Goal: Information Seeking & Learning: Learn about a topic

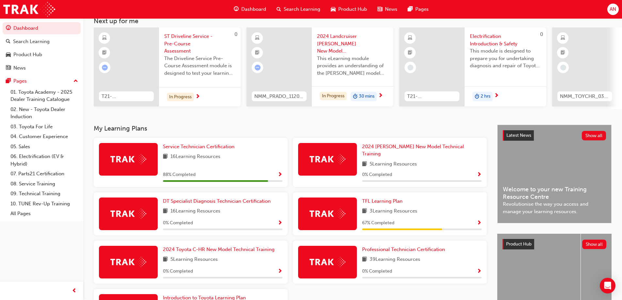
scroll to position [65, 0]
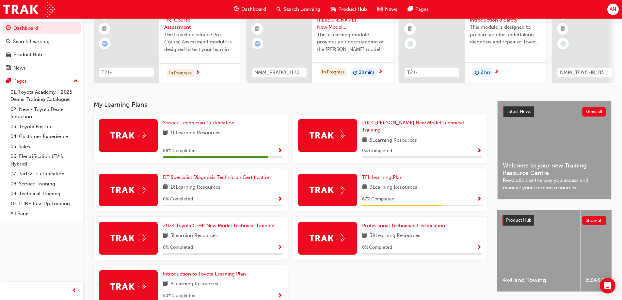
click at [204, 126] on span "Service Technician Certification" at bounding box center [198, 123] width 71 height 6
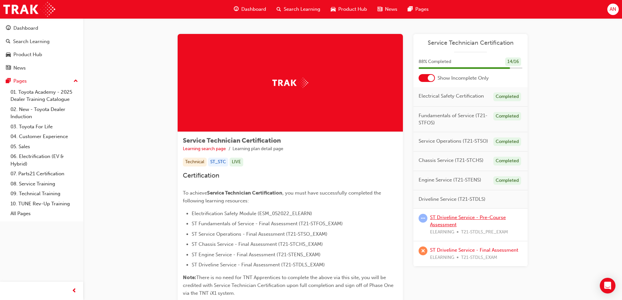
click at [446, 218] on link "ST Driveline Service - Pre-Course Assessment" at bounding box center [468, 220] width 76 height 13
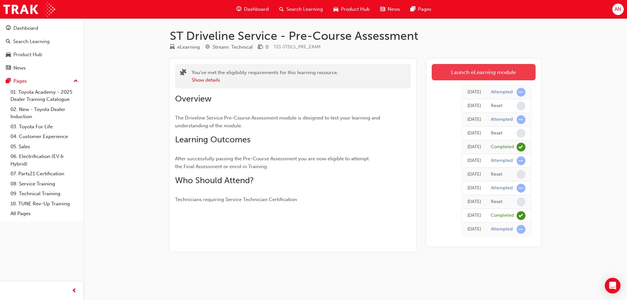
click at [483, 75] on link "Launch eLearning module" at bounding box center [484, 72] width 104 height 16
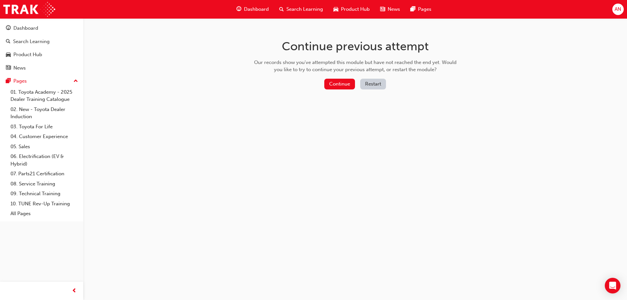
click at [366, 86] on button "Restart" at bounding box center [373, 84] width 26 height 11
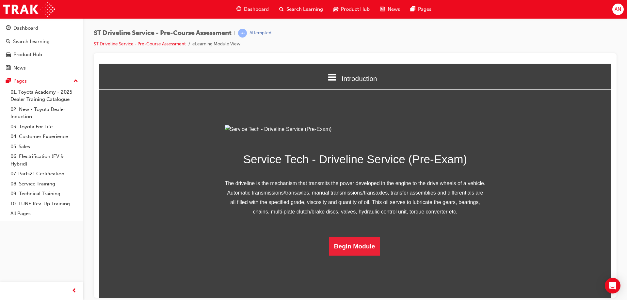
scroll to position [30, 0]
click at [338, 255] on button "Begin Module" at bounding box center [355, 246] width 52 height 18
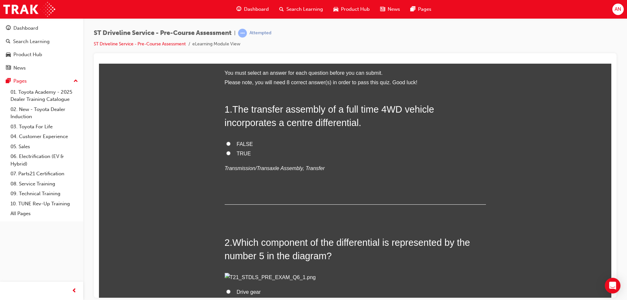
scroll to position [0, 0]
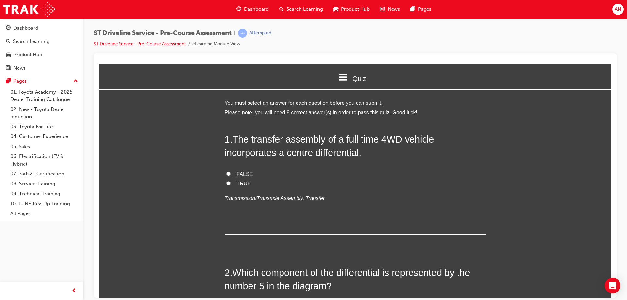
click at [226, 182] on input "TRUE" at bounding box center [228, 183] width 4 height 4
radio input "true"
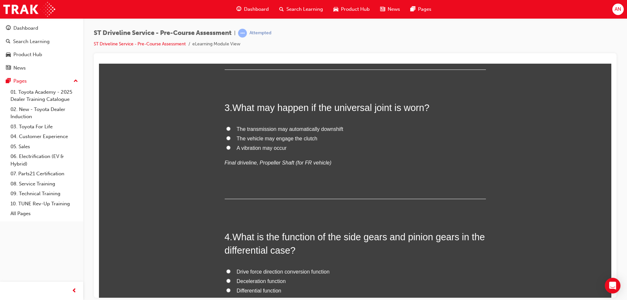
scroll to position [326, 0]
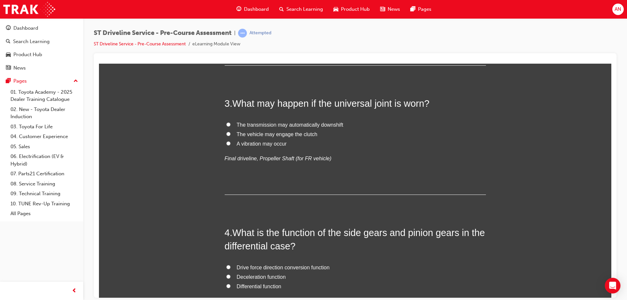
click at [250, 8] on span "Ring gear" at bounding box center [248, 5] width 23 height 6
click at [230, 7] on input "Ring gear" at bounding box center [228, 4] width 4 height 4
radio input "true"
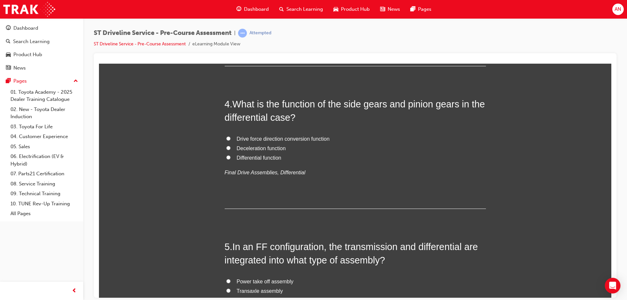
scroll to position [457, 0]
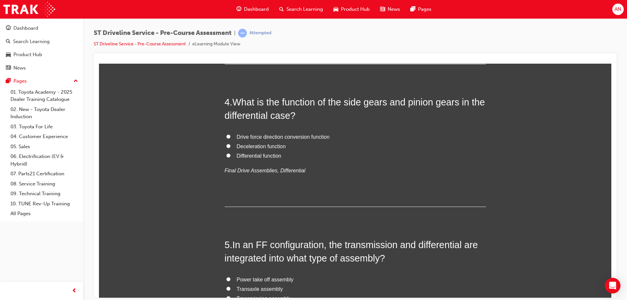
click at [258, 16] on span "A vibration may occur" at bounding box center [262, 13] width 50 height 6
click at [230, 15] on input "A vibration may occur" at bounding box center [228, 12] width 4 height 4
radio input "true"
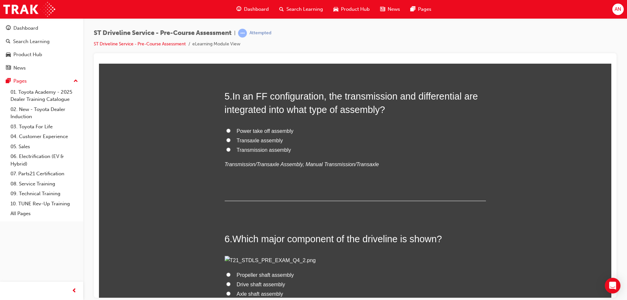
scroll to position [620, 0]
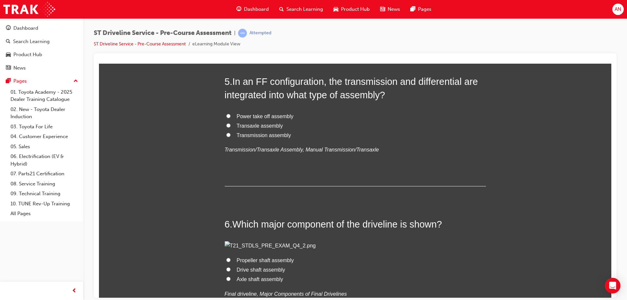
radio input "true"
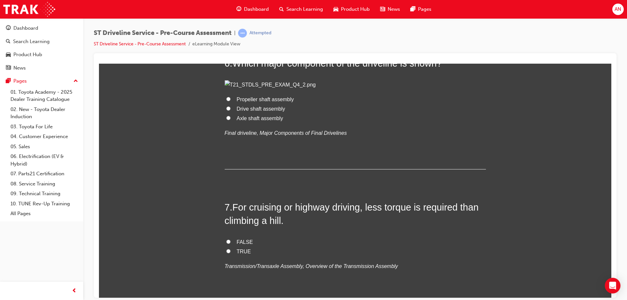
scroll to position [783, 0]
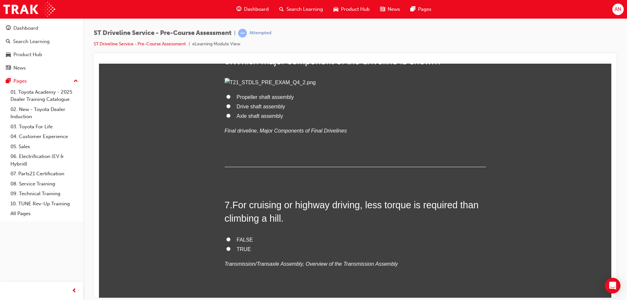
radio input "true"
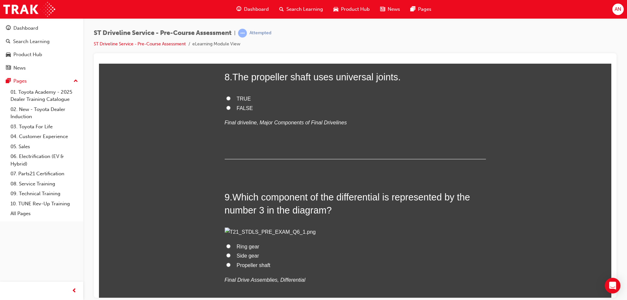
scroll to position [1077, 0]
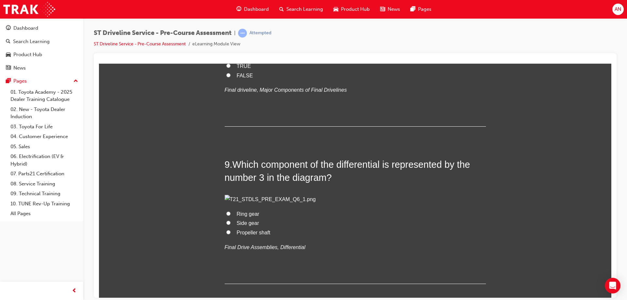
radio input "true"
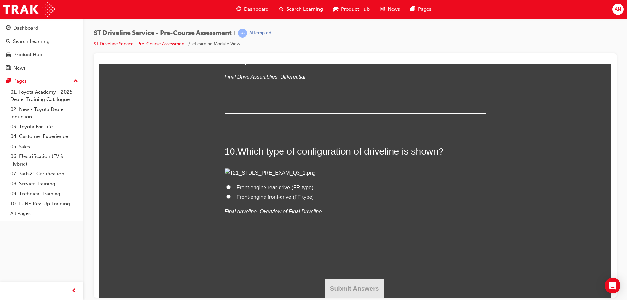
scroll to position [1240, 0]
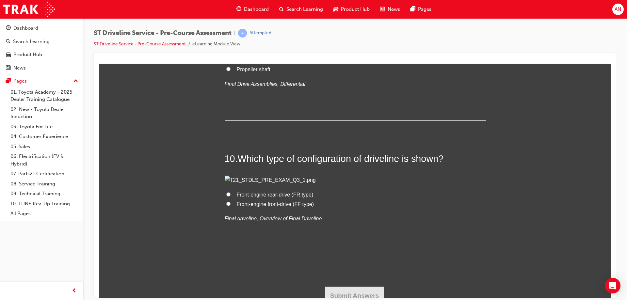
radio input "true"
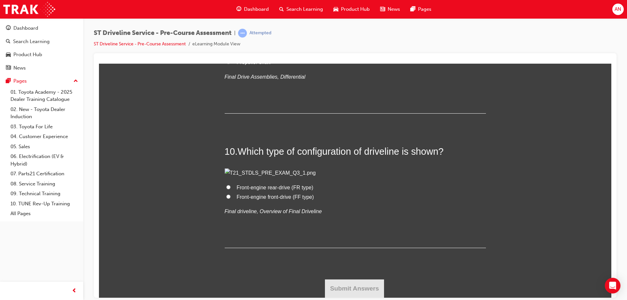
scroll to position [1338, 0]
radio input "true"
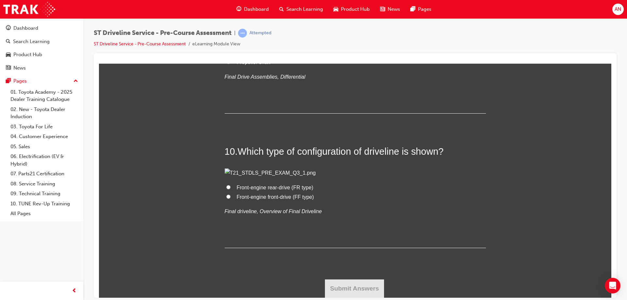
click at [247, 46] on span "Ring gear" at bounding box center [248, 43] width 23 height 6
click at [230, 45] on input "Ring gear" at bounding box center [228, 43] width 4 height 4
radio input "true"
click at [259, 189] on span "Front-engine rear-drive (FR type)" at bounding box center [275, 187] width 77 height 6
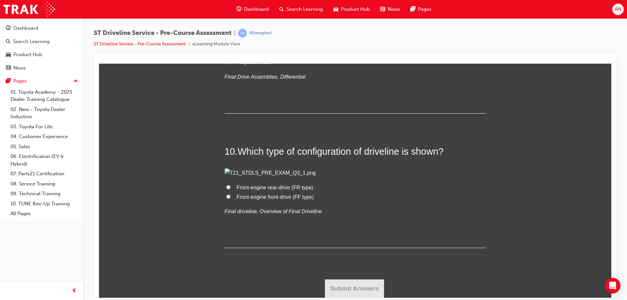
click at [230, 189] on input "Front-engine rear-drive (FR type)" at bounding box center [228, 187] width 4 height 4
radio input "true"
click at [372, 290] on button "Submit Answers" at bounding box center [354, 288] width 59 height 18
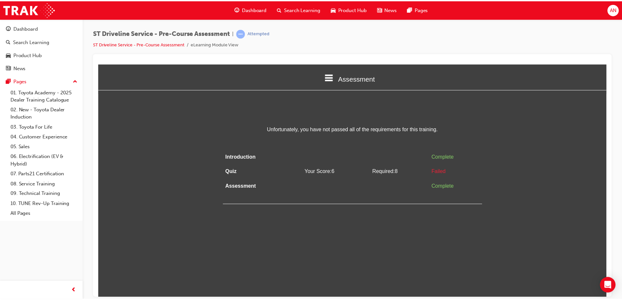
scroll to position [0, 0]
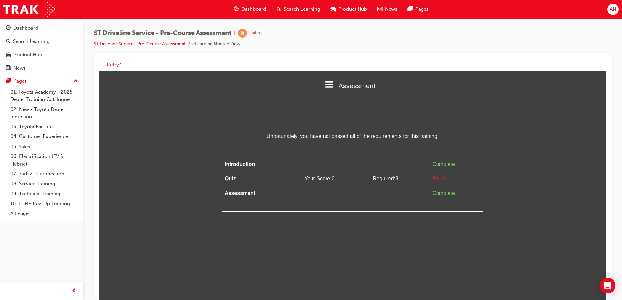
click at [111, 65] on button "Retry?" at bounding box center [114, 65] width 14 height 8
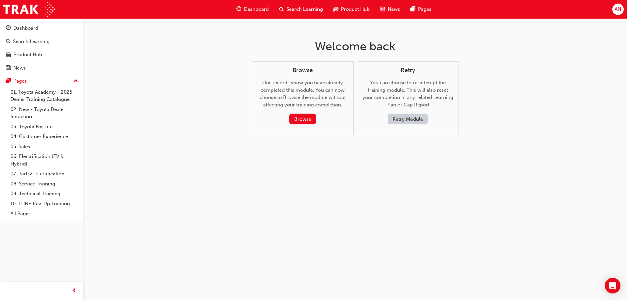
click at [395, 123] on button "Retry Module" at bounding box center [407, 119] width 40 height 11
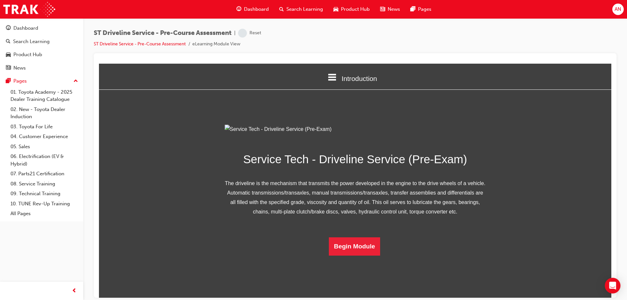
scroll to position [30, 0]
click at [343, 255] on button "Begin Module" at bounding box center [355, 246] width 52 height 18
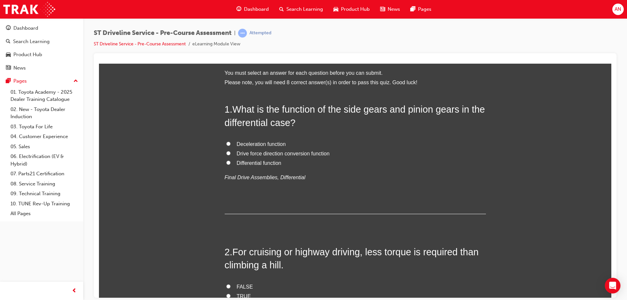
scroll to position [0, 0]
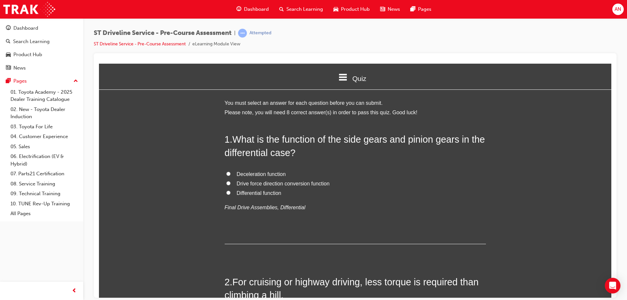
click at [246, 182] on span "Drive force direction conversion function" at bounding box center [283, 184] width 93 height 6
click at [230, 182] on input "Drive force direction conversion function" at bounding box center [228, 183] width 4 height 4
radio input "true"
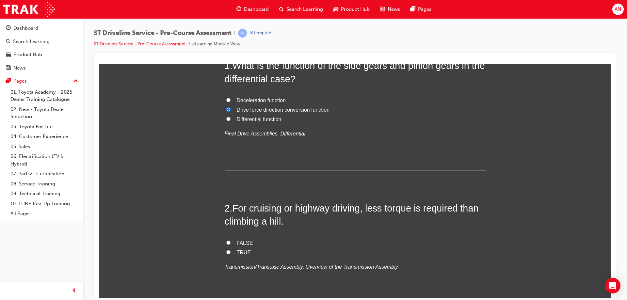
scroll to position [98, 0]
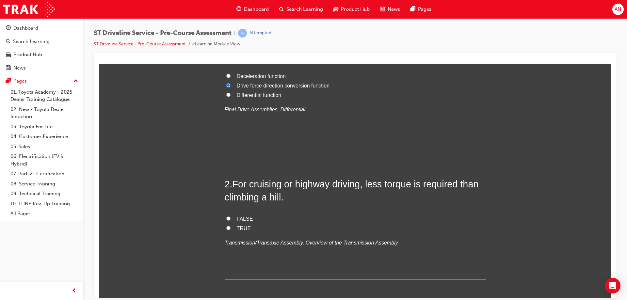
click at [241, 229] on span "TRUE" at bounding box center [244, 228] width 14 height 6
click at [230, 229] on input "TRUE" at bounding box center [228, 228] width 4 height 4
radio input "true"
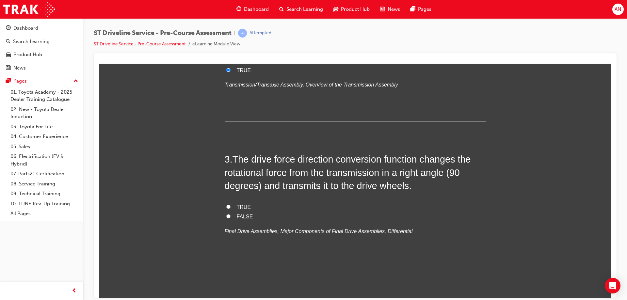
scroll to position [261, 0]
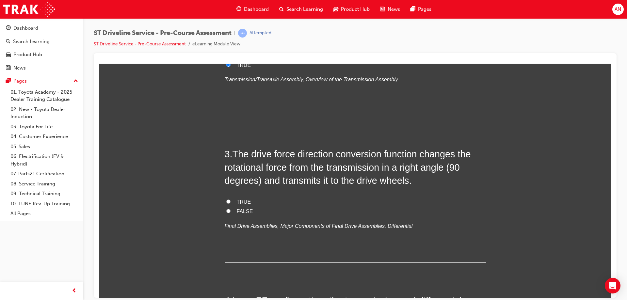
click at [247, 201] on label "TRUE" at bounding box center [355, 201] width 261 height 9
click at [230, 201] on input "TRUE" at bounding box center [228, 201] width 4 height 4
radio input "true"
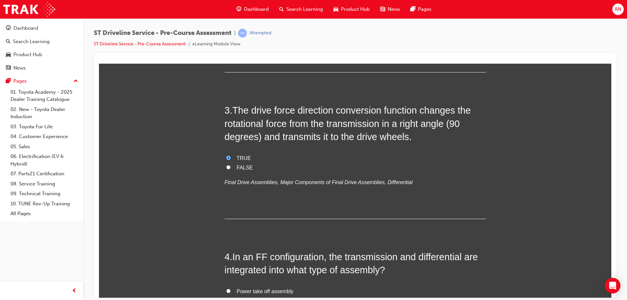
scroll to position [392, 0]
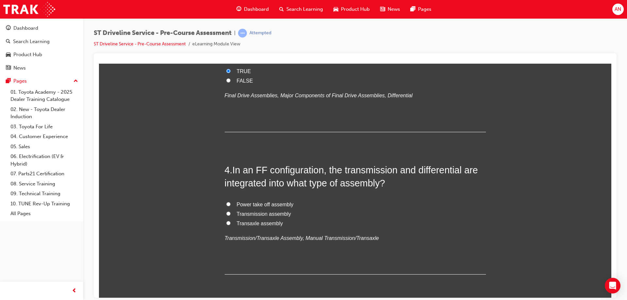
click at [251, 205] on span "Power take off assembly" at bounding box center [265, 204] width 57 height 6
click at [230, 205] on input "Power take off assembly" at bounding box center [228, 204] width 4 height 4
radio input "true"
click at [261, 225] on span "Transaxle assembly" at bounding box center [260, 223] width 46 height 6
click at [230, 225] on input "Transaxle assembly" at bounding box center [228, 223] width 4 height 4
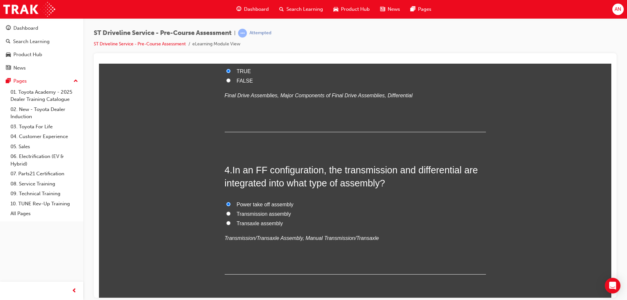
radio input "true"
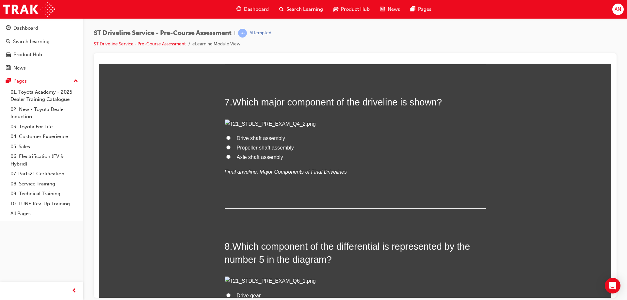
scroll to position [881, 0]
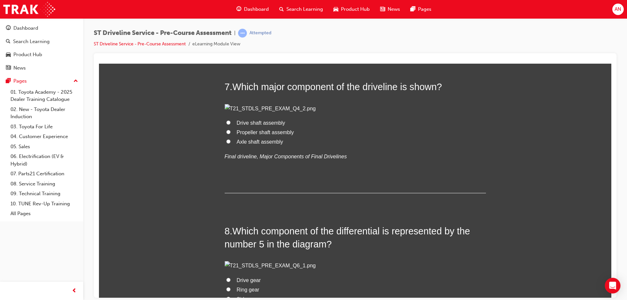
radio input "true"
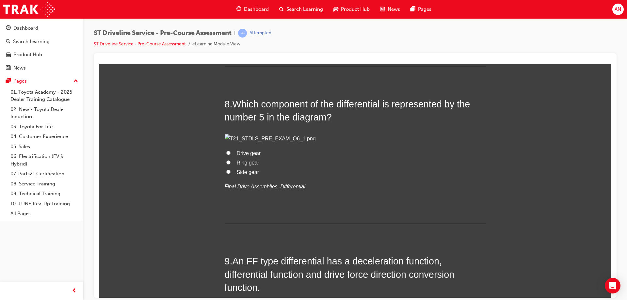
scroll to position [1045, 0]
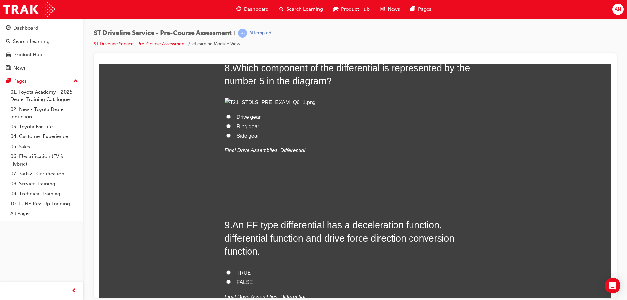
radio input "true"
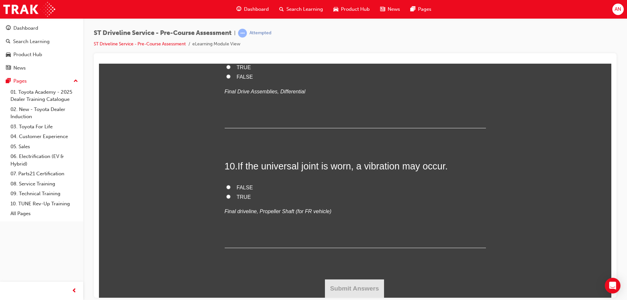
scroll to position [1338, 0]
radio input "true"
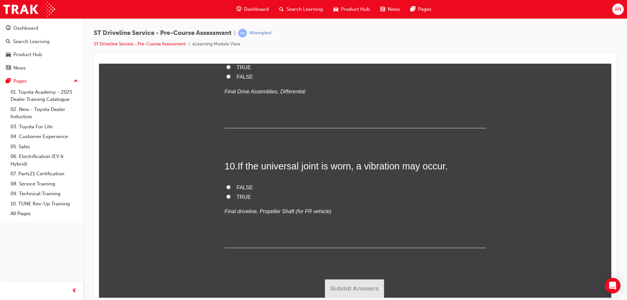
radio input "true"
click at [240, 70] on span "TRUE" at bounding box center [244, 67] width 14 height 6
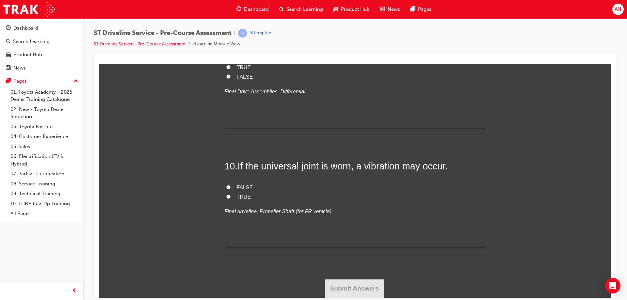
click at [230, 69] on input "TRUE" at bounding box center [228, 67] width 4 height 4
radio input "true"
click at [241, 197] on span "TRUE" at bounding box center [244, 197] width 14 height 6
click at [230, 197] on input "TRUE" at bounding box center [228, 196] width 4 height 4
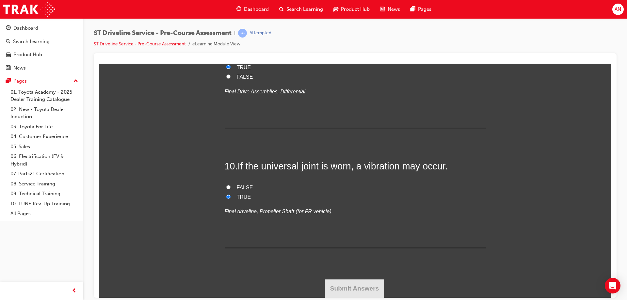
radio input "true"
click at [371, 283] on button "Submit Answers" at bounding box center [354, 288] width 59 height 18
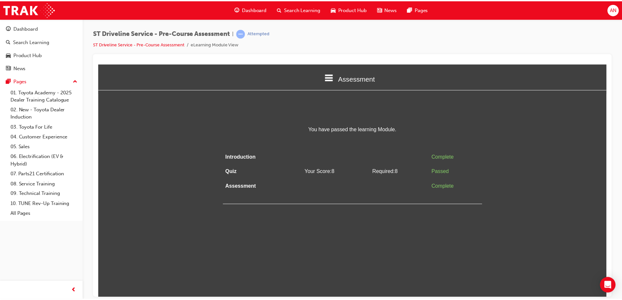
scroll to position [0, 0]
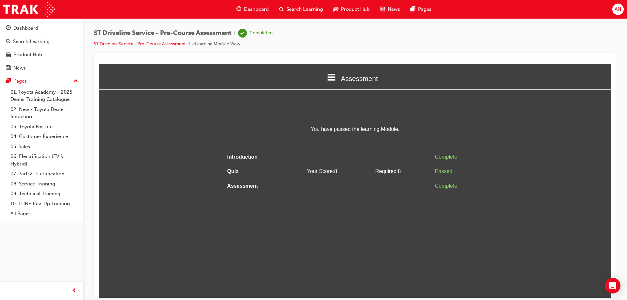
click at [148, 45] on link "ST Driveline Service - Pre-Course Assessment" at bounding box center [140, 44] width 92 height 6
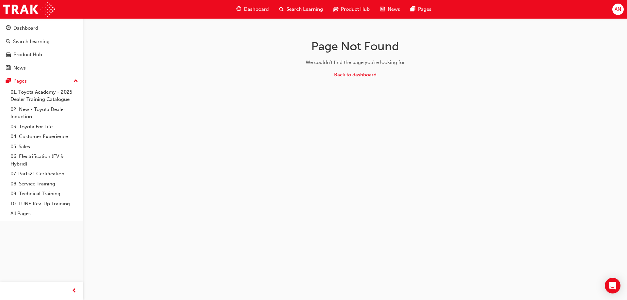
click at [358, 75] on link "Back to dashboard" at bounding box center [355, 75] width 42 height 6
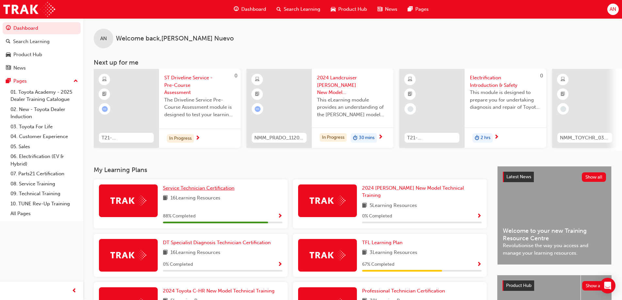
click at [192, 188] on span "Service Technician Certification" at bounding box center [198, 188] width 71 height 6
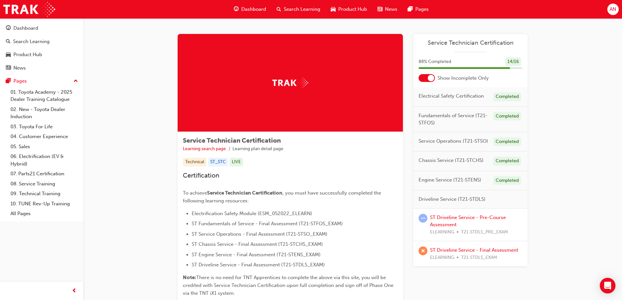
click at [429, 79] on div at bounding box center [431, 78] width 7 height 7
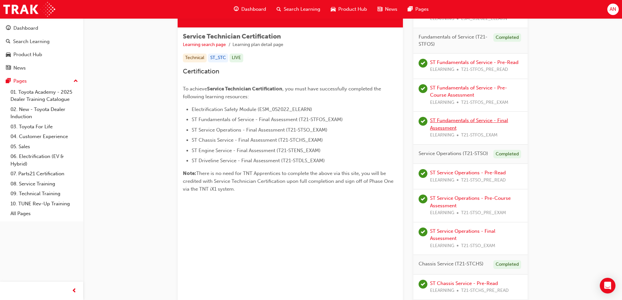
scroll to position [88, 0]
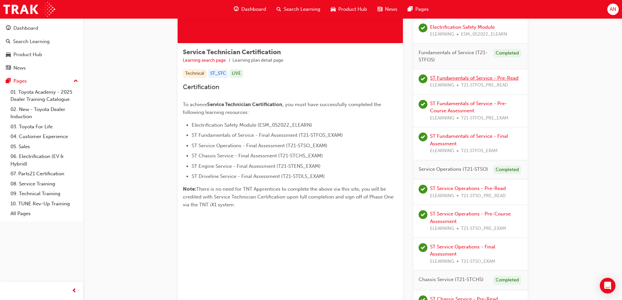
click at [469, 77] on link "ST Fundamentals of Service - Pre-Read" at bounding box center [474, 78] width 88 height 6
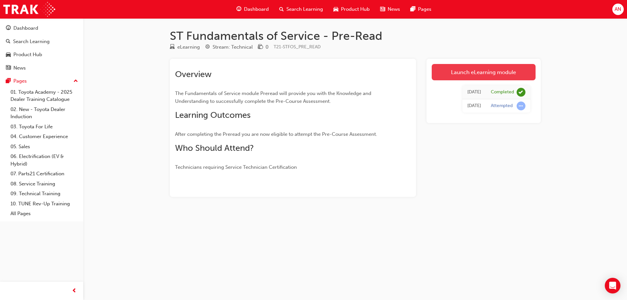
click at [470, 75] on link "Launch eLearning module" at bounding box center [484, 72] width 104 height 16
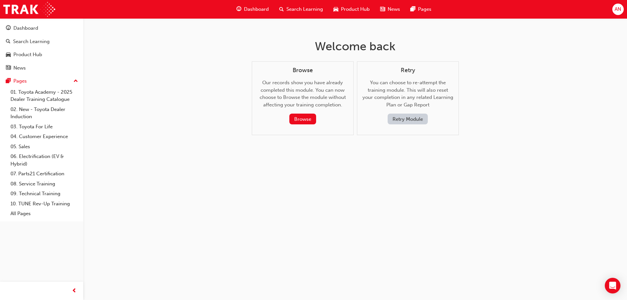
click at [410, 123] on button "Retry Module" at bounding box center [407, 119] width 40 height 11
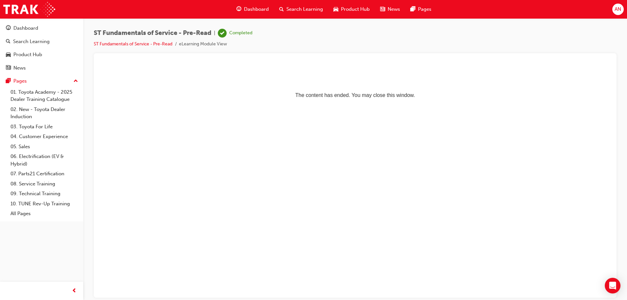
drag, startPoint x: 348, startPoint y: 103, endPoint x: 346, endPoint y: 99, distance: 4.8
click at [349, 103] on html "The content has ended. You may close this window." at bounding box center [355, 83] width 512 height 40
click at [196, 45] on li "eLearning Module View" at bounding box center [203, 44] width 48 height 8
click at [153, 43] on link "ST Fundamentals of Service - Pre-Read" at bounding box center [133, 44] width 79 height 6
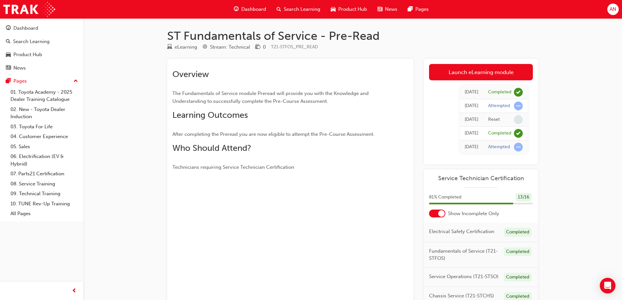
click at [436, 214] on div at bounding box center [437, 214] width 16 height 8
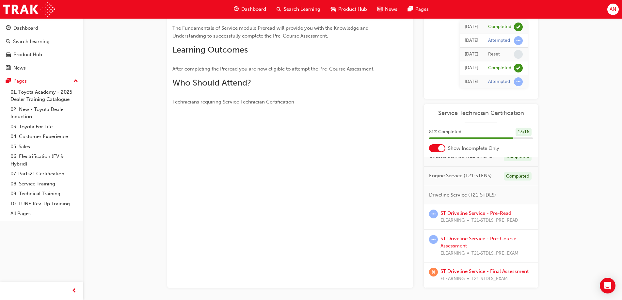
scroll to position [90, 0]
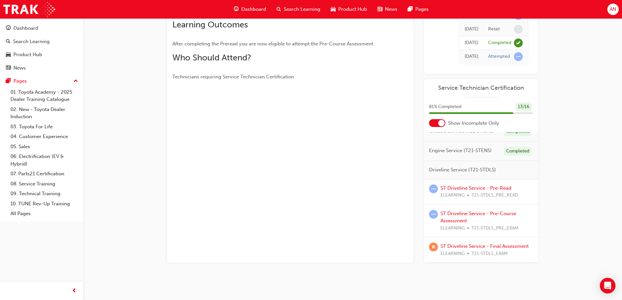
click at [439, 124] on div at bounding box center [441, 123] width 7 height 7
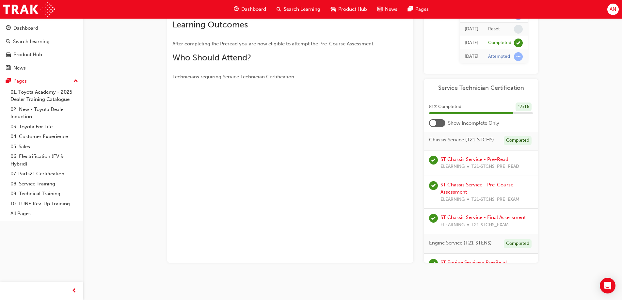
scroll to position [244, 0]
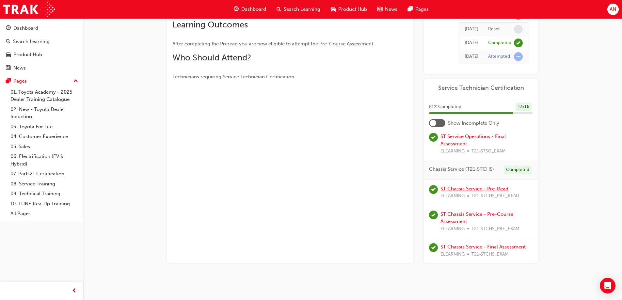
click at [469, 192] on link "ST Chassis Service - Pre-Read" at bounding box center [474, 189] width 68 height 6
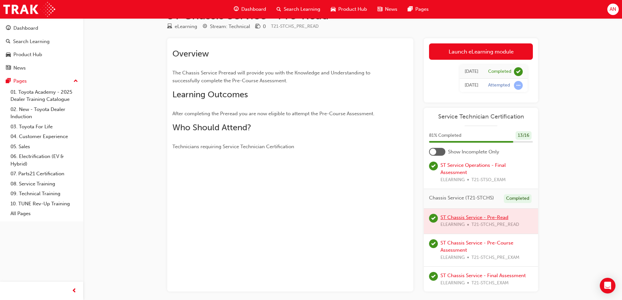
scroll to position [49, 0]
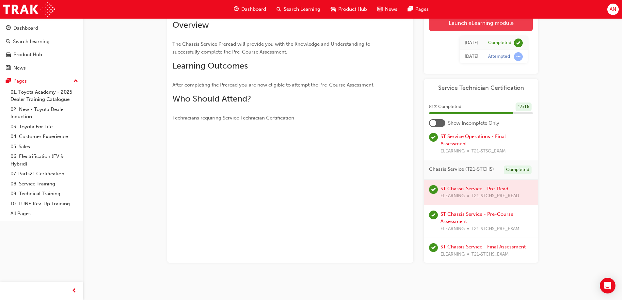
click at [484, 28] on link "Launch eLearning module" at bounding box center [481, 23] width 104 height 16
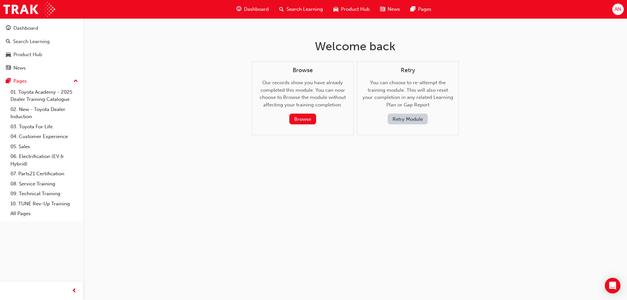
click at [411, 122] on button "Retry Module" at bounding box center [407, 119] width 40 height 11
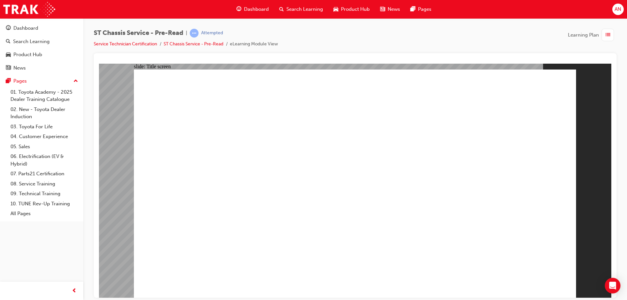
click at [147, 44] on link "Service Technician Certification" at bounding box center [125, 44] width 63 height 6
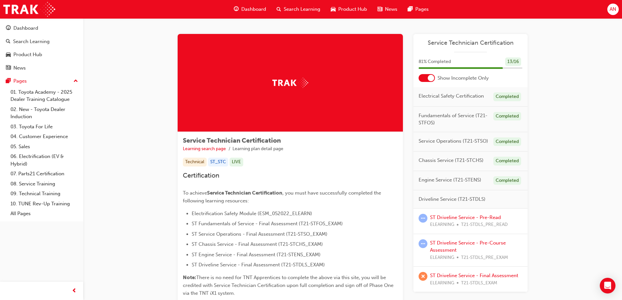
click at [429, 77] on div at bounding box center [431, 78] width 7 height 7
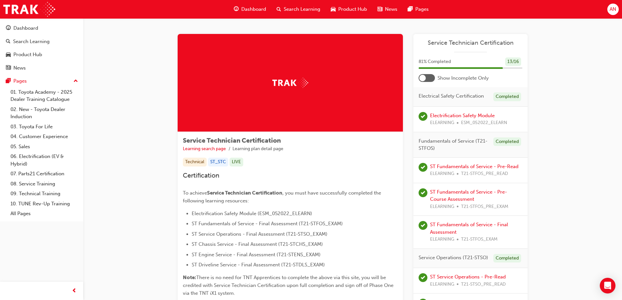
click at [429, 77] on div at bounding box center [426, 78] width 16 height 8
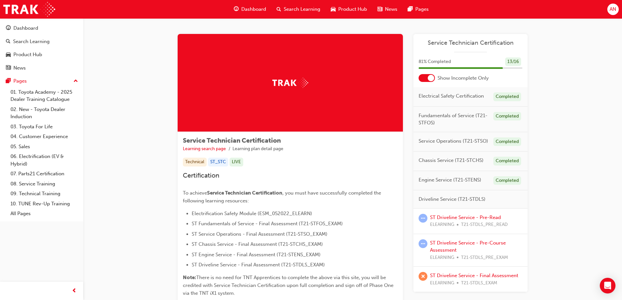
click at [434, 82] on div "Service Technician Certification 81 % Completed 13 / 16 Show Incomplete Only El…" at bounding box center [470, 163] width 114 height 258
click at [433, 79] on div at bounding box center [431, 78] width 7 height 7
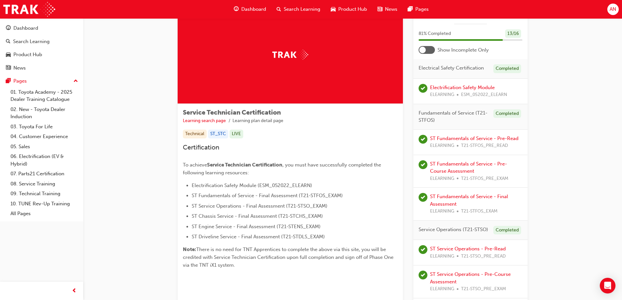
scroll to position [23, 0]
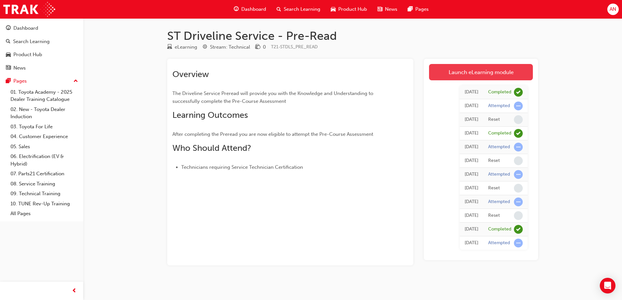
click at [487, 69] on link "Launch eLearning module" at bounding box center [481, 72] width 104 height 16
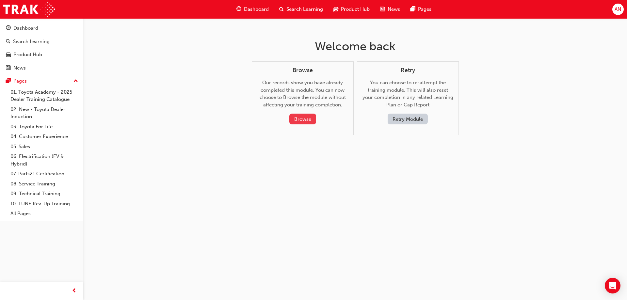
click at [300, 122] on button "Browse" at bounding box center [302, 119] width 27 height 11
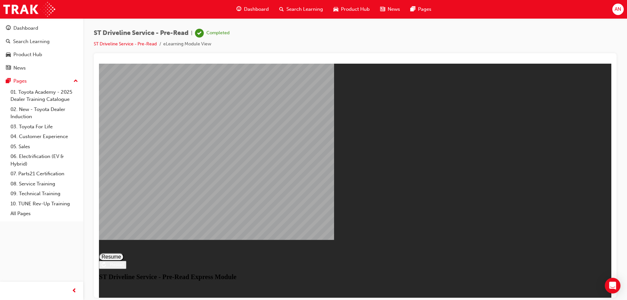
click at [124, 253] on button "Resume" at bounding box center [111, 257] width 25 height 8
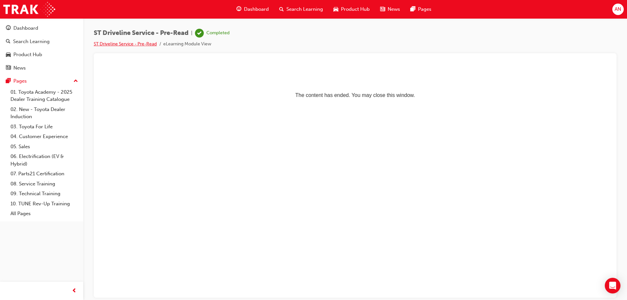
click at [133, 41] on link "ST Driveline Service - Pre-Read" at bounding box center [125, 44] width 63 height 6
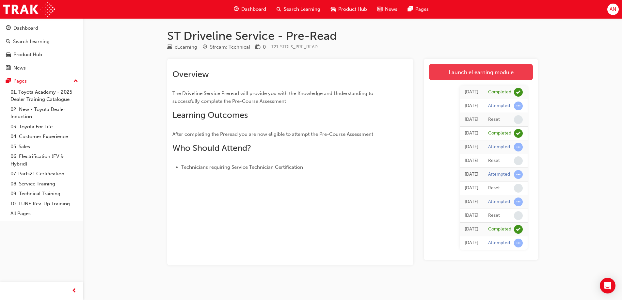
click at [448, 75] on link "Launch eLearning module" at bounding box center [481, 72] width 104 height 16
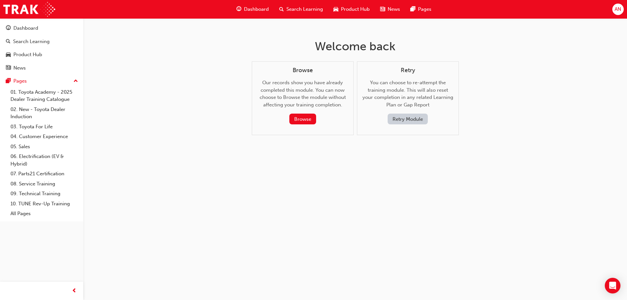
click at [418, 120] on button "Retry Module" at bounding box center [407, 119] width 40 height 11
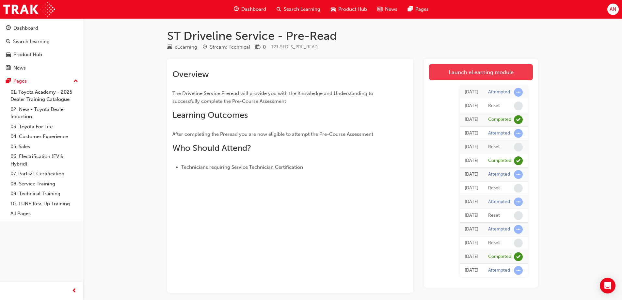
click at [488, 75] on link "Launch eLearning module" at bounding box center [481, 72] width 104 height 16
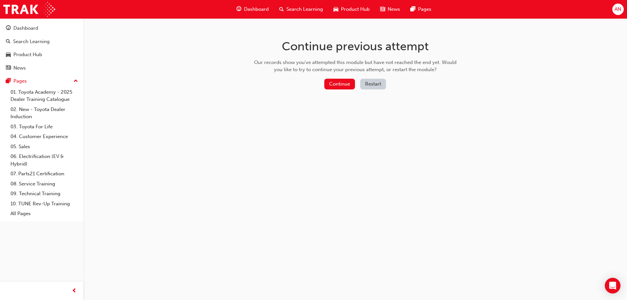
click at [374, 87] on button "Restart" at bounding box center [373, 84] width 26 height 11
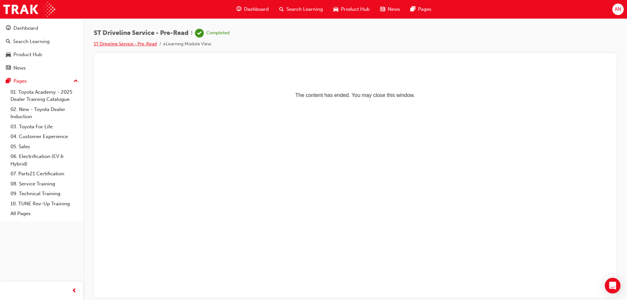
click at [144, 42] on link "ST Driveline Service - Pre-Read" at bounding box center [125, 44] width 63 height 6
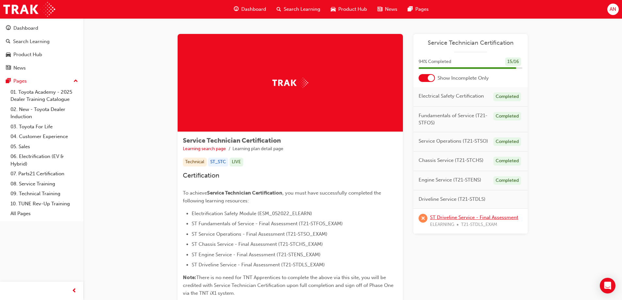
click at [459, 218] on link "ST Driveline Service - Final Assessment" at bounding box center [474, 217] width 88 height 6
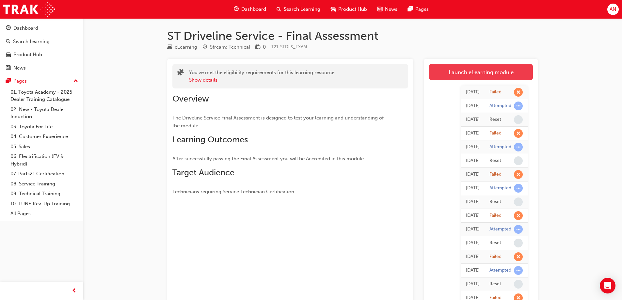
click at [490, 74] on link "Launch eLearning module" at bounding box center [481, 72] width 104 height 16
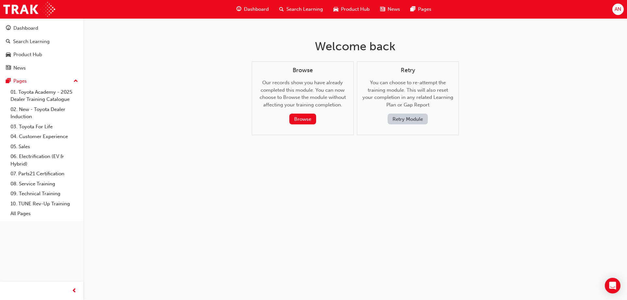
click at [401, 117] on button "Retry Module" at bounding box center [407, 119] width 40 height 11
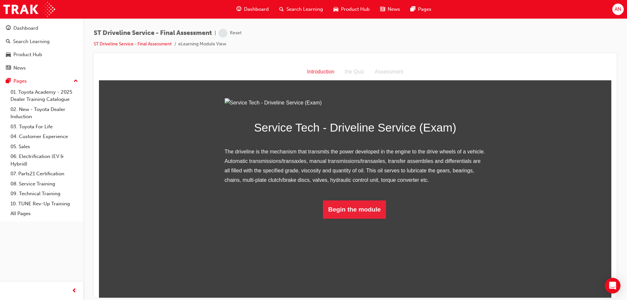
click at [349, 293] on html "Introduction Introduction the Quiz Assessment Service Tech - Driveline Service …" at bounding box center [355, 180] width 512 height 234
click at [350, 218] on button "Begin the module" at bounding box center [354, 209] width 63 height 18
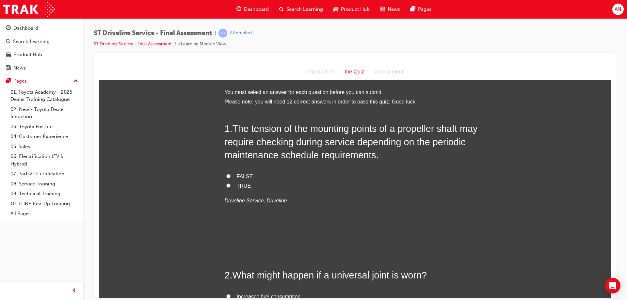
click at [240, 186] on span "TRUE" at bounding box center [244, 186] width 14 height 6
click at [230, 186] on input "TRUE" at bounding box center [228, 185] width 4 height 4
radio input "true"
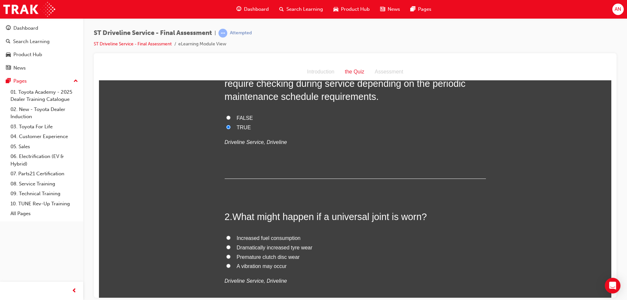
scroll to position [65, 0]
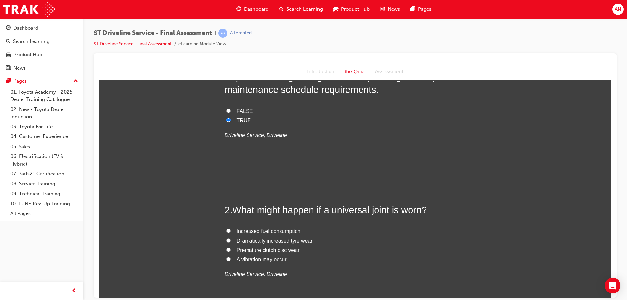
click at [246, 259] on span "A vibration may occur" at bounding box center [262, 259] width 50 height 6
click at [230, 259] on input "A vibration may occur" at bounding box center [228, 259] width 4 height 4
radio input "true"
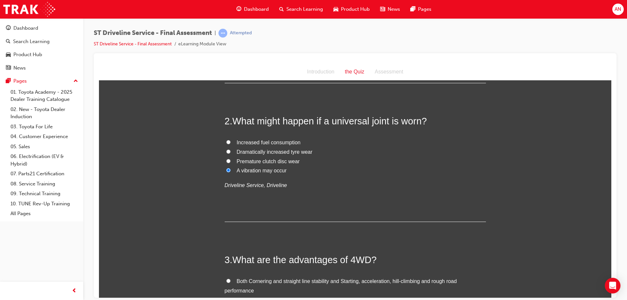
scroll to position [229, 0]
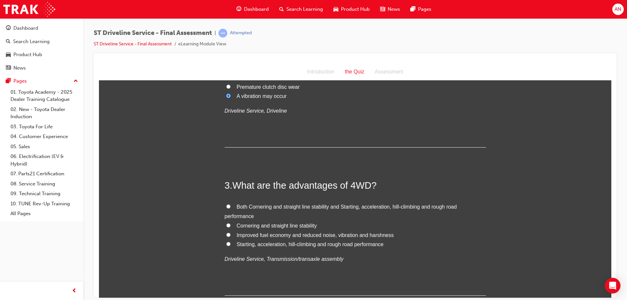
click at [255, 205] on span "Both Cornering and straight line stability and Starting, acceleration, hill-cli…" at bounding box center [341, 211] width 232 height 15
click at [230, 205] on input "Both Cornering and straight line stability and Starting, acceleration, hill-cli…" at bounding box center [228, 206] width 4 height 4
radio input "true"
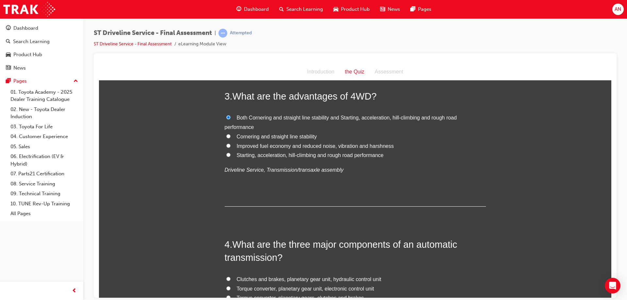
scroll to position [392, 0]
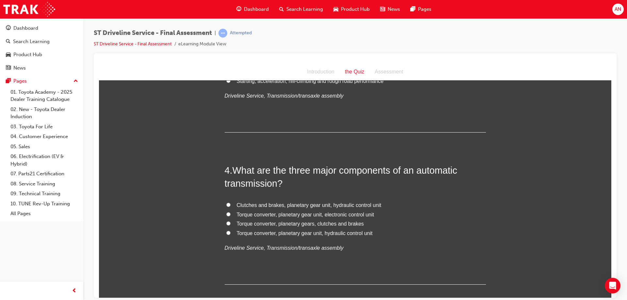
click at [314, 222] on span "Torque converter, planetary gears, clutches and brakes" at bounding box center [300, 224] width 127 height 6
click at [230, 222] on input "Torque converter, planetary gears, clutches and brakes" at bounding box center [228, 223] width 4 height 4
radio input "true"
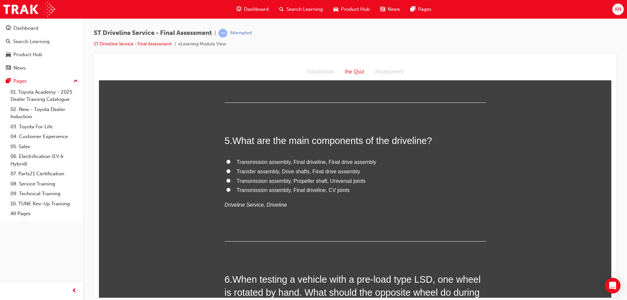
scroll to position [588, 0]
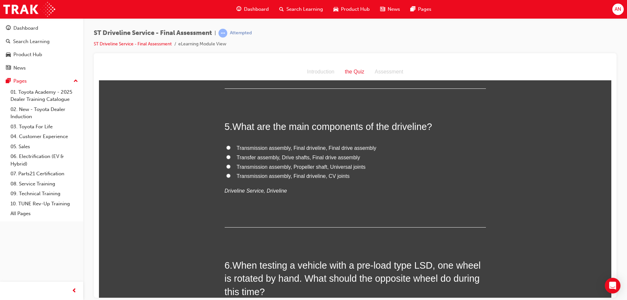
click at [323, 178] on span "Transmission assembly, Final driveline, CV joints" at bounding box center [293, 176] width 113 height 6
click at [230, 178] on input "Transmission assembly, Final driveline, CV joints" at bounding box center [228, 175] width 4 height 4
radio input "true"
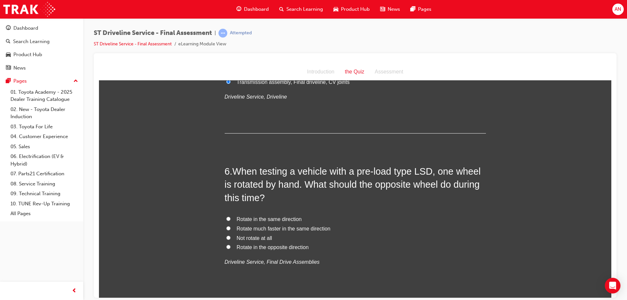
scroll to position [686, 0]
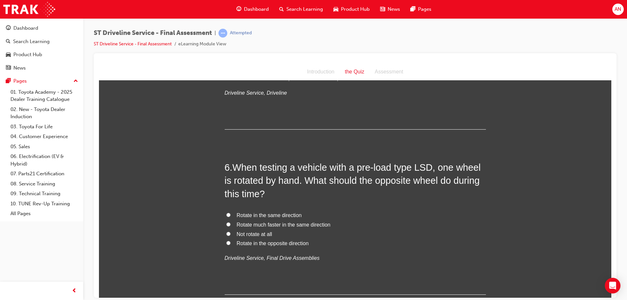
click at [261, 242] on span "Rotate in the opposite direction" at bounding box center [273, 243] width 72 height 6
click at [230, 242] on input "Rotate in the opposite direction" at bounding box center [228, 243] width 4 height 4
radio input "true"
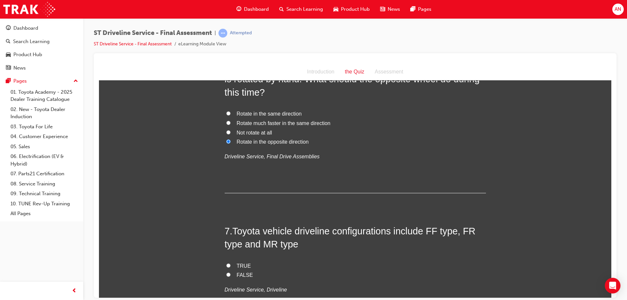
scroll to position [816, 0]
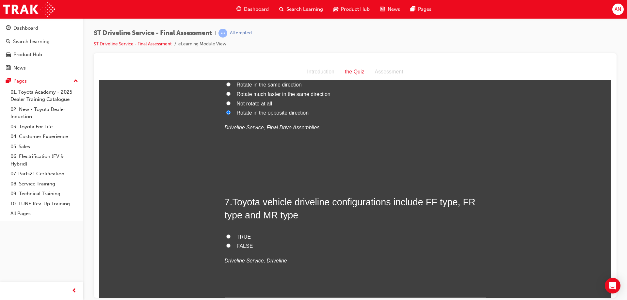
click at [240, 237] on span "TRUE" at bounding box center [244, 237] width 14 height 6
click at [230, 237] on input "TRUE" at bounding box center [228, 236] width 4 height 4
radio input "true"
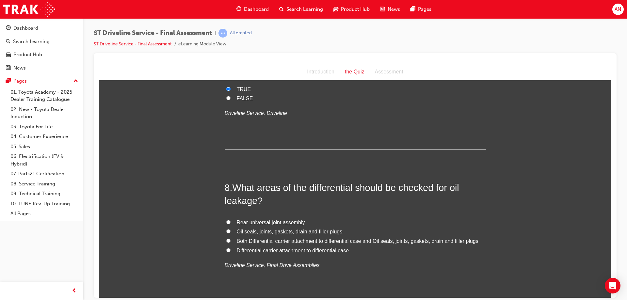
scroll to position [979, 0]
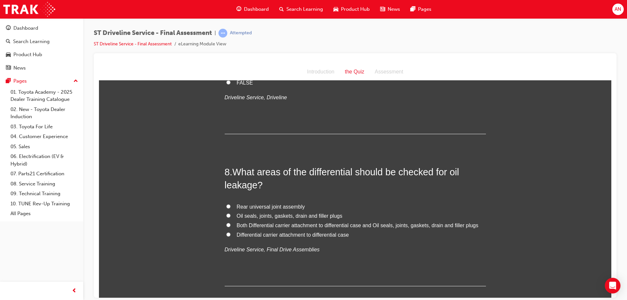
click at [303, 214] on span "Oil seals, joints, gaskets, drain and filler plugs" at bounding box center [290, 216] width 106 height 6
click at [230, 214] on input "Oil seals, joints, gaskets, drain and filler plugs" at bounding box center [228, 215] width 4 height 4
radio input "true"
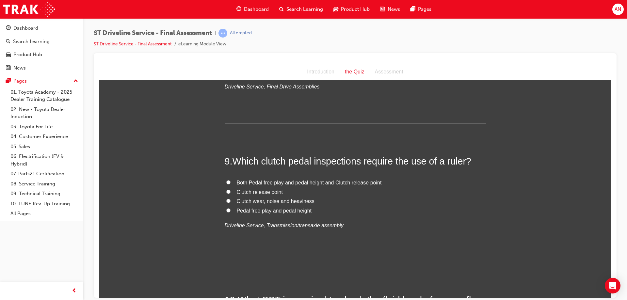
scroll to position [1143, 0]
click at [268, 208] on span "Pedal free play and pedal height" at bounding box center [274, 210] width 75 height 6
click at [230, 208] on input "Pedal free play and pedal height" at bounding box center [228, 210] width 4 height 4
radio input "true"
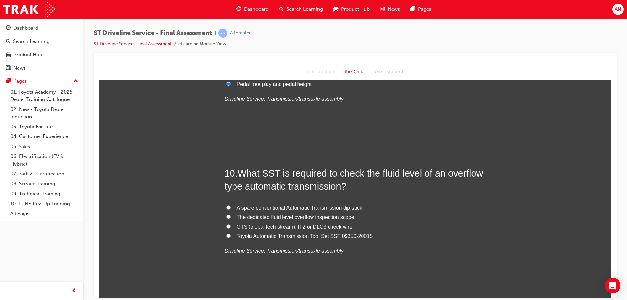
scroll to position [1273, 0]
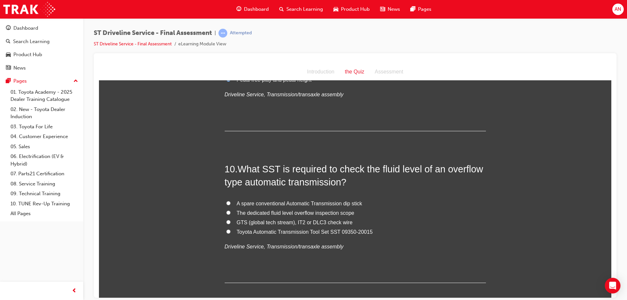
click at [246, 231] on span "Toyota Automatic Transmission Tool Set SST 09350-20015" at bounding box center [305, 232] width 136 height 6
click at [230, 231] on input "Toyota Automatic Transmission Tool Set SST 09350-20015" at bounding box center [228, 231] width 4 height 4
radio input "true"
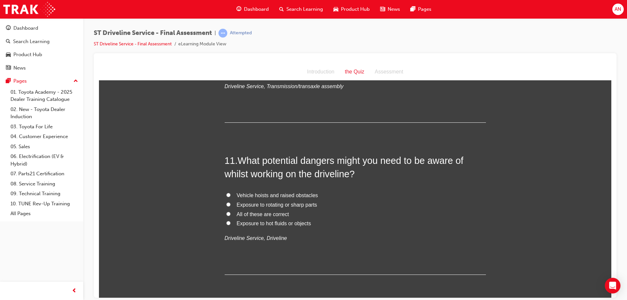
scroll to position [1436, 0]
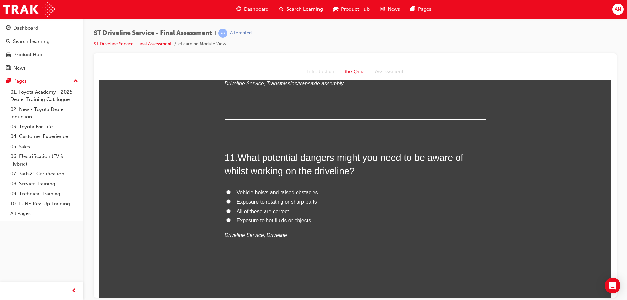
click at [253, 212] on span "All of these are correct" at bounding box center [263, 211] width 52 height 6
click at [230, 212] on input "All of these are correct" at bounding box center [228, 211] width 4 height 4
radio input "true"
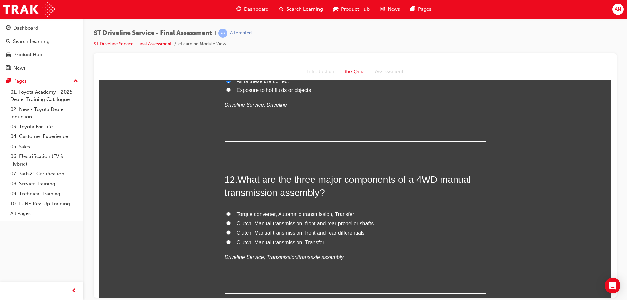
scroll to position [1567, 0]
click at [273, 232] on span "Clutch, Manual transmission, front and rear differentials" at bounding box center [301, 232] width 128 height 6
click at [230, 232] on input "Clutch, Manual transmission, front and rear differentials" at bounding box center [228, 232] width 4 height 4
radio input "true"
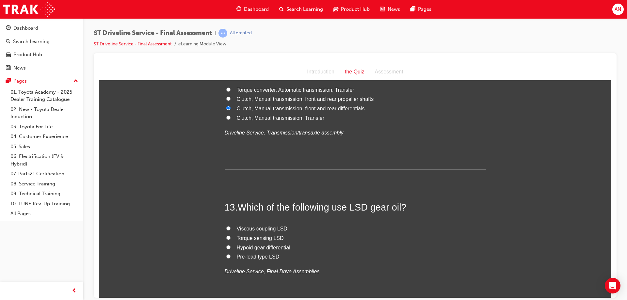
scroll to position [1697, 0]
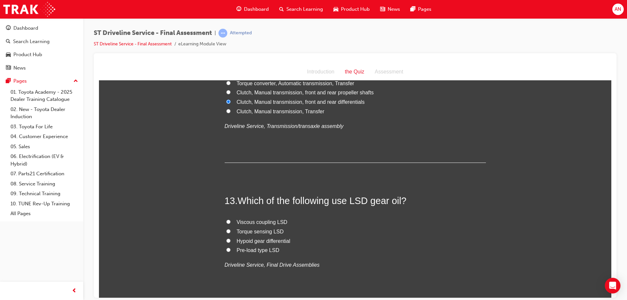
click at [251, 241] on span "Hypoid gear differential" at bounding box center [264, 241] width 54 height 6
click at [230, 241] on input "Hypoid gear differential" at bounding box center [228, 240] width 4 height 4
radio input "true"
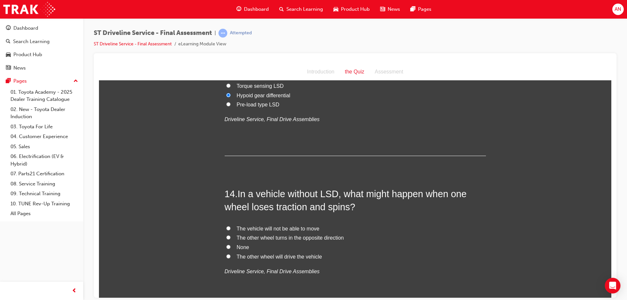
scroll to position [1861, 0]
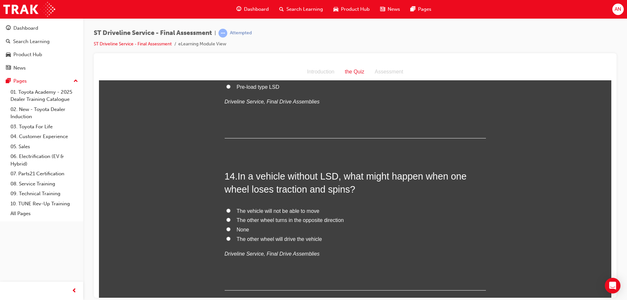
click at [271, 209] on span "The vehicle will not be able to move" at bounding box center [278, 211] width 83 height 6
click at [230, 209] on input "The vehicle will not be able to move" at bounding box center [228, 210] width 4 height 4
radio input "true"
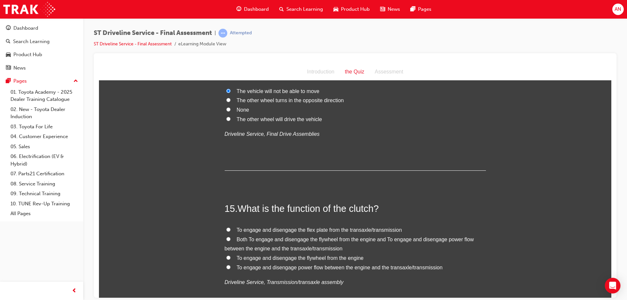
scroll to position [1991, 0]
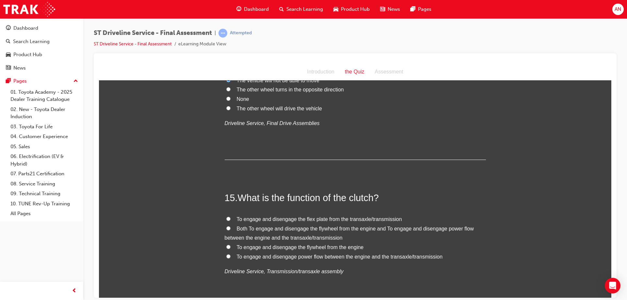
click at [258, 229] on span "Both To engage and disengage the flywheel from the engine and To engage and dis…" at bounding box center [349, 233] width 249 height 15
click at [230, 229] on input "Both To engage and disengage the flywheel from the engine and To engage and dis…" at bounding box center [228, 228] width 4 height 4
radio input "true"
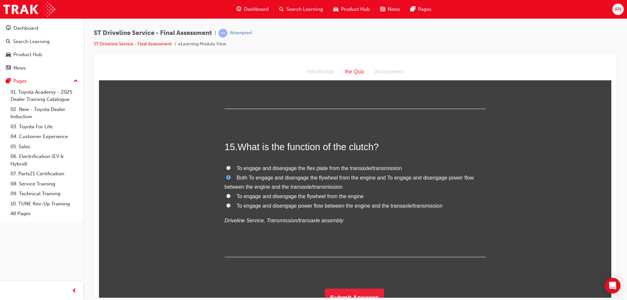
scroll to position [2051, 0]
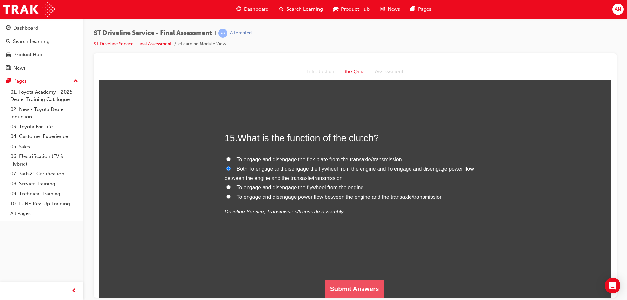
click at [348, 287] on button "Submit Answers" at bounding box center [354, 288] width 59 height 18
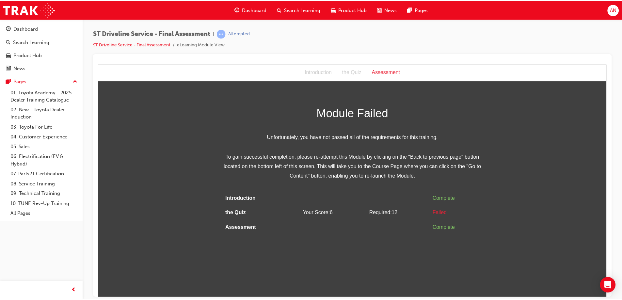
scroll to position [0, 0]
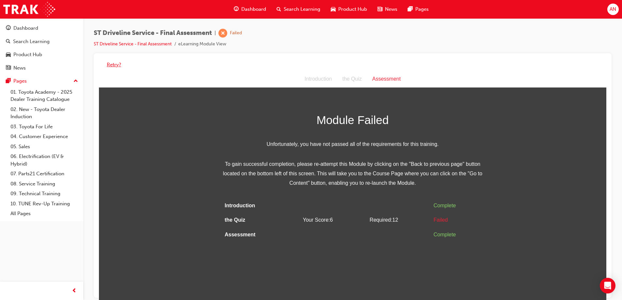
click at [115, 66] on button "Retry?" at bounding box center [114, 65] width 14 height 8
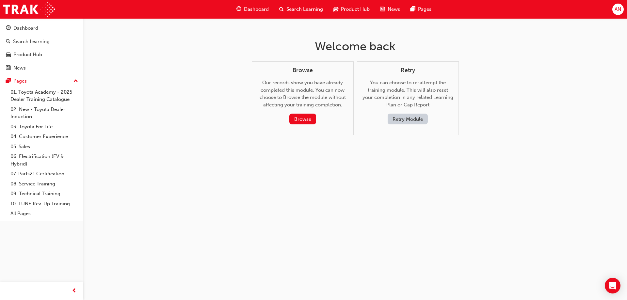
click at [417, 119] on button "Retry Module" at bounding box center [407, 119] width 40 height 11
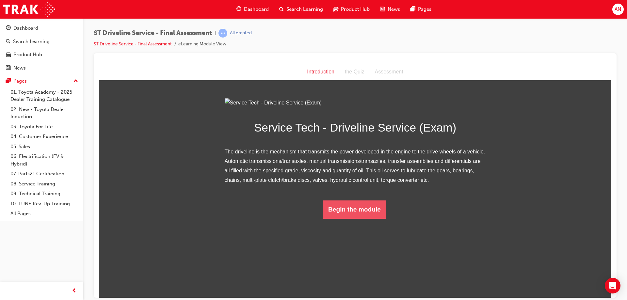
click at [352, 218] on button "Begin the module" at bounding box center [354, 209] width 63 height 18
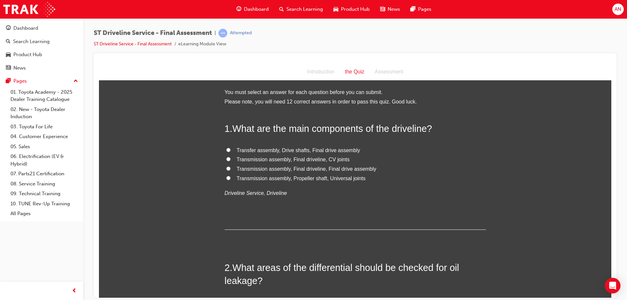
click at [303, 179] on span "Transmission assembly, Propeller shaft, Universal joints" at bounding box center [301, 178] width 129 height 6
click at [230, 179] on input "Transmission assembly, Propeller shaft, Universal joints" at bounding box center [228, 178] width 4 height 4
radio input "true"
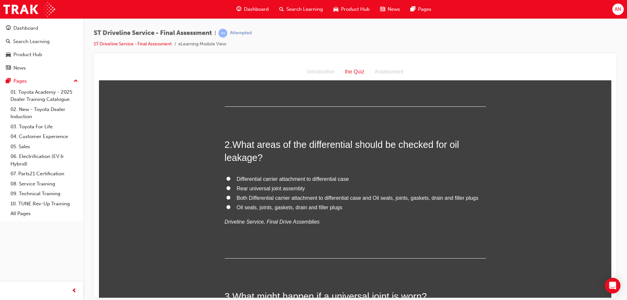
scroll to position [131, 0]
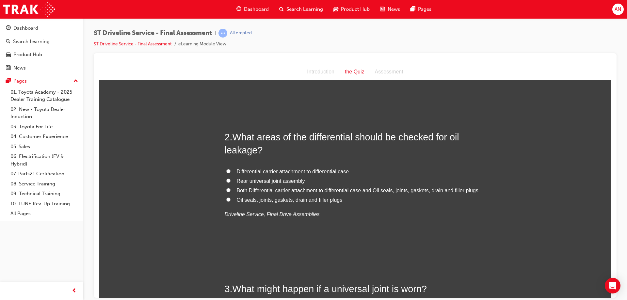
click at [270, 191] on span "Both Differential carrier attachment to differential case and Oil seals, joints…" at bounding box center [358, 190] width 242 height 6
click at [230, 191] on input "Both Differential carrier attachment to differential case and Oil seals, joints…" at bounding box center [228, 190] width 4 height 4
radio input "true"
click at [279, 172] on span "Differential carrier attachment to differential case" at bounding box center [293, 171] width 112 height 6
click at [230, 172] on input "Differential carrier attachment to differential case" at bounding box center [228, 171] width 4 height 4
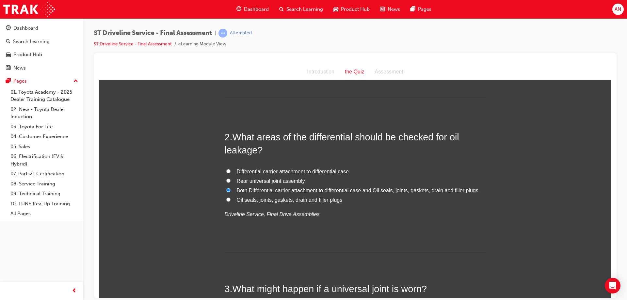
radio input "true"
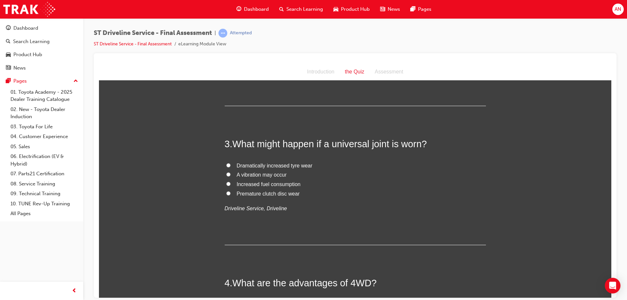
scroll to position [294, 0]
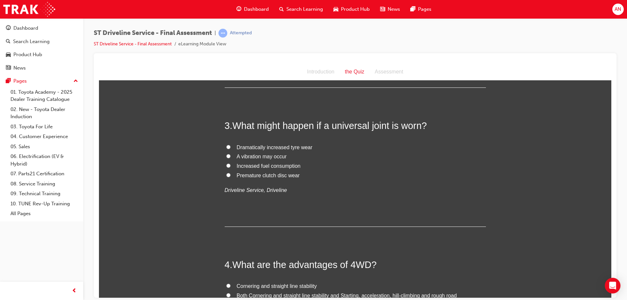
click at [247, 157] on span "A vibration may occur" at bounding box center [262, 156] width 50 height 6
click at [230, 157] on input "A vibration may occur" at bounding box center [228, 156] width 4 height 4
radio input "true"
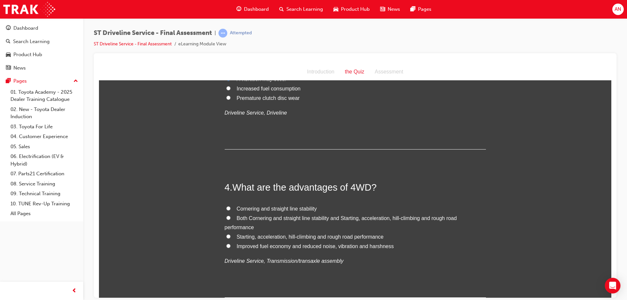
scroll to position [392, 0]
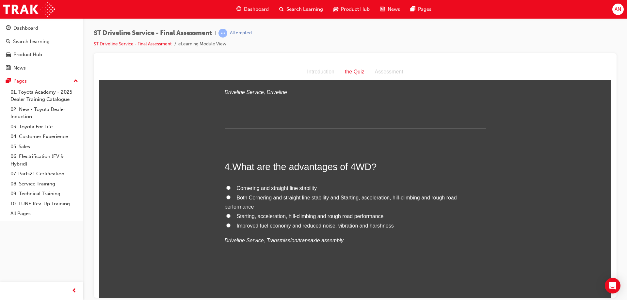
click at [294, 199] on span "Both Cornering and straight line stability and Starting, acceleration, hill-cli…" at bounding box center [341, 202] width 232 height 15
click at [230, 199] on input "Both Cornering and straight line stability and Starting, acceleration, hill-cli…" at bounding box center [228, 197] width 4 height 4
radio input "true"
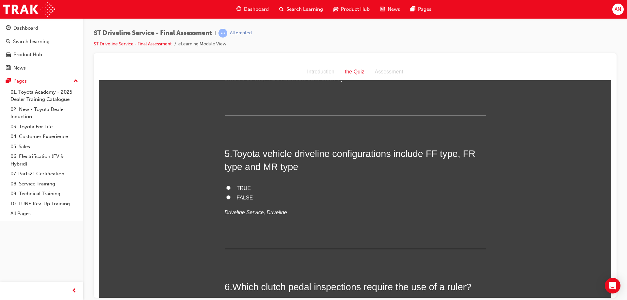
scroll to position [555, 0]
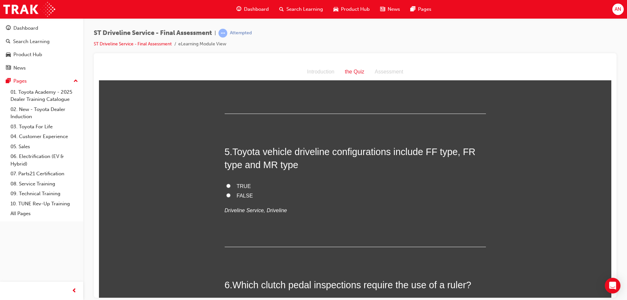
click at [243, 187] on span "TRUE" at bounding box center [244, 186] width 14 height 6
click at [230, 187] on input "TRUE" at bounding box center [228, 185] width 4 height 4
radio input "true"
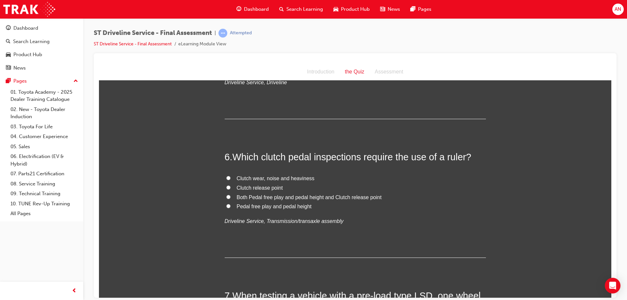
scroll to position [718, 0]
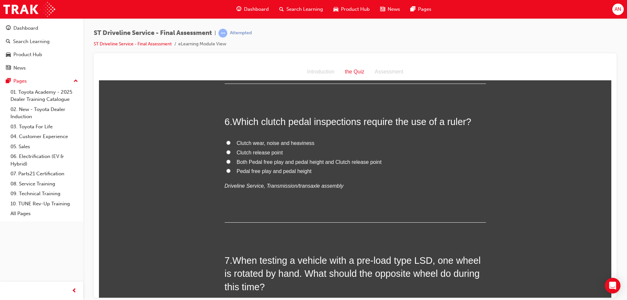
click at [270, 174] on label "Pedal free play and pedal height" at bounding box center [355, 170] width 261 height 9
click at [230, 173] on input "Pedal free play and pedal height" at bounding box center [228, 170] width 4 height 4
radio input "true"
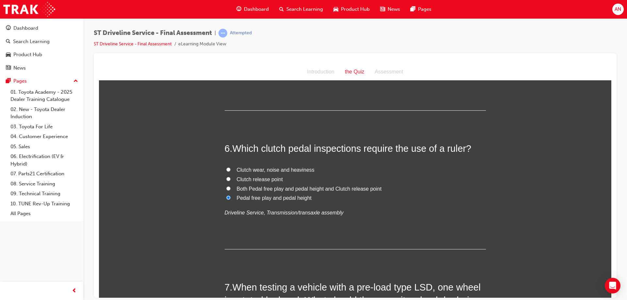
scroll to position [686, 0]
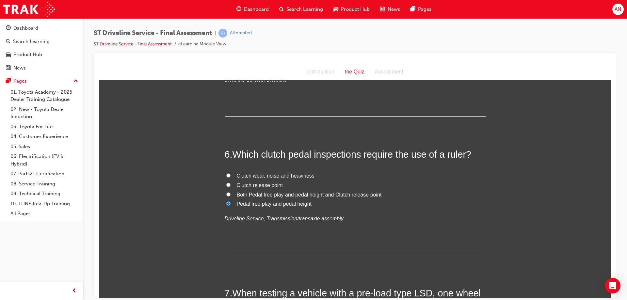
click at [268, 192] on span "Both Pedal free play and pedal height and Clutch release point" at bounding box center [309, 195] width 145 height 6
click at [230, 192] on input "Both Pedal free play and pedal height and Clutch release point" at bounding box center [228, 194] width 4 height 4
radio input "true"
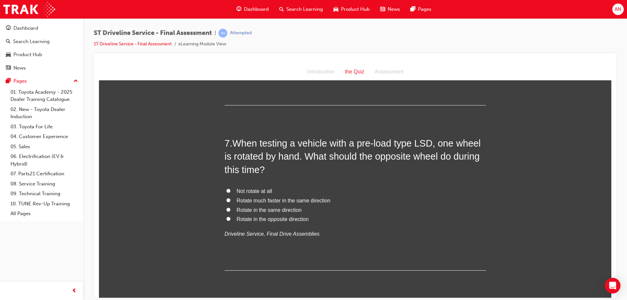
scroll to position [849, 0]
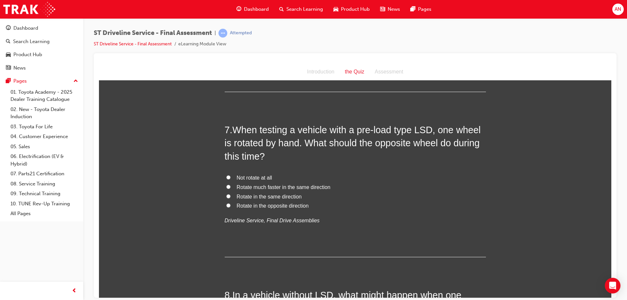
click at [258, 187] on span "Rotate much faster in the same direction" at bounding box center [284, 187] width 94 height 6
click at [230, 187] on input "Rotate much faster in the same direction" at bounding box center [228, 186] width 4 height 4
radio input "true"
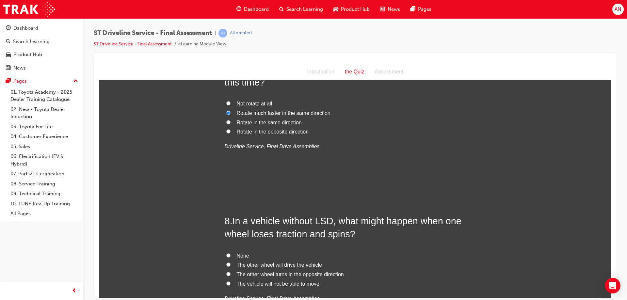
scroll to position [979, 0]
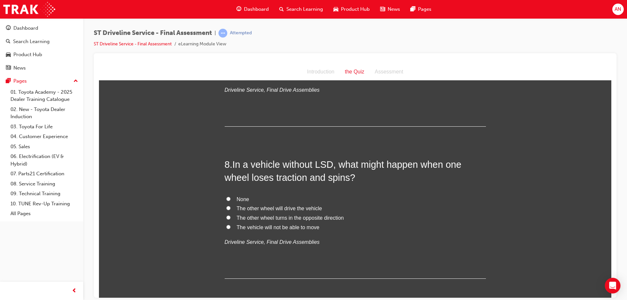
click at [263, 207] on span "The other wheel will drive the vehicle" at bounding box center [279, 208] width 85 height 6
click at [230, 207] on input "The other wheel will drive the vehicle" at bounding box center [228, 208] width 4 height 4
radio input "true"
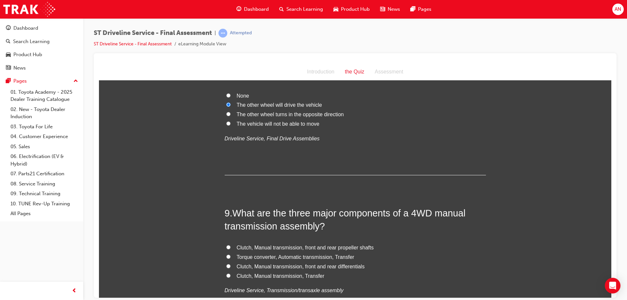
scroll to position [1110, 0]
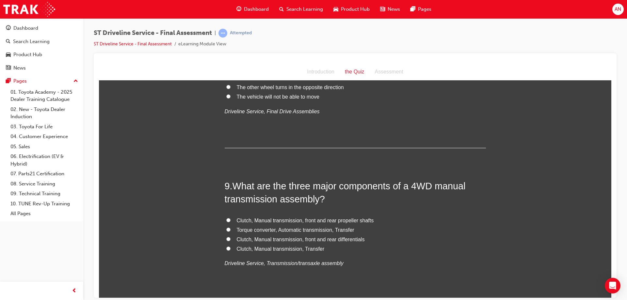
click at [269, 221] on span "Clutch, Manual transmission, front and rear propeller shafts" at bounding box center [305, 220] width 137 height 6
click at [230, 221] on input "Clutch, Manual transmission, front and rear propeller shafts" at bounding box center [228, 220] width 4 height 4
radio input "true"
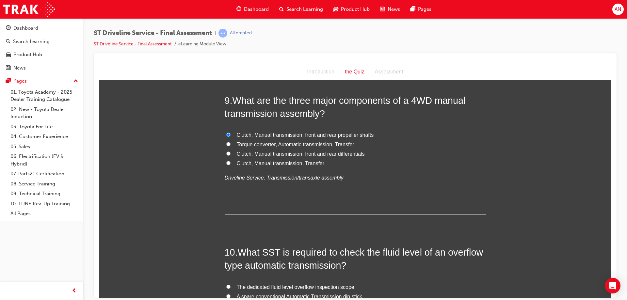
scroll to position [1240, 0]
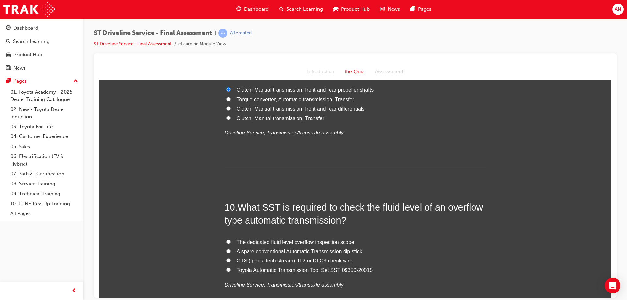
click at [280, 273] on label "Toyota Automatic Transmission Tool Set SST 09350-20015" at bounding box center [355, 269] width 261 height 9
click at [230, 272] on input "Toyota Automatic Transmission Tool Set SST 09350-20015" at bounding box center [228, 269] width 4 height 4
radio input "true"
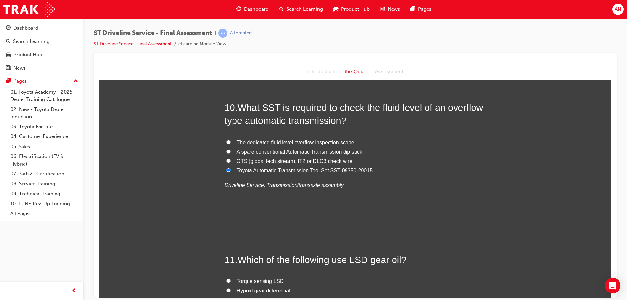
scroll to position [1404, 0]
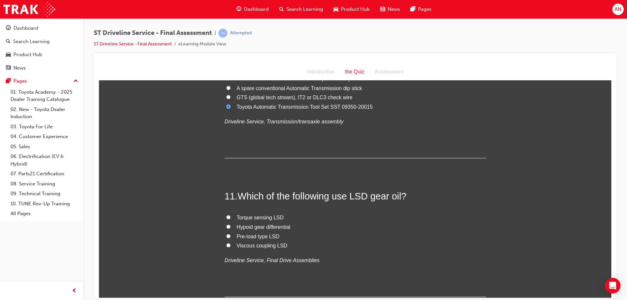
click at [249, 226] on span "Hypoid gear differential" at bounding box center [264, 227] width 54 height 6
click at [230, 226] on input "Hypoid gear differential" at bounding box center [228, 226] width 4 height 4
radio input "true"
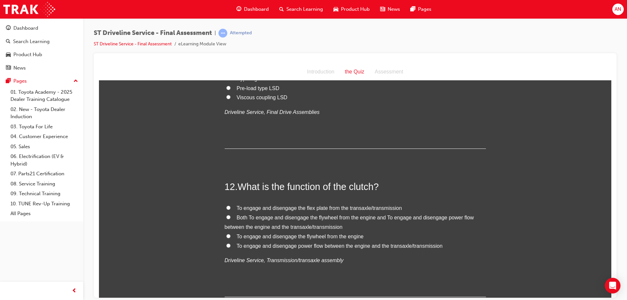
scroll to position [1567, 0]
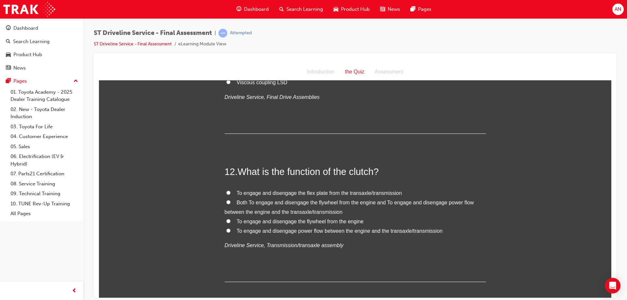
click at [239, 201] on span "Both To engage and disengage the flywheel from the engine and To engage and dis…" at bounding box center [349, 206] width 249 height 15
click at [230, 201] on input "Both To engage and disengage the flywheel from the engine and To engage and dis…" at bounding box center [228, 202] width 4 height 4
radio input "true"
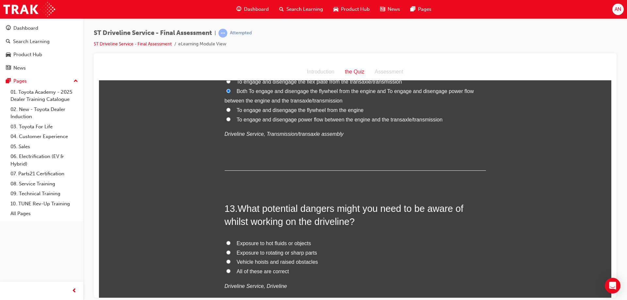
scroll to position [1697, 0]
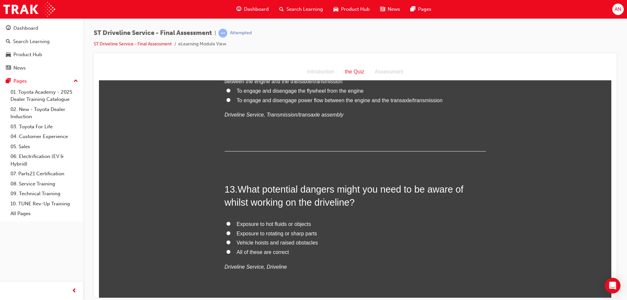
click at [251, 251] on span "All of these are correct" at bounding box center [263, 252] width 52 height 6
click at [230, 251] on input "All of these are correct" at bounding box center [228, 251] width 4 height 4
radio input "true"
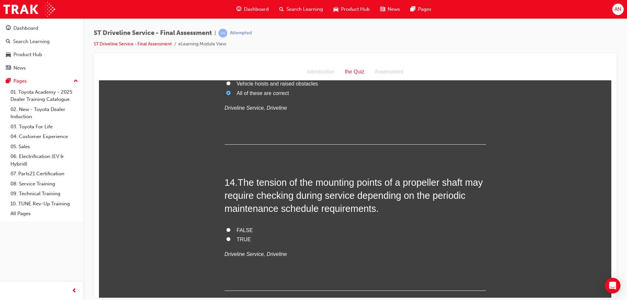
scroll to position [1861, 0]
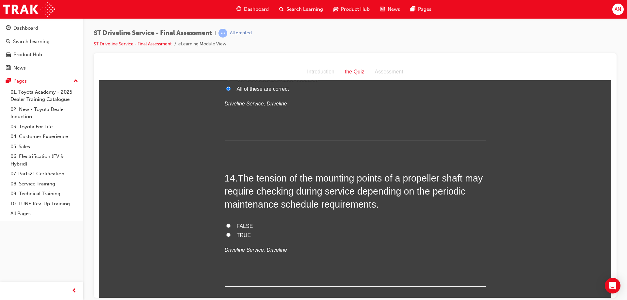
click at [240, 235] on span "TRUE" at bounding box center [244, 235] width 14 height 6
click at [230, 235] on input "TRUE" at bounding box center [228, 234] width 4 height 4
radio input "true"
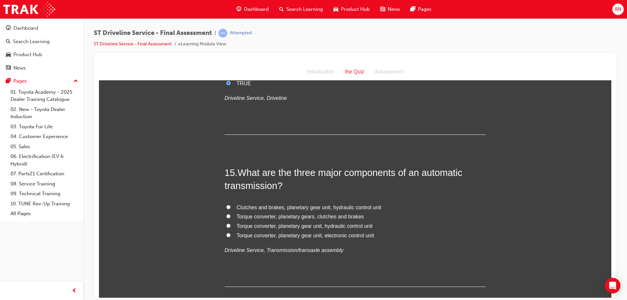
scroll to position [2024, 0]
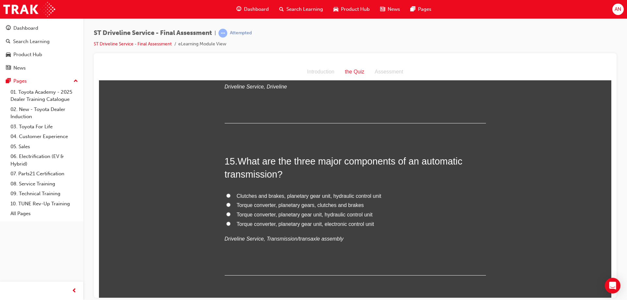
click at [275, 213] on span "Torque converter, planetary gear unit, hydraulic control unit" at bounding box center [305, 215] width 136 height 6
click at [230, 213] on input "Torque converter, planetary gear unit, hydraulic control unit" at bounding box center [228, 214] width 4 height 4
radio input "true"
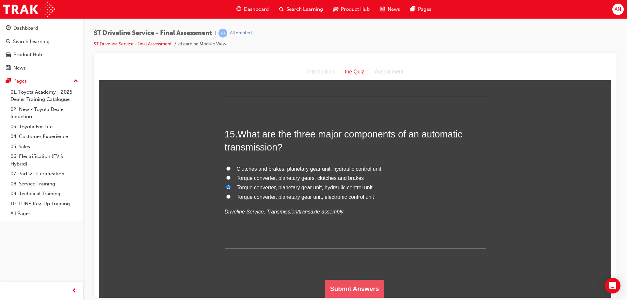
click at [355, 288] on button "Submit Answers" at bounding box center [354, 288] width 59 height 18
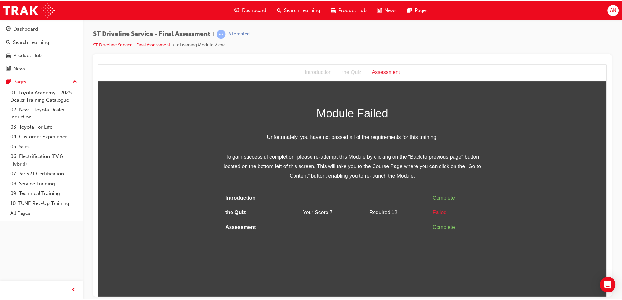
scroll to position [0, 0]
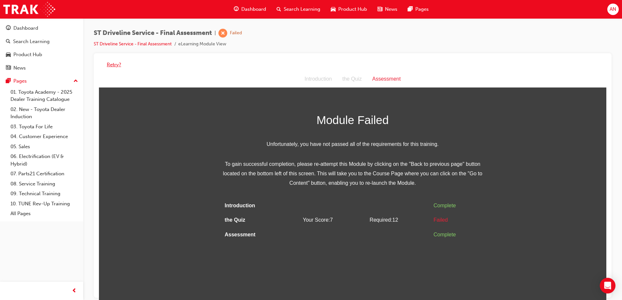
click at [115, 67] on button "Retry?" at bounding box center [114, 65] width 14 height 8
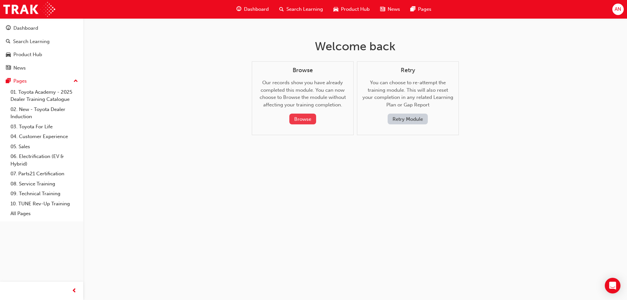
click at [302, 118] on button "Browse" at bounding box center [302, 119] width 27 height 11
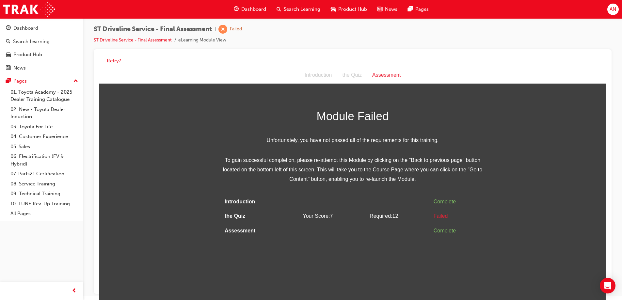
scroll to position [5, 0]
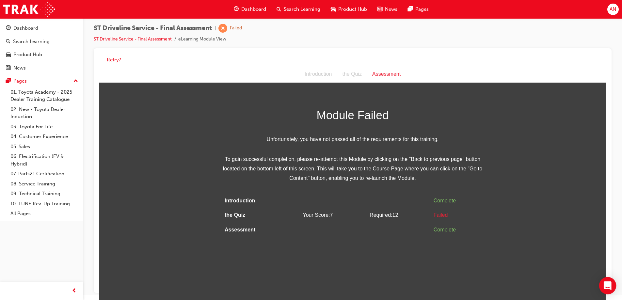
click at [606, 283] on icon "Open Intercom Messenger" at bounding box center [608, 285] width 8 height 8
click at [119, 60] on button "Retry?" at bounding box center [114, 60] width 14 height 8
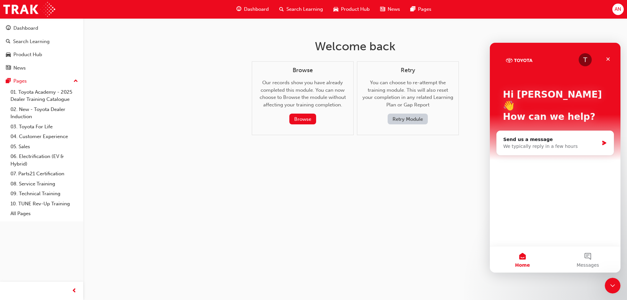
click at [413, 117] on button "Retry Module" at bounding box center [407, 119] width 40 height 11
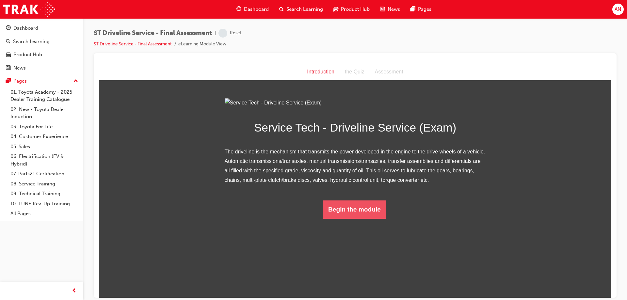
click at [347, 218] on button "Begin the module" at bounding box center [354, 209] width 63 height 18
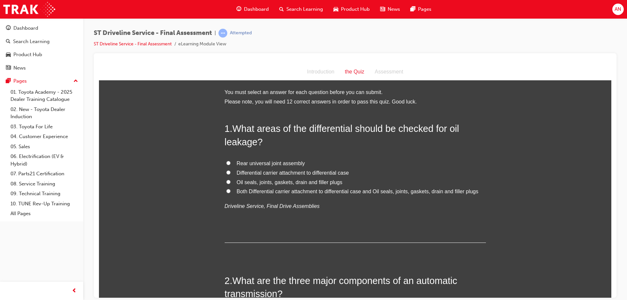
click at [323, 73] on div "Introduction" at bounding box center [321, 71] width 38 height 9
click at [384, 69] on div "Assessment" at bounding box center [389, 71] width 39 height 9
click at [270, 191] on span "Both Differential carrier attachment to differential case and Oil seals, joints…" at bounding box center [358, 191] width 242 height 6
click at [230, 191] on input "Both Differential carrier attachment to differential case and Oil seals, joints…" at bounding box center [228, 191] width 4 height 4
radio input "true"
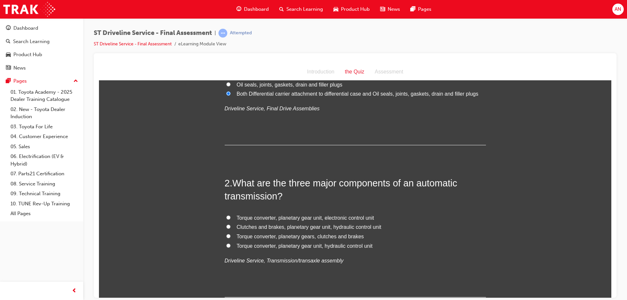
scroll to position [98, 0]
click at [293, 247] on span "Torque converter, planetary gear unit, hydraulic control unit" at bounding box center [305, 246] width 136 height 6
click at [230, 247] on input "Torque converter, planetary gear unit, hydraulic control unit" at bounding box center [228, 245] width 4 height 4
radio input "true"
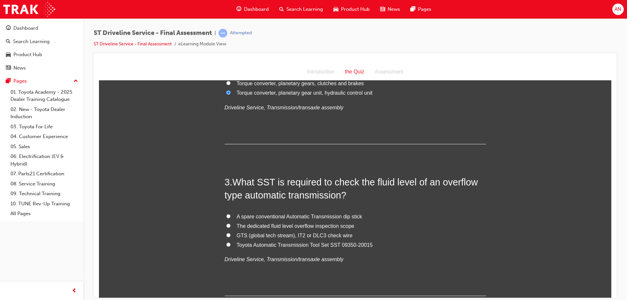
scroll to position [261, 0]
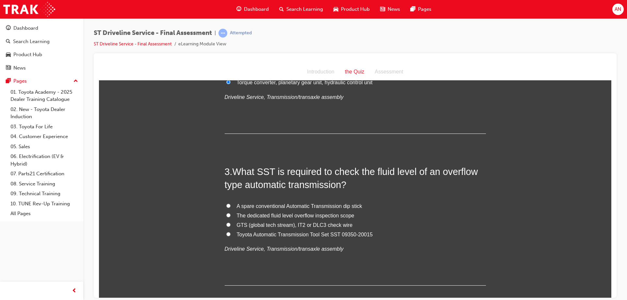
click at [226, 224] on input "GTS (global tech stream), IT2 or DLC3 check wire" at bounding box center [228, 224] width 4 height 4
radio input "true"
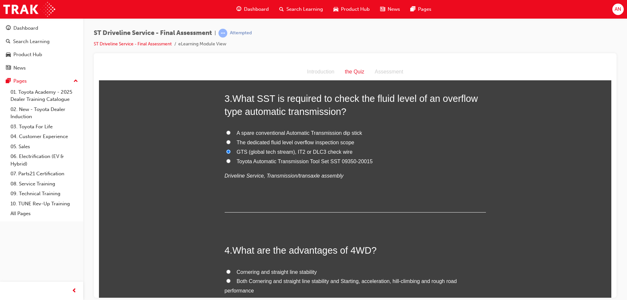
scroll to position [359, 0]
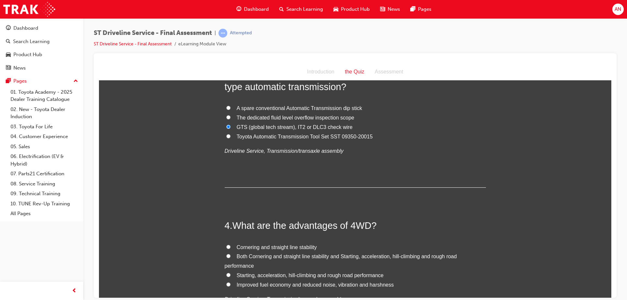
click at [277, 256] on span "Both Cornering and straight line stability and Starting, acceleration, hill-cli…" at bounding box center [341, 260] width 232 height 15
click at [230, 256] on input "Both Cornering and straight line stability and Starting, acceleration, hill-cli…" at bounding box center [228, 256] width 4 height 4
radio input "true"
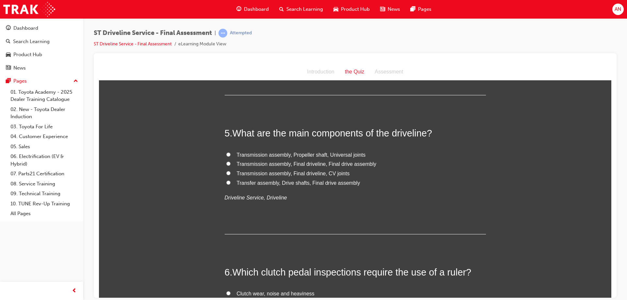
scroll to position [613, 0]
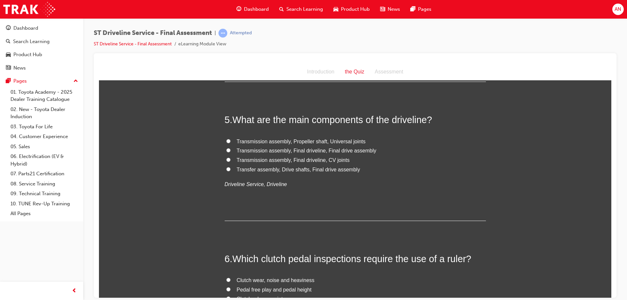
click at [266, 149] on span "Transmission assembly, Final driveline, Final drive assembly" at bounding box center [307, 151] width 140 height 6
click at [230, 149] on input "Transmission assembly, Final driveline, Final drive assembly" at bounding box center [228, 150] width 4 height 4
radio input "true"
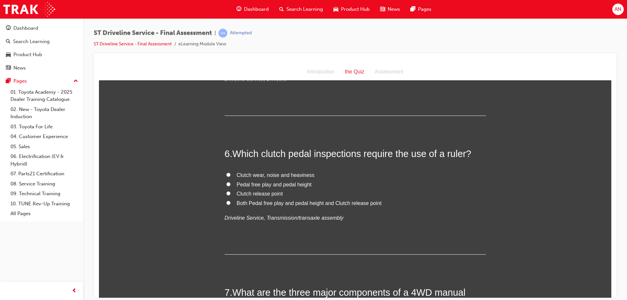
scroll to position [744, 0]
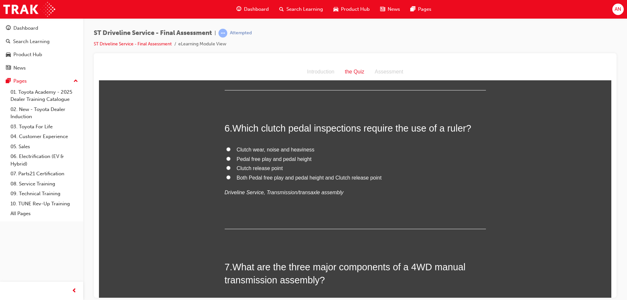
click at [262, 177] on span "Both Pedal free play and pedal height and Clutch release point" at bounding box center [309, 178] width 145 height 6
click at [230, 177] on input "Both Pedal free play and pedal height and Clutch release point" at bounding box center [228, 177] width 4 height 4
radio input "true"
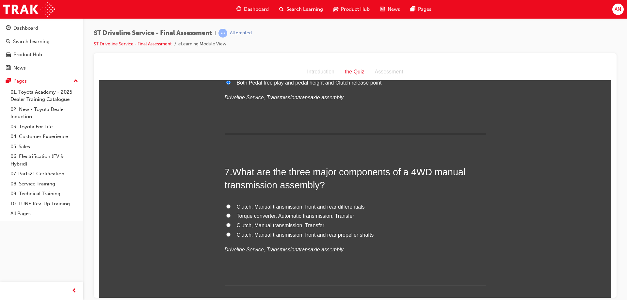
scroll to position [842, 0]
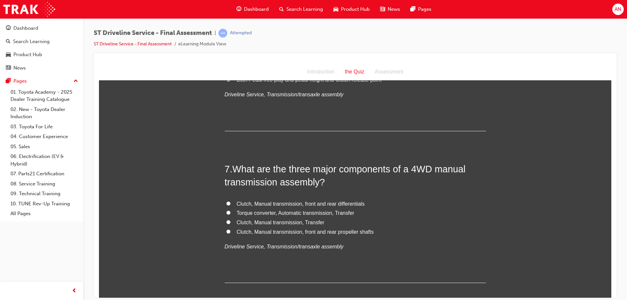
click at [290, 204] on span "Clutch, Manual transmission, front and rear differentials" at bounding box center [301, 204] width 128 height 6
click at [230, 204] on input "Clutch, Manual transmission, front and rear differentials" at bounding box center [228, 203] width 4 height 4
radio input "true"
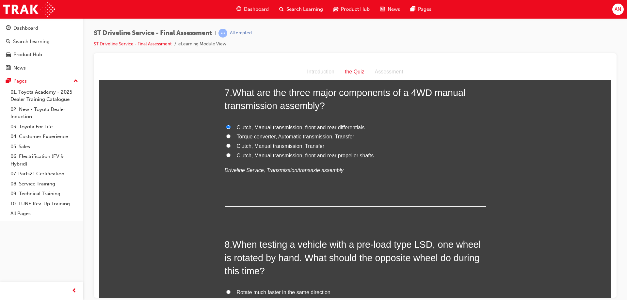
scroll to position [1005, 0]
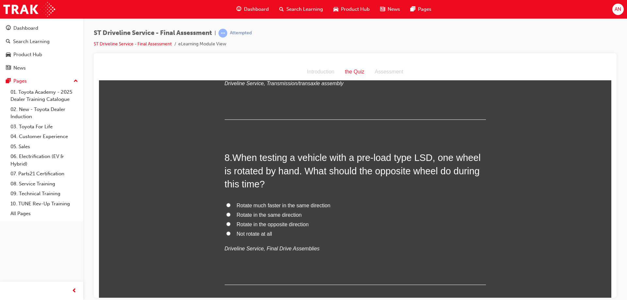
click at [259, 217] on span "Rotate in the same direction" at bounding box center [269, 215] width 65 height 6
click at [230, 216] on input "Rotate in the same direction" at bounding box center [228, 214] width 4 height 4
radio input "true"
click at [271, 225] on span "Rotate in the opposite direction" at bounding box center [273, 224] width 72 height 6
click at [230, 225] on input "Rotate in the opposite direction" at bounding box center [228, 224] width 4 height 4
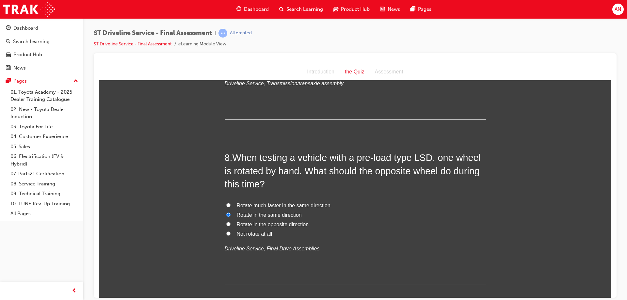
radio input "true"
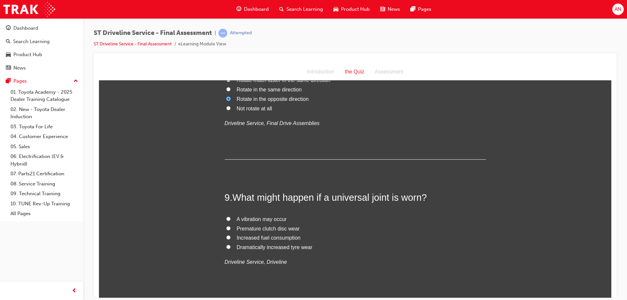
scroll to position [1135, 0]
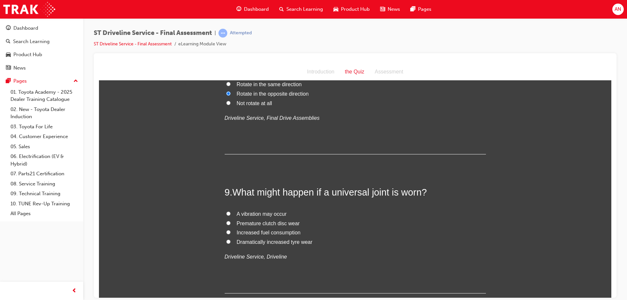
click at [259, 213] on span "A vibration may occur" at bounding box center [262, 214] width 50 height 6
click at [230, 213] on input "A vibration may occur" at bounding box center [228, 213] width 4 height 4
radio input "true"
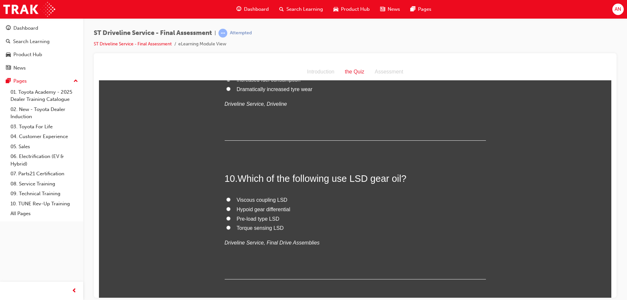
scroll to position [1299, 0]
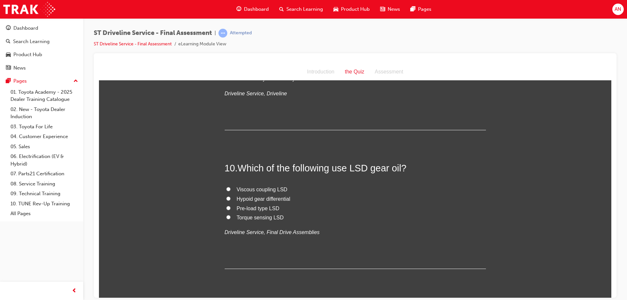
click at [260, 196] on span "Hypoid gear differential" at bounding box center [264, 199] width 54 height 6
click at [230, 196] on input "Hypoid gear differential" at bounding box center [228, 198] width 4 height 4
radio input "true"
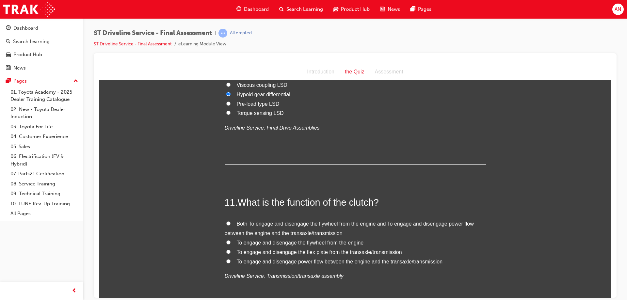
scroll to position [1429, 0]
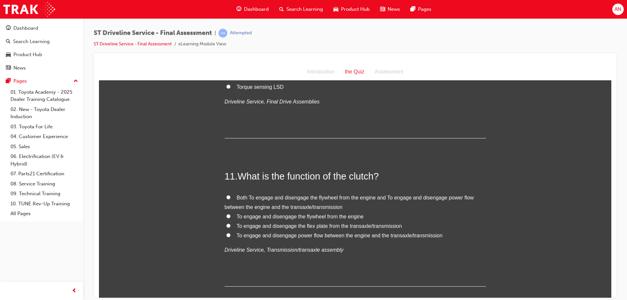
click at [260, 196] on span "Both To engage and disengage the flywheel from the engine and To engage and dis…" at bounding box center [349, 202] width 249 height 15
click at [230, 196] on input "Both To engage and disengage the flywheel from the engine and To engage and dis…" at bounding box center [228, 197] width 4 height 4
radio input "true"
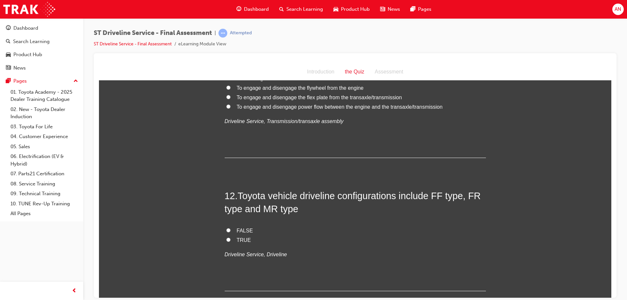
scroll to position [1560, 0]
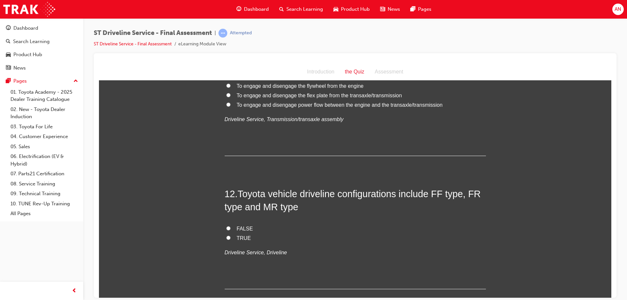
click at [243, 238] on span "TRUE" at bounding box center [244, 238] width 14 height 6
click at [230, 238] on input "TRUE" at bounding box center [228, 237] width 4 height 4
radio input "true"
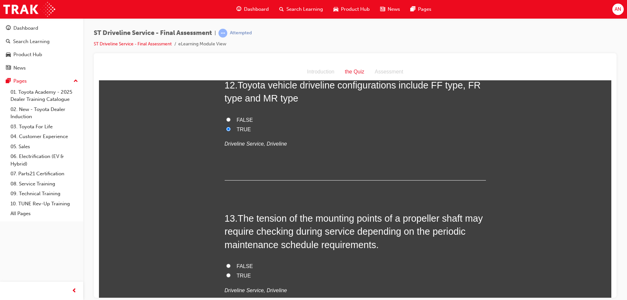
scroll to position [1690, 0]
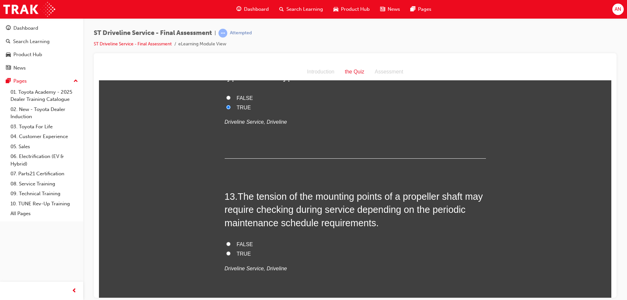
click at [240, 253] on span "TRUE" at bounding box center [244, 254] width 14 height 6
click at [230, 253] on input "TRUE" at bounding box center [228, 253] width 4 height 4
radio input "true"
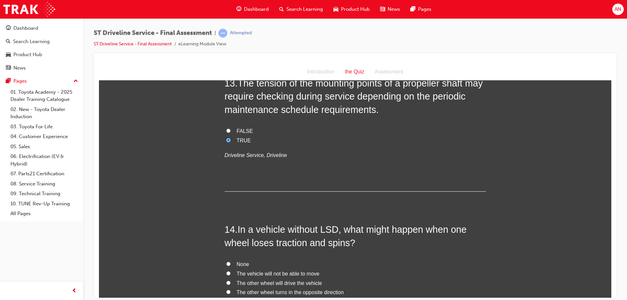
scroll to position [1821, 0]
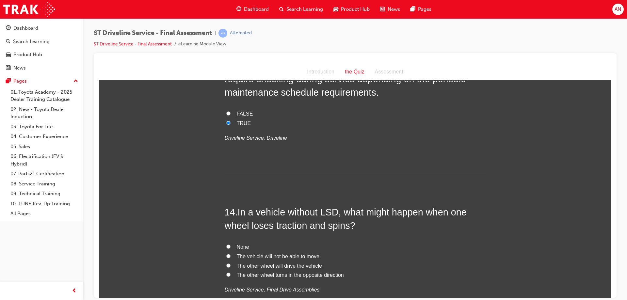
click at [259, 266] on span "The other wheel will drive the vehicle" at bounding box center [279, 266] width 85 height 6
click at [230, 266] on input "The other wheel will drive the vehicle" at bounding box center [228, 265] width 4 height 4
radio input "true"
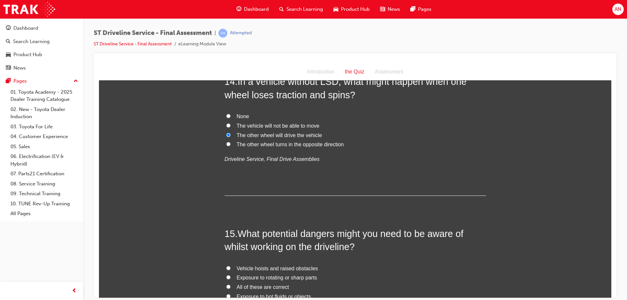
scroll to position [1984, 0]
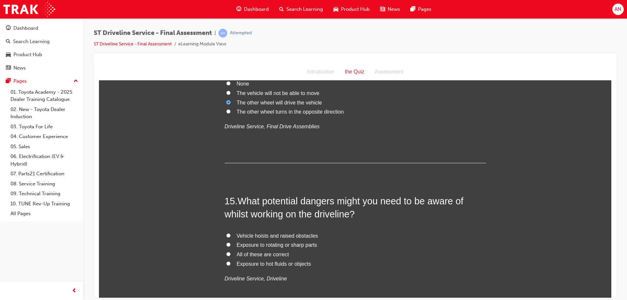
click at [261, 251] on span "All of these are correct" at bounding box center [263, 254] width 52 height 6
click at [230, 252] on input "All of these are correct" at bounding box center [228, 254] width 4 height 4
radio input "true"
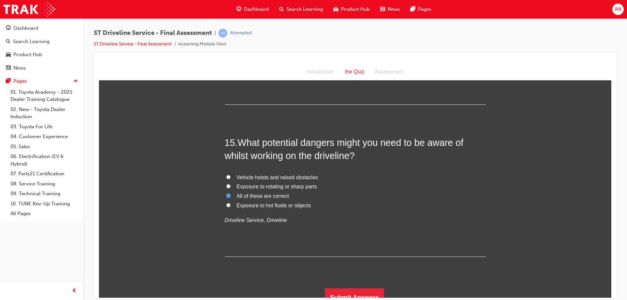
scroll to position [2051, 0]
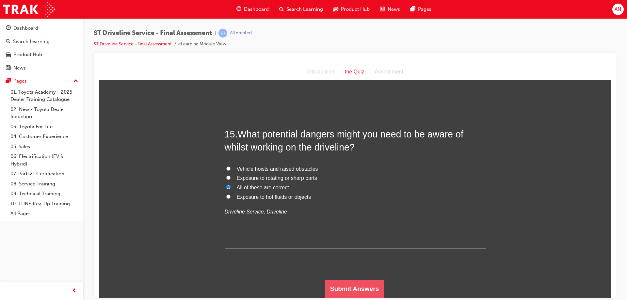
click at [343, 284] on button "Submit Answers" at bounding box center [354, 288] width 59 height 18
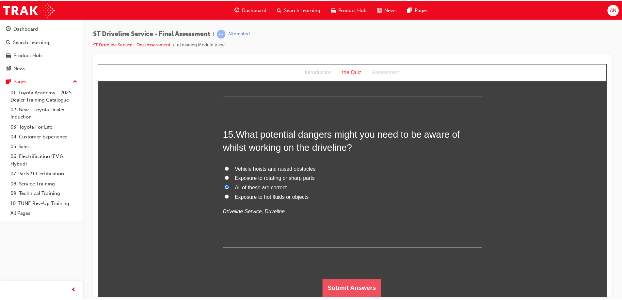
scroll to position [0, 0]
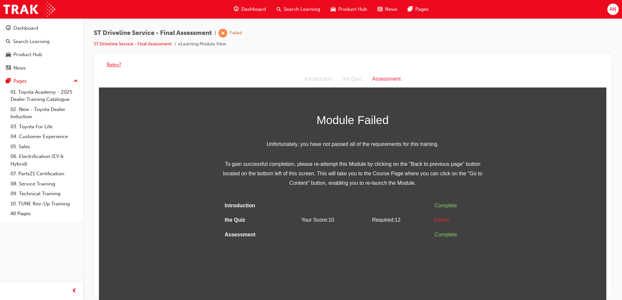
click at [113, 63] on button "Retry?" at bounding box center [114, 65] width 14 height 8
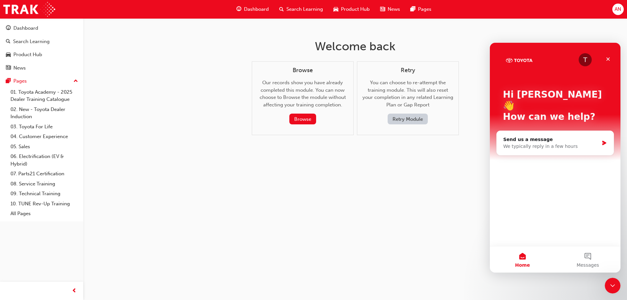
click at [407, 115] on button "Retry Module" at bounding box center [407, 119] width 40 height 11
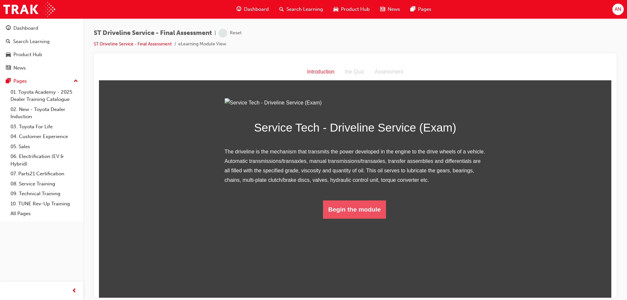
click at [362, 218] on button "Begin the module" at bounding box center [354, 209] width 63 height 18
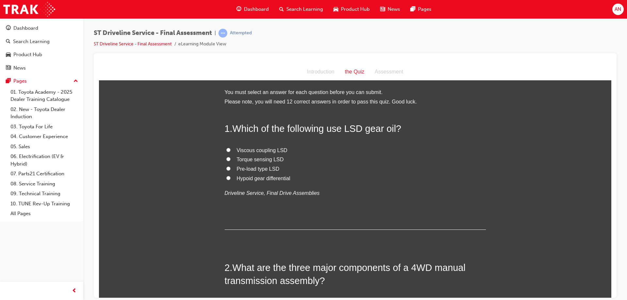
click at [248, 178] on span "Hypoid gear differential" at bounding box center [264, 178] width 54 height 6
click at [230, 178] on input "Hypoid gear differential" at bounding box center [228, 178] width 4 height 4
radio input "true"
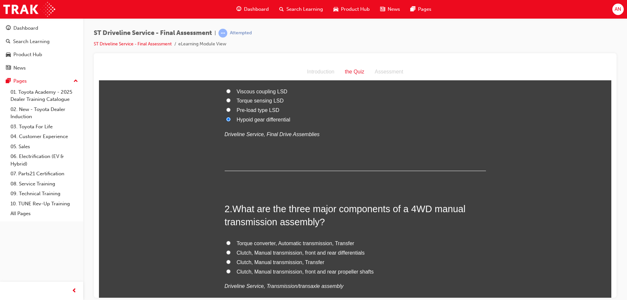
scroll to position [65, 0]
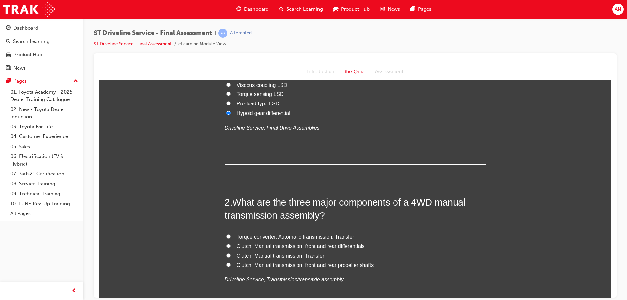
click at [278, 245] on span "Clutch, Manual transmission, front and rear differentials" at bounding box center [301, 246] width 128 height 6
click at [230, 245] on input "Clutch, Manual transmission, front and rear differentials" at bounding box center [228, 246] width 4 height 4
radio input "true"
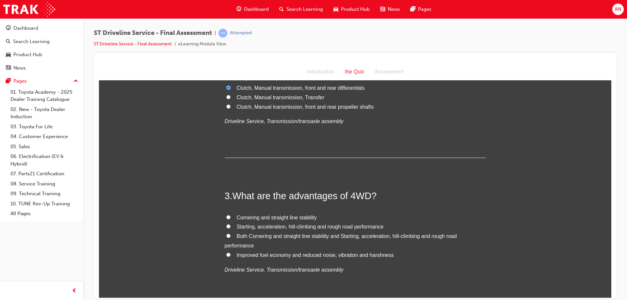
scroll to position [261, 0]
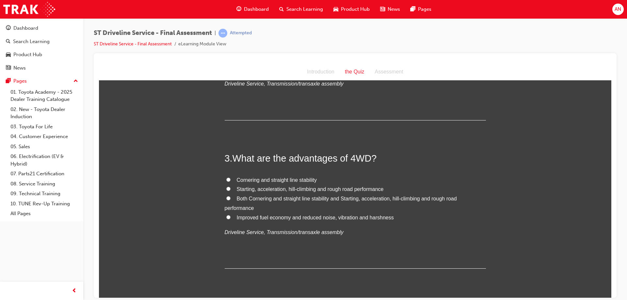
click at [263, 196] on span "Both Cornering and straight line stability and Starting, acceleration, hill-cli…" at bounding box center [341, 203] width 232 height 15
click at [230, 196] on input "Both Cornering and straight line stability and Starting, acceleration, hill-cli…" at bounding box center [228, 198] width 4 height 4
radio input "true"
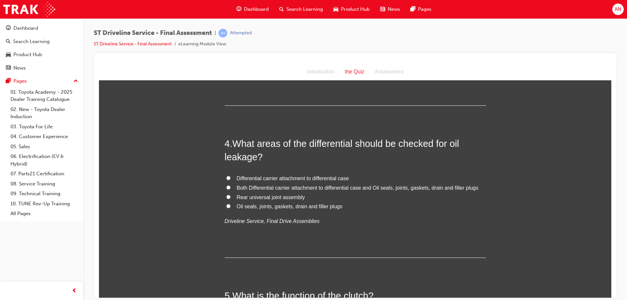
scroll to position [424, 0]
click at [260, 187] on span "Both Differential carrier attachment to differential case and Oil seals, joints…" at bounding box center [358, 187] width 242 height 6
click at [230, 187] on input "Both Differential carrier attachment to differential case and Oil seals, joints…" at bounding box center [228, 187] width 4 height 4
radio input "true"
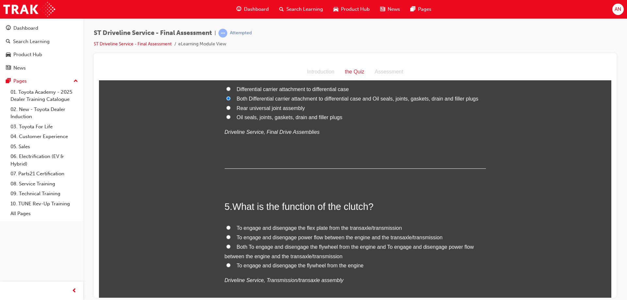
scroll to position [522, 0]
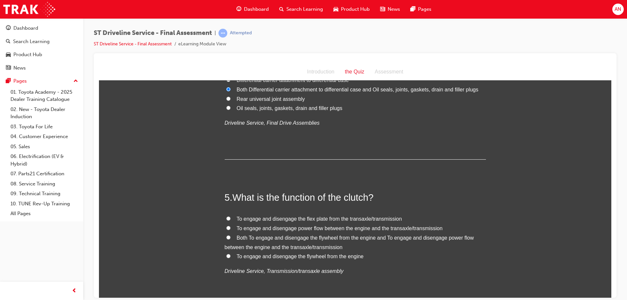
click at [261, 239] on span "Both To engage and disengage the flywheel from the engine and To engage and dis…" at bounding box center [349, 242] width 249 height 15
click at [230, 239] on input "Both To engage and disengage the flywheel from the engine and To engage and dis…" at bounding box center [228, 237] width 4 height 4
radio input "true"
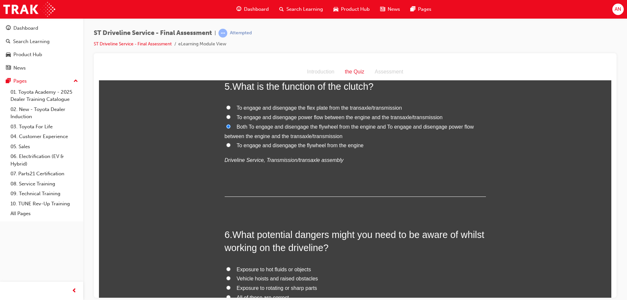
scroll to position [653, 0]
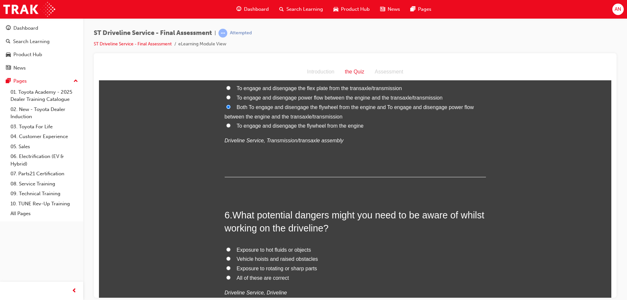
click at [273, 278] on span "All of these are correct" at bounding box center [263, 278] width 52 height 6
click at [230, 278] on input "All of these are correct" at bounding box center [228, 277] width 4 height 4
radio input "true"
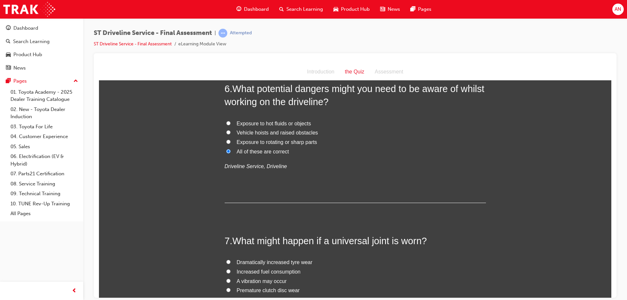
scroll to position [783, 0]
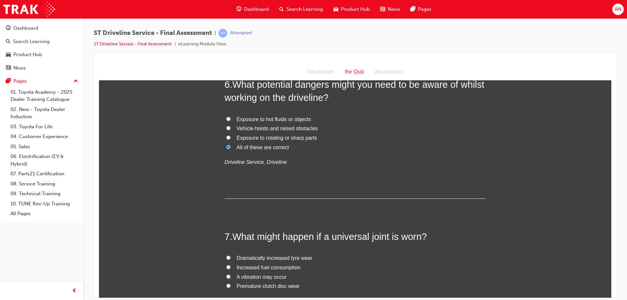
click at [253, 279] on span "A vibration may occur" at bounding box center [262, 277] width 50 height 6
click at [230, 278] on input "A vibration may occur" at bounding box center [228, 276] width 4 height 4
radio input "true"
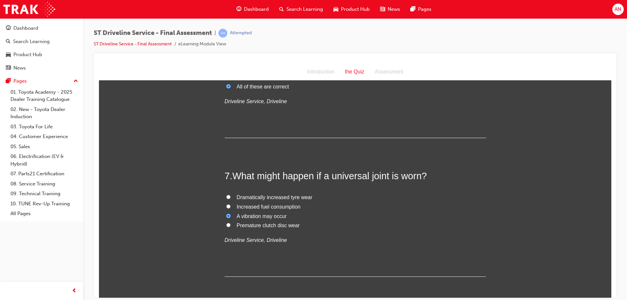
scroll to position [947, 0]
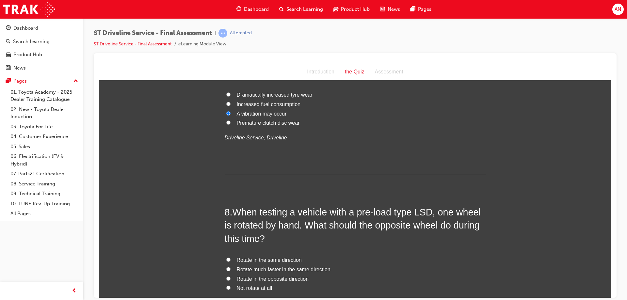
click at [251, 278] on span "Rotate in the opposite direction" at bounding box center [273, 279] width 72 height 6
click at [230, 278] on input "Rotate in the opposite direction" at bounding box center [228, 278] width 4 height 4
radio input "true"
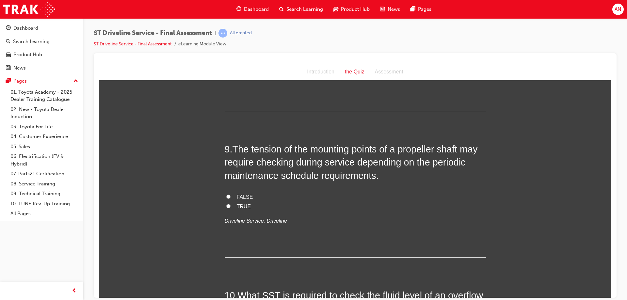
scroll to position [1175, 0]
click at [239, 206] on span "TRUE" at bounding box center [244, 206] width 14 height 6
click at [230, 206] on input "TRUE" at bounding box center [228, 205] width 4 height 4
radio input "true"
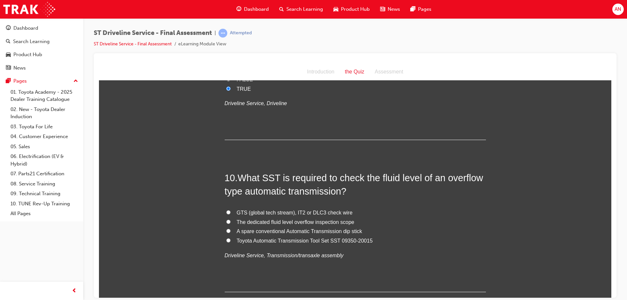
scroll to position [1306, 0]
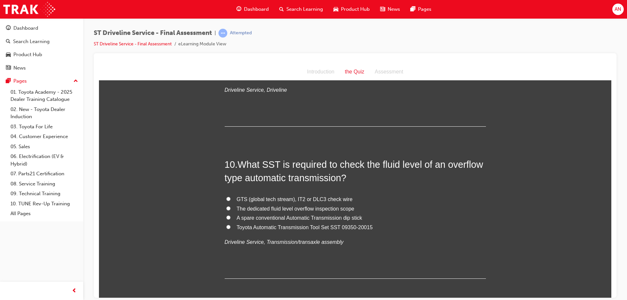
click at [254, 198] on span "GTS (global tech stream), IT2 or DLC3 check wire" at bounding box center [295, 199] width 116 height 6
click at [230, 198] on input "GTS (global tech stream), IT2 or DLC3 check wire" at bounding box center [228, 199] width 4 height 4
radio input "true"
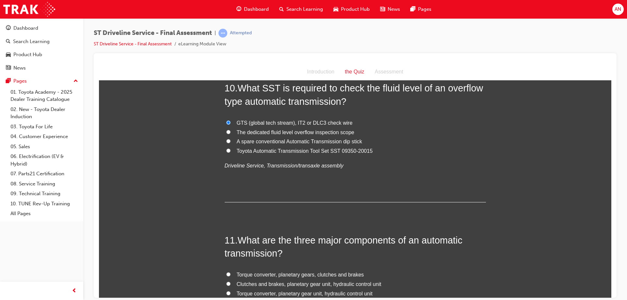
scroll to position [1436, 0]
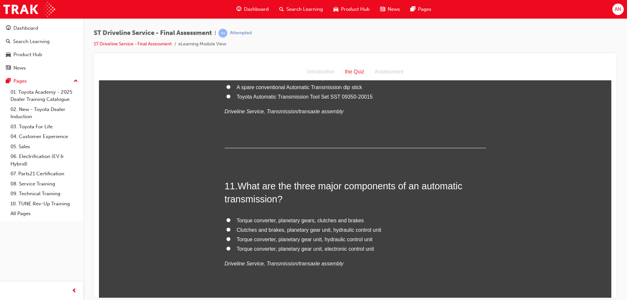
click at [256, 247] on span "Torque converter, planetary gear unit, electronic control unit" at bounding box center [305, 249] width 137 height 6
click at [230, 247] on input "Torque converter, planetary gear unit, electronic control unit" at bounding box center [228, 248] width 4 height 4
radio input "true"
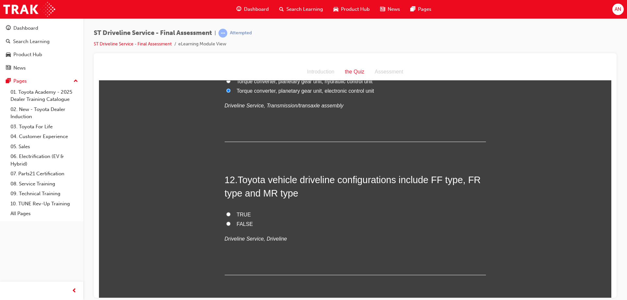
scroll to position [1600, 0]
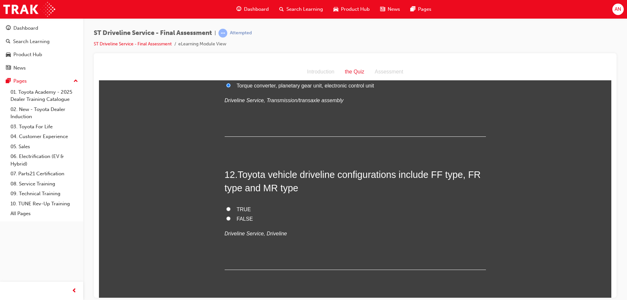
click at [240, 206] on span "TRUE" at bounding box center [244, 209] width 14 height 6
click at [230, 207] on input "TRUE" at bounding box center [228, 209] width 4 height 4
radio input "true"
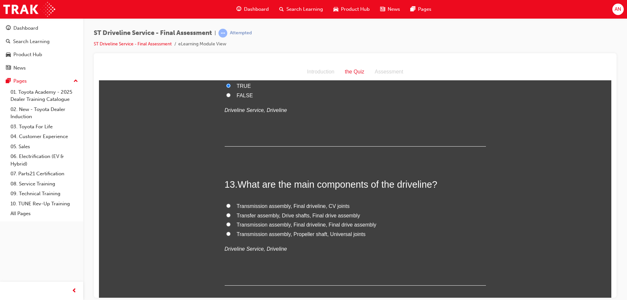
scroll to position [1730, 0]
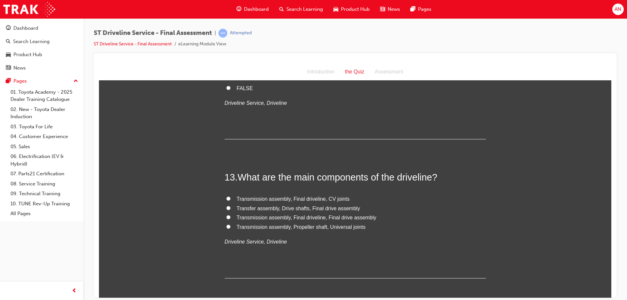
click at [262, 218] on span "Transmission assembly, Final driveline, Final drive assembly" at bounding box center [307, 217] width 140 height 6
click at [230, 218] on input "Transmission assembly, Final driveline, Final drive assembly" at bounding box center [228, 217] width 4 height 4
radio input "true"
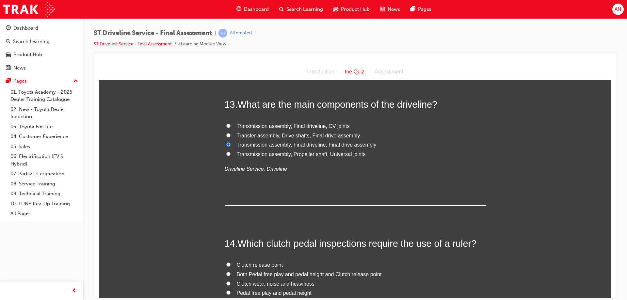
scroll to position [1861, 0]
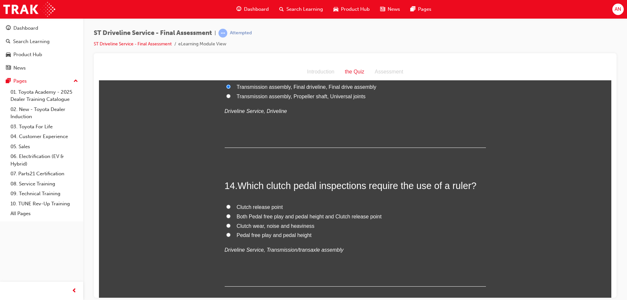
click at [258, 217] on span "Both Pedal free play and pedal height and Clutch release point" at bounding box center [309, 216] width 145 height 6
click at [230, 217] on input "Both Pedal free play and pedal height and Clutch release point" at bounding box center [228, 216] width 4 height 4
radio input "true"
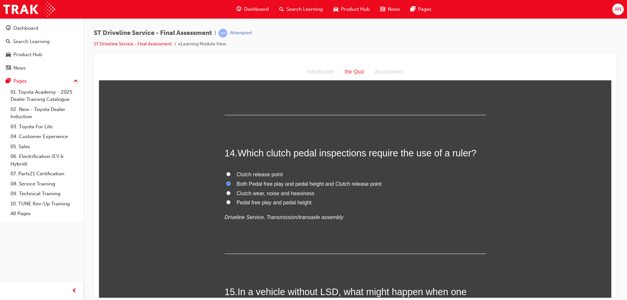
scroll to position [1991, 0]
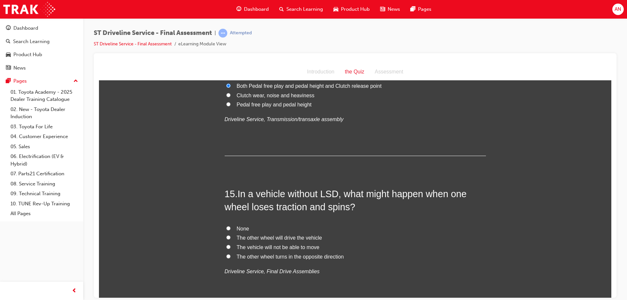
click at [248, 238] on span "The other wheel will drive the vehicle" at bounding box center [279, 238] width 85 height 6
click at [230, 238] on input "The other wheel will drive the vehicle" at bounding box center [228, 237] width 4 height 4
radio input "true"
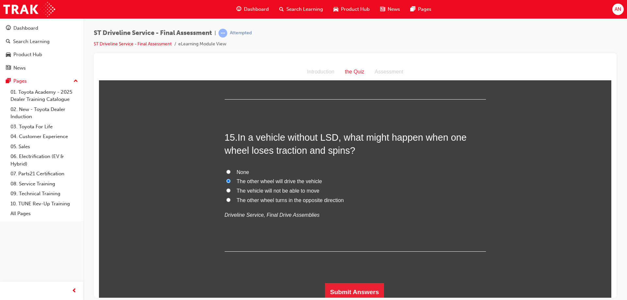
scroll to position [2051, 0]
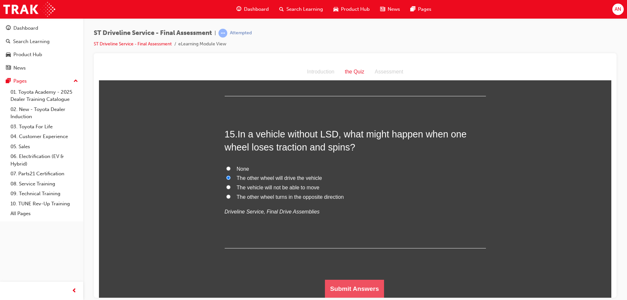
click at [342, 282] on button "Submit Answers" at bounding box center [354, 288] width 59 height 18
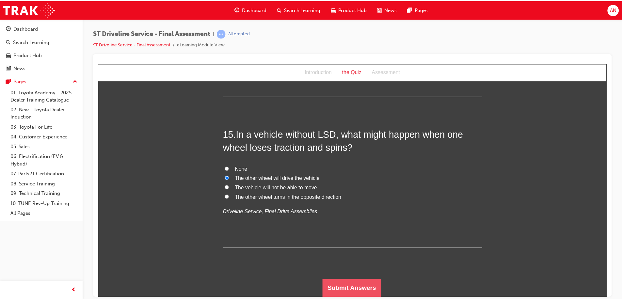
scroll to position [0, 0]
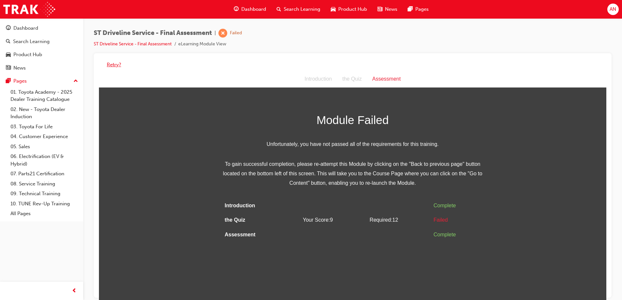
click at [108, 68] on button "Retry?" at bounding box center [114, 65] width 14 height 8
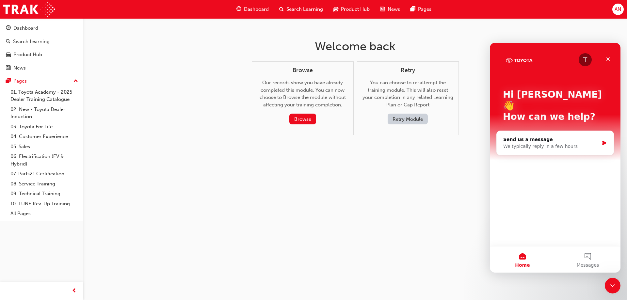
click at [409, 119] on button "Retry Module" at bounding box center [407, 119] width 40 height 11
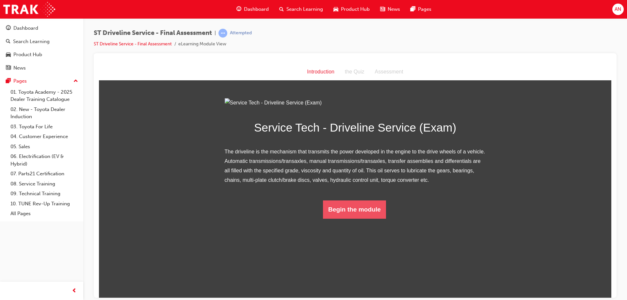
click at [352, 218] on button "Begin the module" at bounding box center [354, 209] width 63 height 18
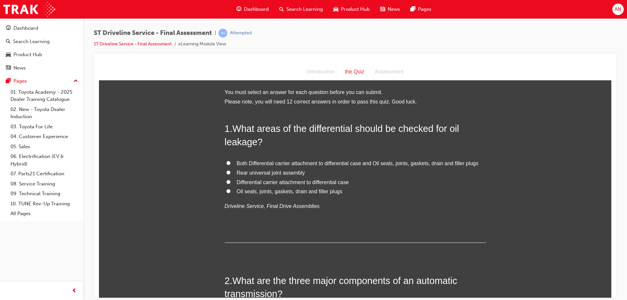
click at [248, 165] on span "Both Differential carrier attachment to differential case and Oil seals, joints…" at bounding box center [358, 163] width 242 height 6
click at [230, 165] on input "Both Differential carrier attachment to differential case and Oil seals, joints…" at bounding box center [228, 163] width 4 height 4
radio input "true"
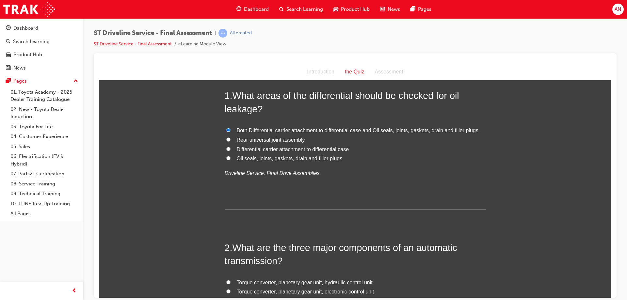
scroll to position [98, 0]
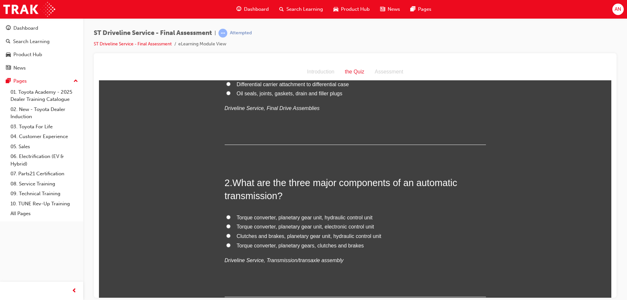
click at [330, 218] on span "Torque converter, planetary gear unit, hydraulic control unit" at bounding box center [305, 217] width 136 height 6
click at [230, 218] on input "Torque converter, planetary gear unit, hydraulic control unit" at bounding box center [228, 217] width 4 height 4
radio input "true"
click at [330, 227] on span "Torque converter, planetary gear unit, electronic control unit" at bounding box center [305, 227] width 137 height 6
click at [230, 227] on input "Torque converter, planetary gear unit, electronic control unit" at bounding box center [228, 226] width 4 height 4
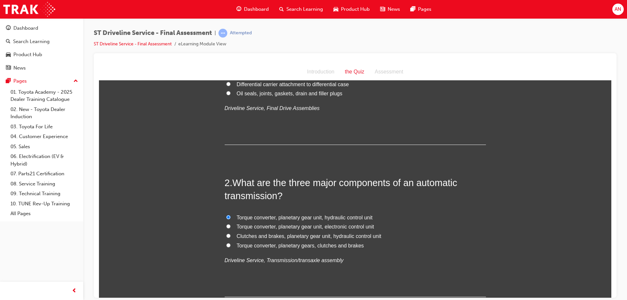
radio input "true"
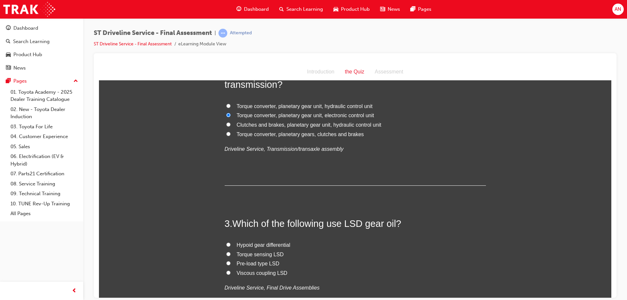
scroll to position [261, 0]
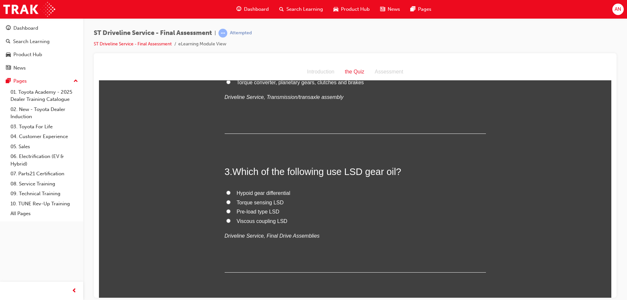
click at [251, 190] on span "Hypoid gear differential" at bounding box center [264, 193] width 54 height 6
click at [230, 190] on input "Hypoid gear differential" at bounding box center [228, 192] width 4 height 4
radio input "true"
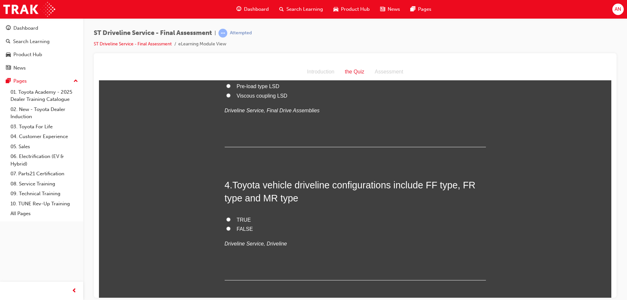
scroll to position [392, 0]
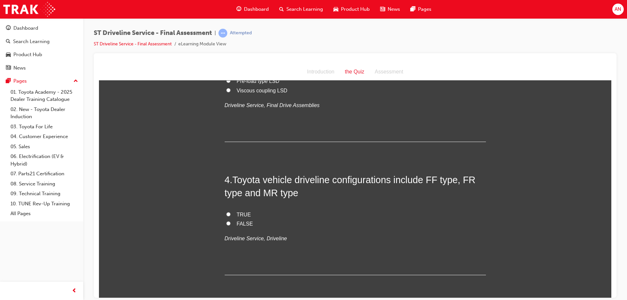
click at [243, 215] on span "TRUE" at bounding box center [244, 215] width 14 height 6
click at [230, 215] on input "TRUE" at bounding box center [228, 214] width 4 height 4
radio input "true"
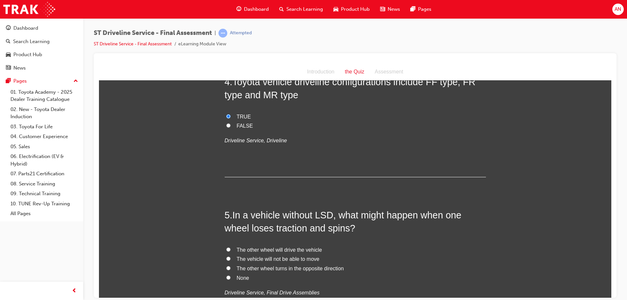
scroll to position [522, 0]
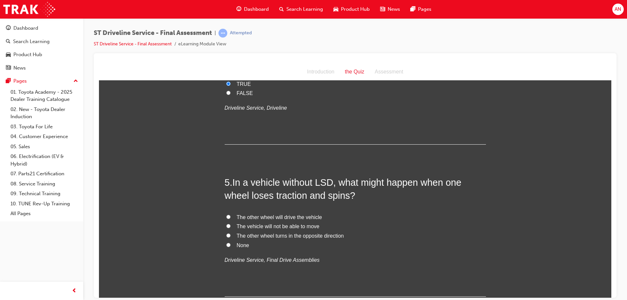
click at [263, 227] on span "The vehicle will not be able to move" at bounding box center [278, 226] width 83 height 6
click at [230, 227] on input "The vehicle will not be able to move" at bounding box center [228, 226] width 4 height 4
radio input "true"
click at [265, 216] on span "The other wheel will drive the vehicle" at bounding box center [279, 217] width 85 height 6
click at [230, 216] on input "The other wheel will drive the vehicle" at bounding box center [228, 216] width 4 height 4
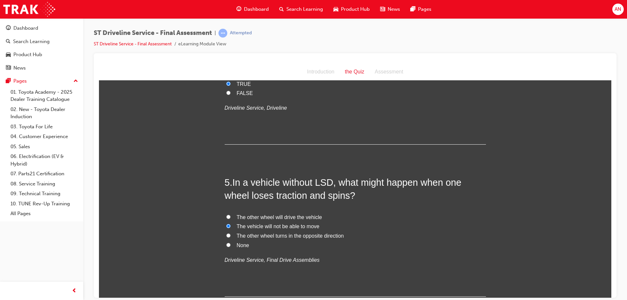
radio input "true"
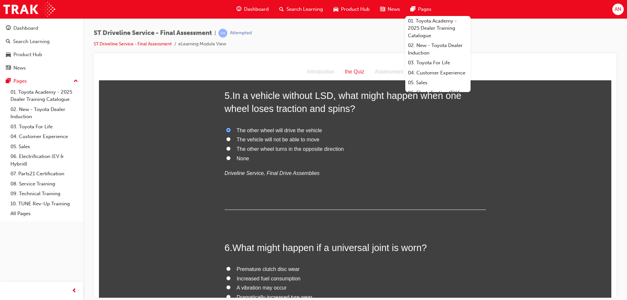
scroll to position [555, 0]
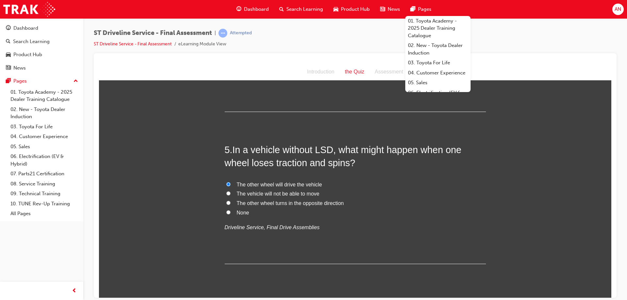
click at [459, 215] on label "None" at bounding box center [355, 212] width 261 height 9
click at [230, 214] on input "None" at bounding box center [228, 212] width 4 height 4
radio input "true"
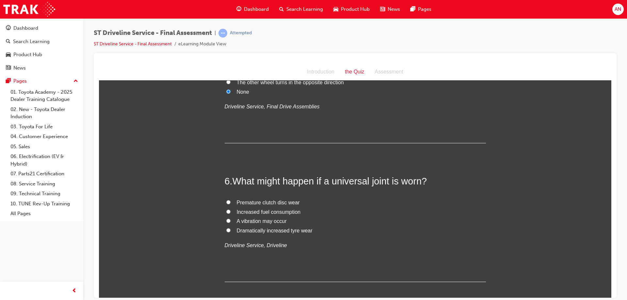
scroll to position [686, 0]
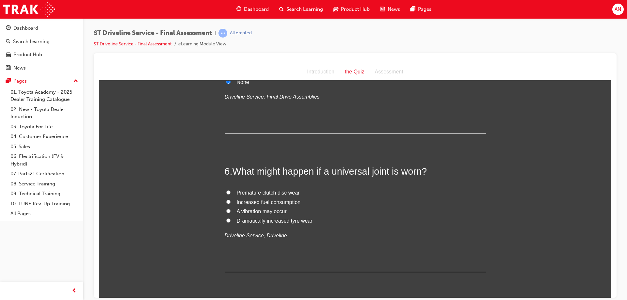
click at [256, 210] on span "A vibration may occur" at bounding box center [262, 211] width 50 height 6
click at [230, 210] on input "A vibration may occur" at bounding box center [228, 211] width 4 height 4
radio input "true"
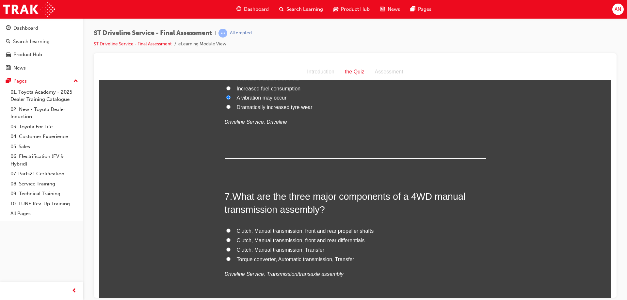
scroll to position [816, 0]
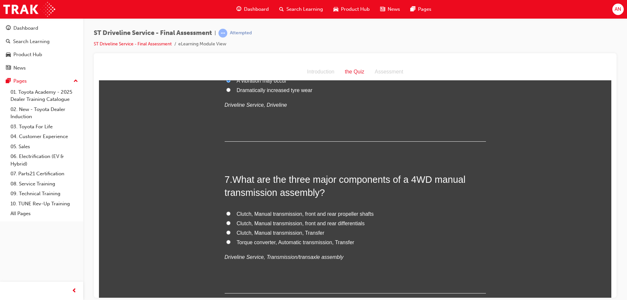
click at [271, 223] on span "Clutch, Manual transmission, front and rear differentials" at bounding box center [301, 223] width 128 height 6
click at [230, 223] on input "Clutch, Manual transmission, front and rear differentials" at bounding box center [228, 223] width 4 height 4
radio input "true"
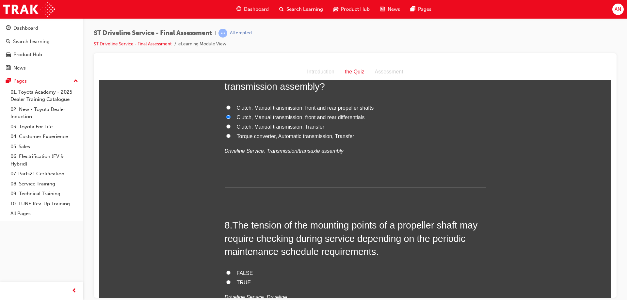
scroll to position [947, 0]
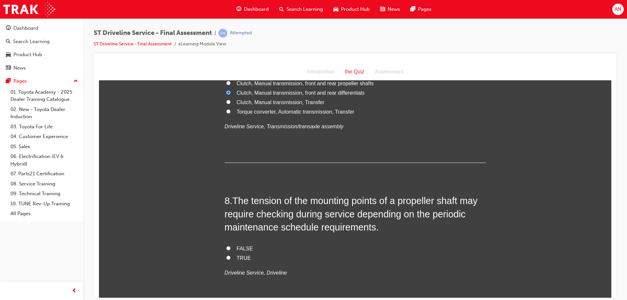
click at [226, 256] on input "TRUE" at bounding box center [228, 257] width 4 height 4
radio input "true"
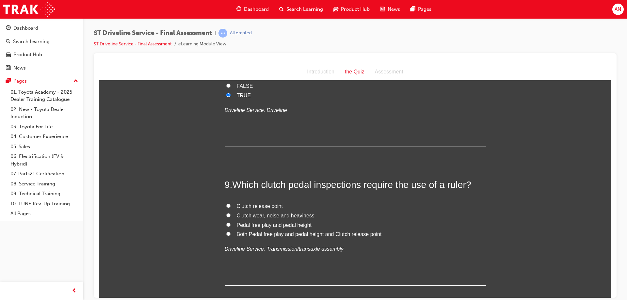
scroll to position [1110, 0]
click at [259, 225] on span "Pedal free play and pedal height" at bounding box center [274, 224] width 75 height 6
click at [230, 225] on input "Pedal free play and pedal height" at bounding box center [228, 224] width 4 height 4
radio input "true"
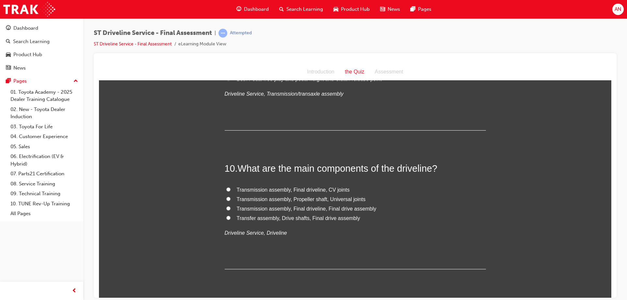
scroll to position [1273, 0]
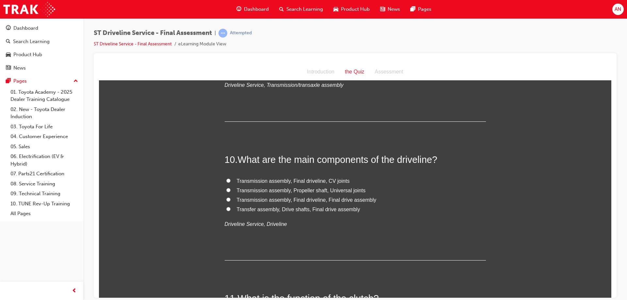
click at [291, 204] on label "Transmission assembly, Final driveline, Final drive assembly" at bounding box center [355, 199] width 261 height 9
click at [230, 201] on input "Transmission assembly, Final driveline, Final drive assembly" at bounding box center [228, 199] width 4 height 4
radio input "true"
click at [292, 210] on span "Transfer assembly, Drive shafts, Final drive assembly" at bounding box center [298, 209] width 123 height 6
click at [230, 210] on input "Transfer assembly, Drive shafts, Final drive assembly" at bounding box center [228, 209] width 4 height 4
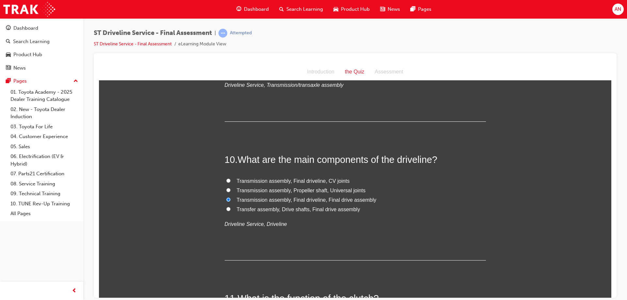
radio input "true"
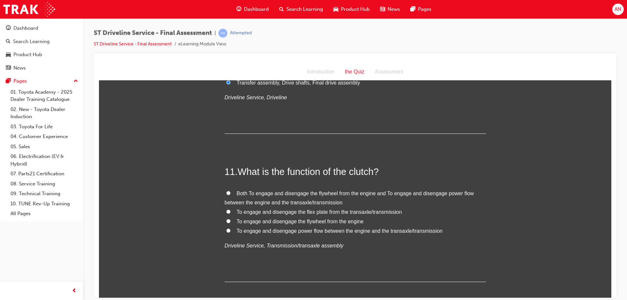
scroll to position [1404, 0]
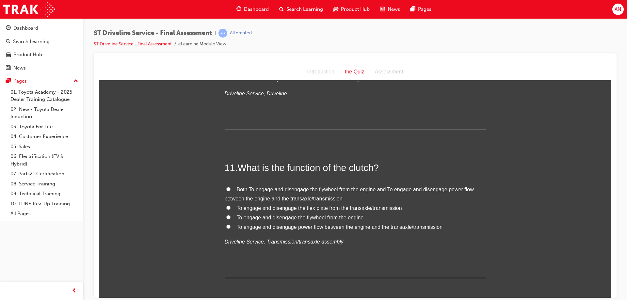
click at [293, 192] on span "Both To engage and disengage the flywheel from the engine and To engage and dis…" at bounding box center [349, 193] width 249 height 15
click at [230, 191] on input "Both To engage and disengage the flywheel from the engine and To engage and dis…" at bounding box center [228, 189] width 4 height 4
radio input "true"
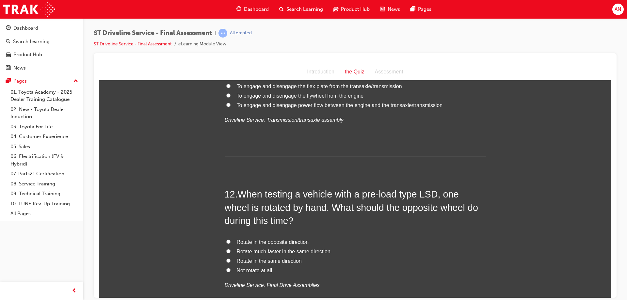
scroll to position [1534, 0]
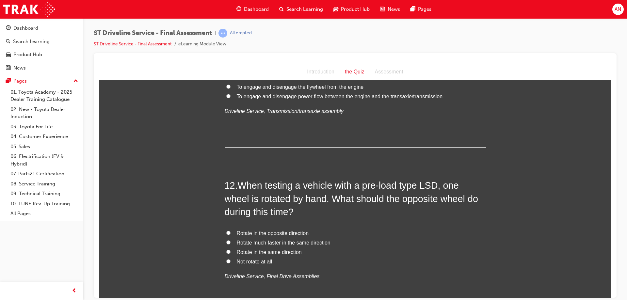
click at [267, 231] on span "Rotate in the opposite direction" at bounding box center [273, 233] width 72 height 6
click at [230, 231] on input "Rotate in the opposite direction" at bounding box center [228, 232] width 4 height 4
radio input "true"
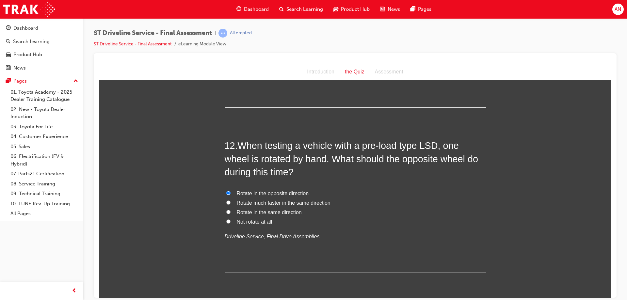
scroll to position [1665, 0]
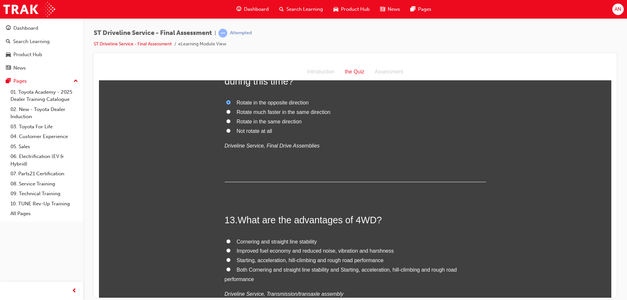
click at [251, 268] on span "Both Cornering and straight line stability and Starting, acceleration, hill-cli…" at bounding box center [341, 274] width 232 height 15
click at [230, 268] on input "Both Cornering and straight line stability and Starting, acceleration, hill-cli…" at bounding box center [228, 269] width 4 height 4
radio input "true"
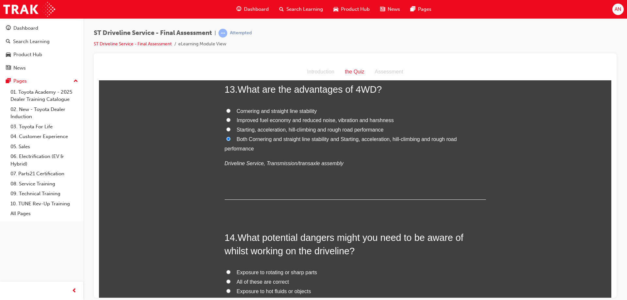
scroll to position [1861, 0]
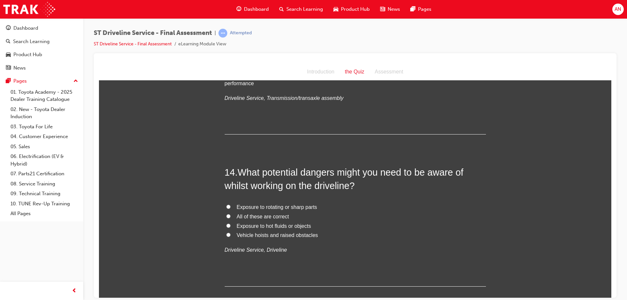
click at [262, 218] on span "All of these are correct" at bounding box center [263, 216] width 52 height 6
click at [230, 218] on input "All of these are correct" at bounding box center [228, 216] width 4 height 4
radio input "true"
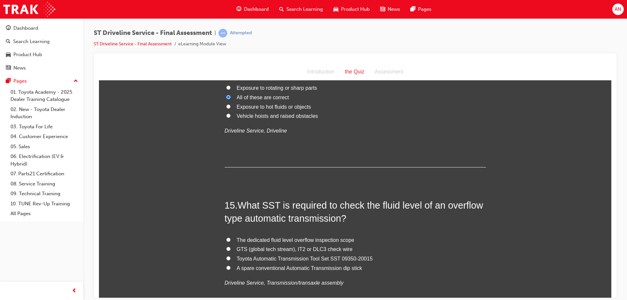
scroll to position [1991, 0]
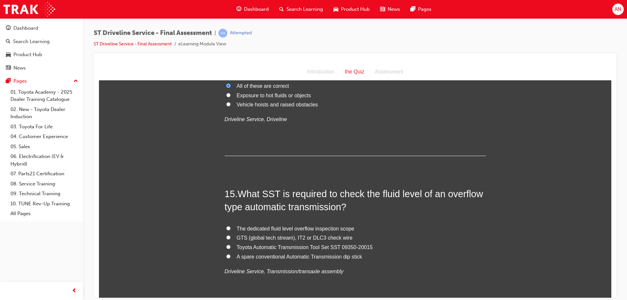
click at [260, 236] on span "GTS (global tech stream), IT2 or DLC3 check wire" at bounding box center [295, 238] width 116 height 6
click at [230, 236] on input "GTS (global tech stream), IT2 or DLC3 check wire" at bounding box center [228, 237] width 4 height 4
radio input "true"
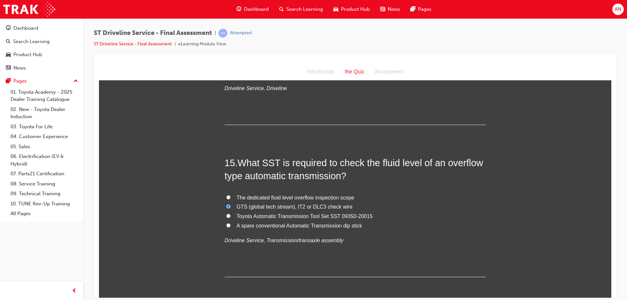
scroll to position [2051, 0]
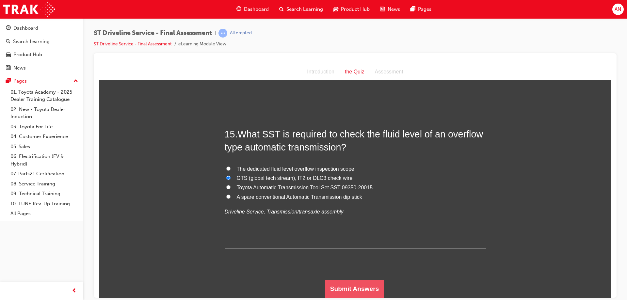
click at [346, 289] on button "Submit Answers" at bounding box center [354, 288] width 59 height 18
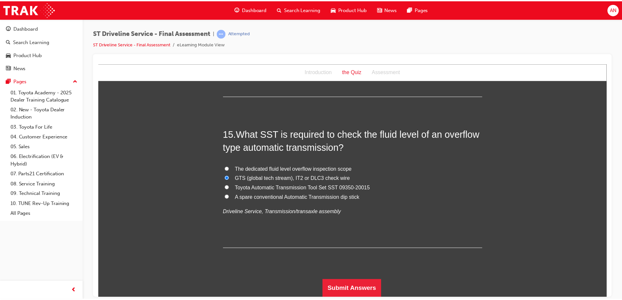
scroll to position [0, 0]
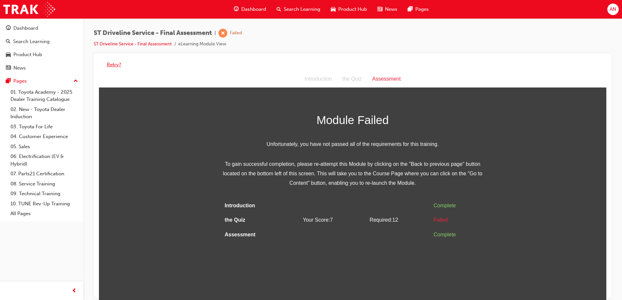
click at [114, 65] on button "Retry?" at bounding box center [114, 65] width 14 height 8
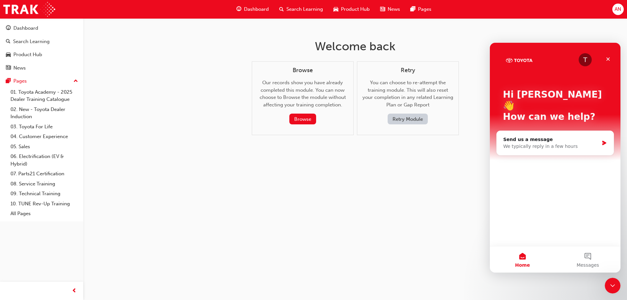
click at [409, 122] on button "Retry Module" at bounding box center [407, 119] width 40 height 11
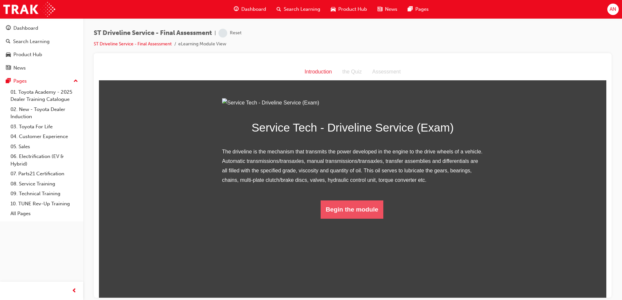
click at [364, 218] on button "Begin the module" at bounding box center [352, 209] width 63 height 18
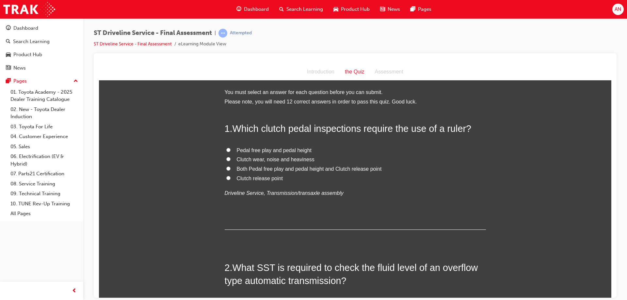
click at [248, 170] on span "Both Pedal free play and pedal height and Clutch release point" at bounding box center [309, 169] width 145 height 6
click at [230, 170] on input "Both Pedal free play and pedal height and Clutch release point" at bounding box center [228, 168] width 4 height 4
radio input "true"
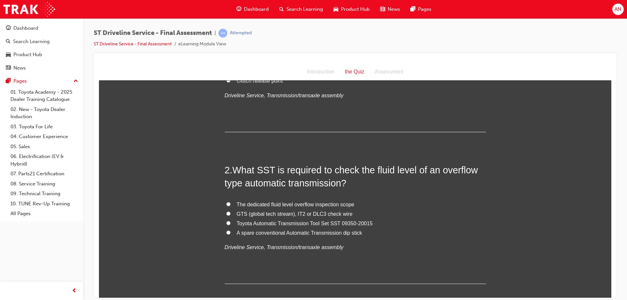
scroll to position [98, 0]
click at [270, 215] on span "GTS (global tech stream), IT2 or DLC3 check wire" at bounding box center [295, 214] width 116 height 6
click at [230, 215] on input "GTS (global tech stream), IT2 or DLC3 check wire" at bounding box center [228, 213] width 4 height 4
radio input "true"
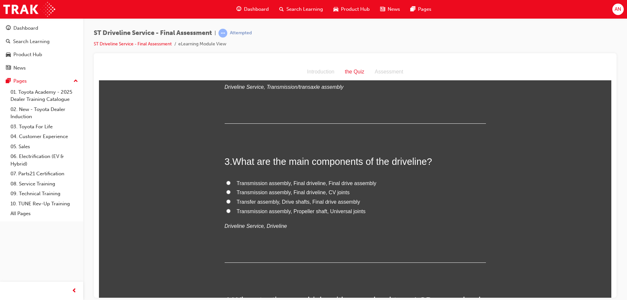
scroll to position [261, 0]
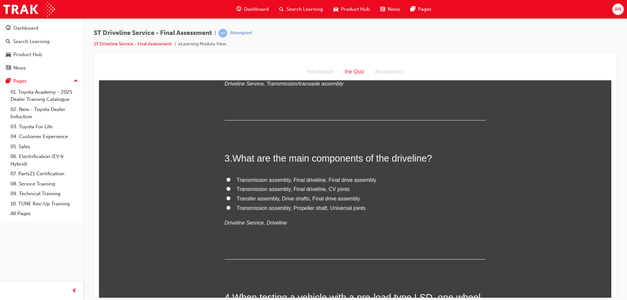
click at [281, 206] on span "Transmission assembly, Propeller shaft, Universal joints" at bounding box center [301, 208] width 129 height 6
click at [230, 206] on input "Transmission assembly, Propeller shaft, Universal joints" at bounding box center [228, 207] width 4 height 4
radio input "true"
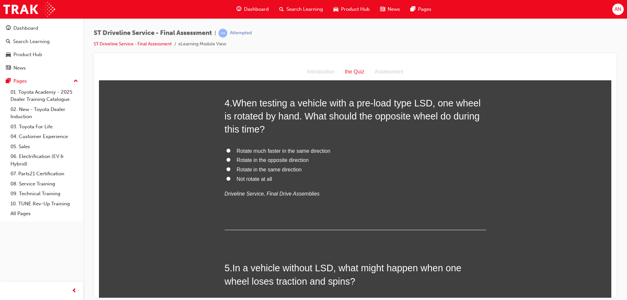
scroll to position [457, 0]
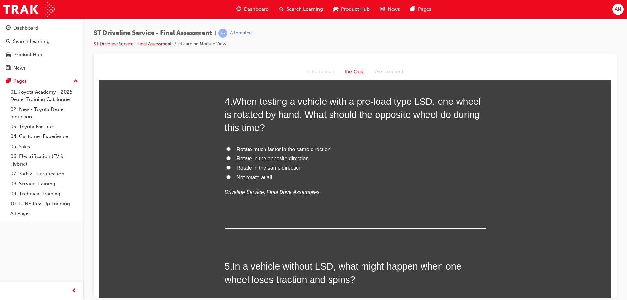
click at [275, 158] on span "Rotate in the opposite direction" at bounding box center [273, 158] width 72 height 6
click at [230, 158] on input "Rotate in the opposite direction" at bounding box center [228, 158] width 4 height 4
radio input "true"
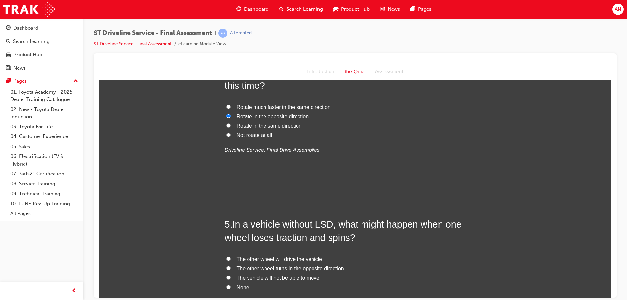
scroll to position [555, 0]
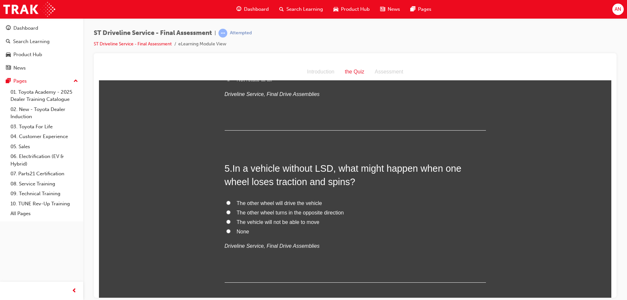
click at [271, 204] on span "The other wheel will drive the vehicle" at bounding box center [279, 203] width 85 height 6
click at [230, 204] on input "The other wheel will drive the vehicle" at bounding box center [228, 202] width 4 height 4
radio input "true"
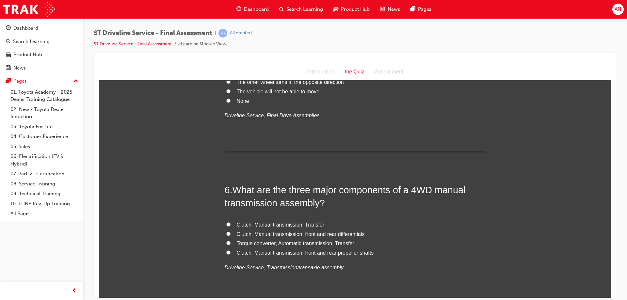
scroll to position [718, 0]
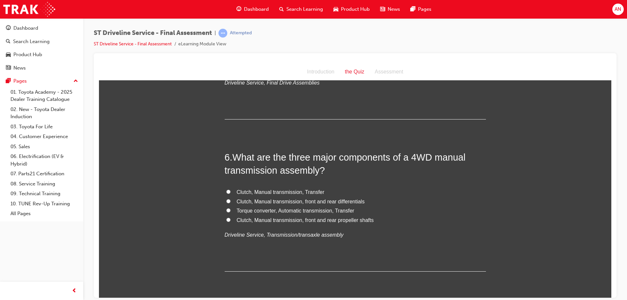
click at [263, 202] on span "Clutch, Manual transmission, front and rear differentials" at bounding box center [301, 201] width 128 height 6
click at [230, 202] on input "Clutch, Manual transmission, front and rear differentials" at bounding box center [228, 201] width 4 height 4
radio input "true"
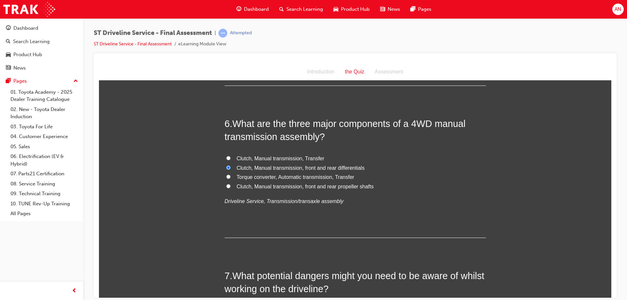
scroll to position [849, 0]
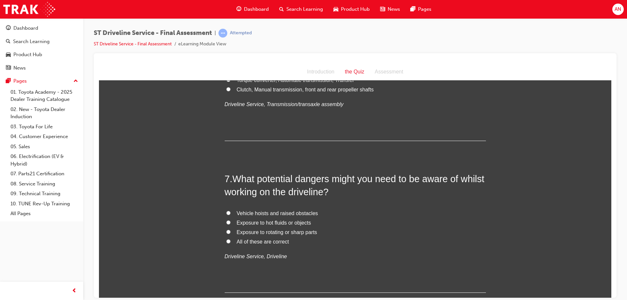
click at [259, 215] on span "Vehicle hoists and raised obstacles" at bounding box center [277, 213] width 81 height 6
click at [230, 215] on input "Vehicle hoists and raised obstacles" at bounding box center [228, 213] width 4 height 4
radio input "true"
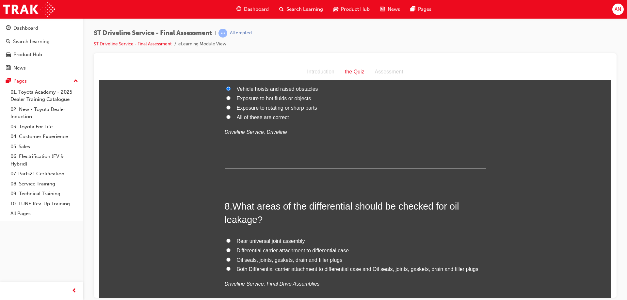
scroll to position [1012, 0]
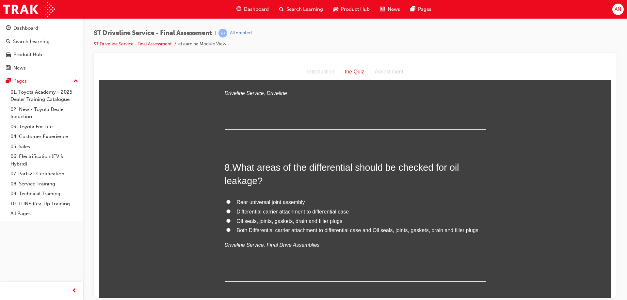
click at [260, 231] on span "Both Differential carrier attachment to differential case and Oil seals, joints…" at bounding box center [358, 230] width 242 height 6
click at [230, 231] on input "Both Differential carrier attachment to differential case and Oil seals, joints…" at bounding box center [228, 230] width 4 height 4
radio input "true"
click at [261, 218] on span "Oil seals, joints, gaskets, drain and filler plugs" at bounding box center [290, 221] width 106 height 6
click at [230, 218] on input "Oil seals, joints, gaskets, drain and filler plugs" at bounding box center [228, 220] width 4 height 4
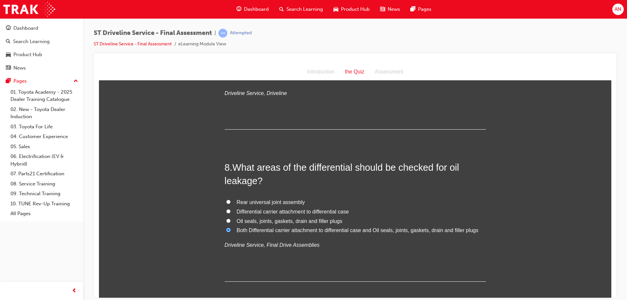
radio input "true"
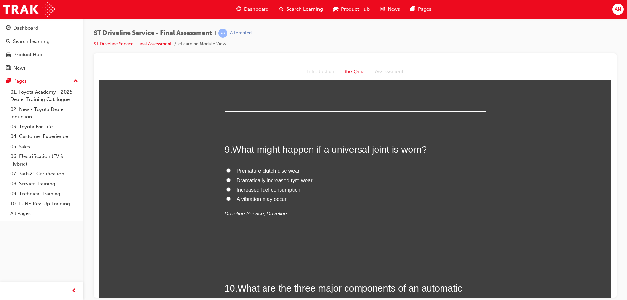
scroll to position [1208, 0]
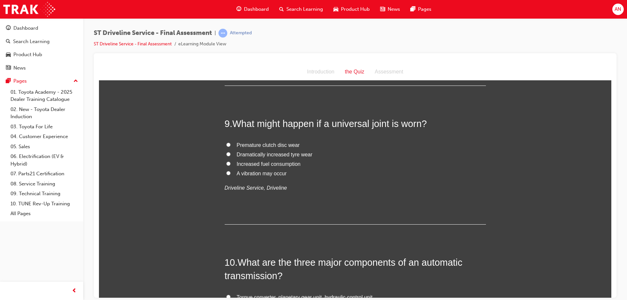
click at [250, 170] on span "A vibration may occur" at bounding box center [262, 173] width 50 height 6
click at [230, 171] on input "A vibration may occur" at bounding box center [228, 173] width 4 height 4
radio input "true"
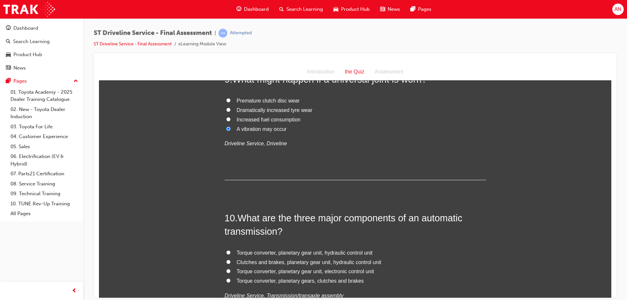
scroll to position [1338, 0]
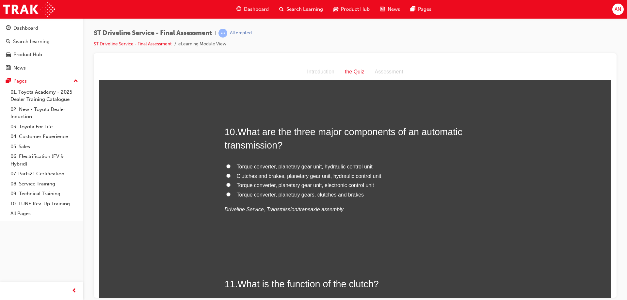
click at [295, 185] on span "Torque converter, planetary gear unit, electronic control unit" at bounding box center [305, 185] width 137 height 6
click at [230, 185] on input "Torque converter, planetary gear unit, electronic control unit" at bounding box center [228, 184] width 4 height 4
radio input "true"
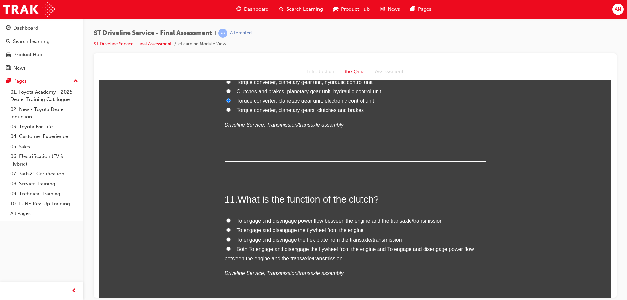
scroll to position [1436, 0]
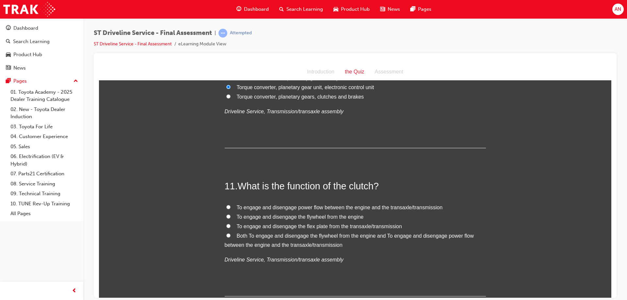
click at [256, 234] on span "Both To engage and disengage the flywheel from the engine and To engage and dis…" at bounding box center [349, 240] width 249 height 15
click at [230, 234] on input "Both To engage and disengage the flywheel from the engine and To engage and dis…" at bounding box center [228, 235] width 4 height 4
radio input "true"
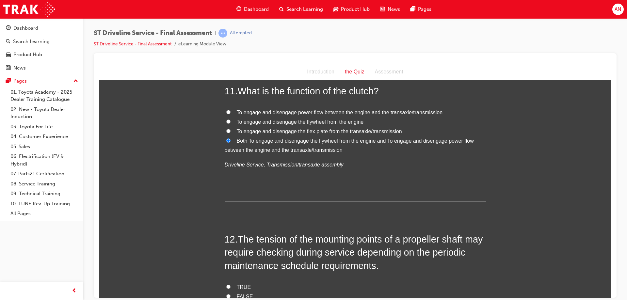
scroll to position [1567, 0]
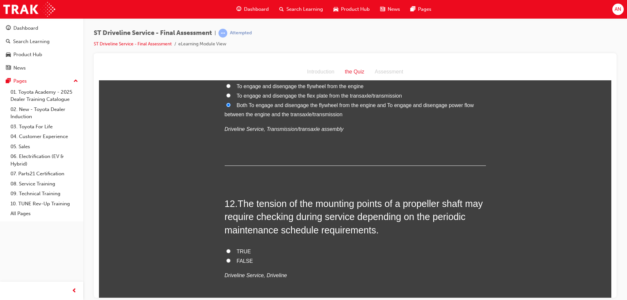
click at [241, 248] on span "TRUE" at bounding box center [244, 251] width 14 height 6
click at [230, 249] on input "TRUE" at bounding box center [228, 251] width 4 height 4
radio input "true"
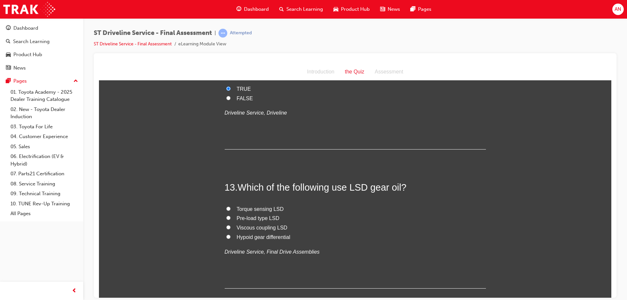
scroll to position [1730, 0]
click at [258, 235] on span "Hypoid gear differential" at bounding box center [264, 236] width 54 height 6
click at [230, 235] on input "Hypoid gear differential" at bounding box center [228, 236] width 4 height 4
radio input "true"
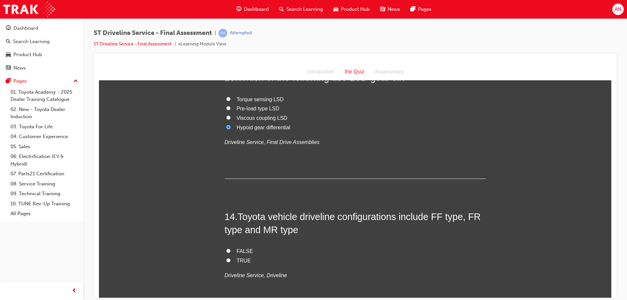
scroll to position [1861, 0]
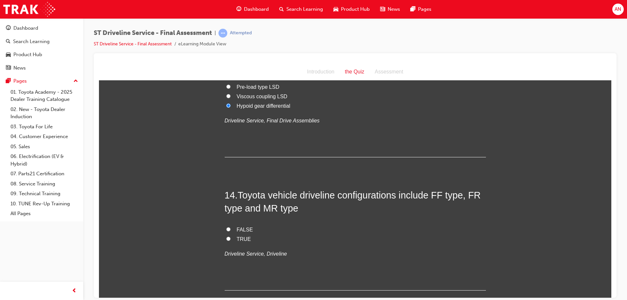
click at [238, 238] on span "TRUE" at bounding box center [244, 239] width 14 height 6
click at [230, 238] on input "TRUE" at bounding box center [228, 238] width 4 height 4
radio input "true"
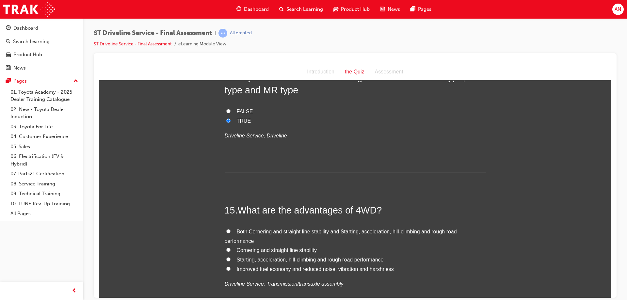
scroll to position [1991, 0]
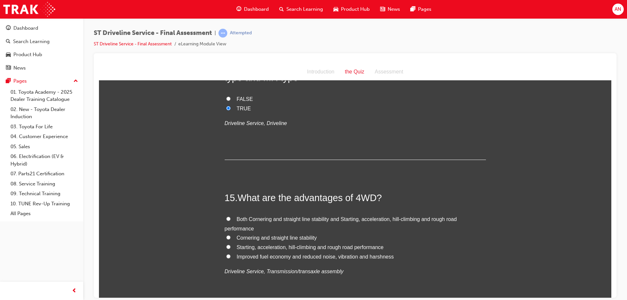
click at [264, 218] on span "Both Cornering and straight line stability and Starting, acceleration, hill-cli…" at bounding box center [341, 223] width 232 height 15
click at [230, 218] on input "Both Cornering and straight line stability and Starting, acceleration, hill-cli…" at bounding box center [228, 218] width 4 height 4
radio input "true"
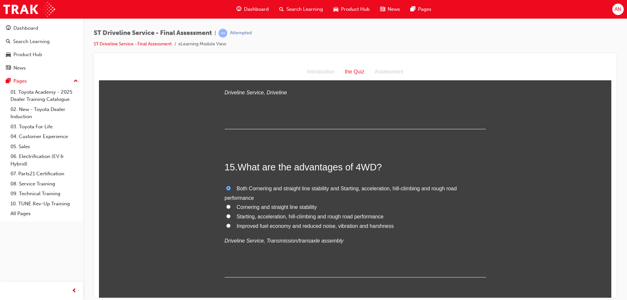
scroll to position [2051, 0]
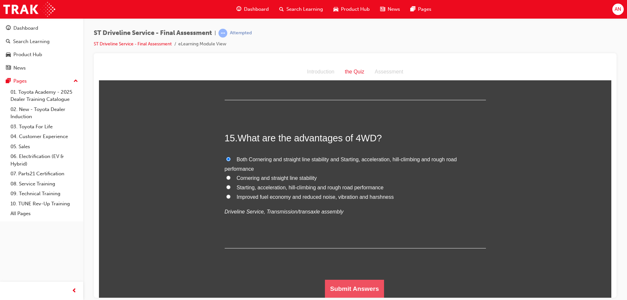
click at [341, 287] on button "Submit Answers" at bounding box center [354, 288] width 59 height 18
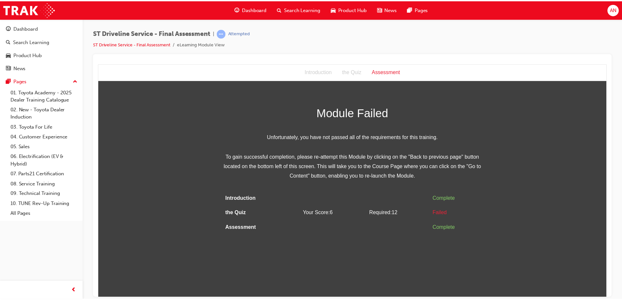
scroll to position [0, 0]
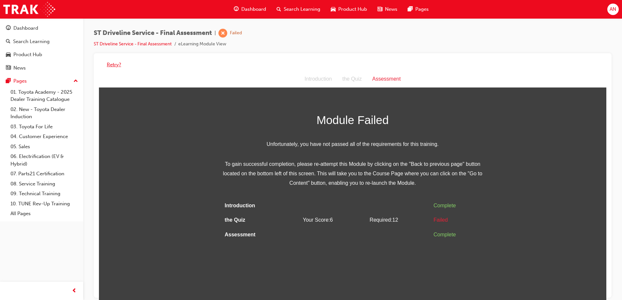
click at [117, 63] on button "Retry?" at bounding box center [114, 65] width 14 height 8
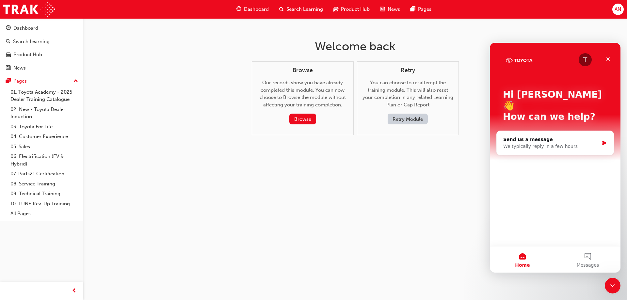
click at [399, 119] on button "Retry Module" at bounding box center [407, 119] width 40 height 11
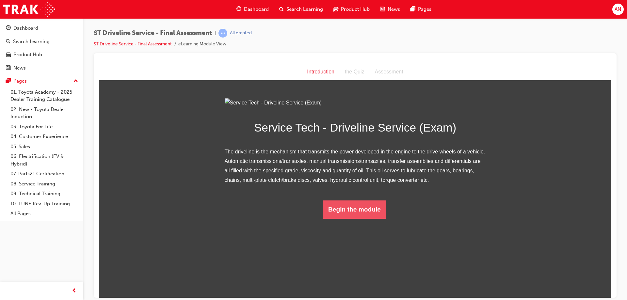
click at [340, 218] on button "Begin the module" at bounding box center [354, 209] width 63 height 18
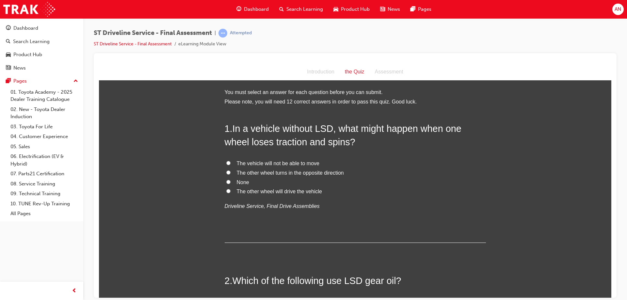
click at [271, 162] on span "The vehicle will not be able to move" at bounding box center [278, 163] width 83 height 6
click at [230, 162] on input "The vehicle will not be able to move" at bounding box center [228, 163] width 4 height 4
radio input "true"
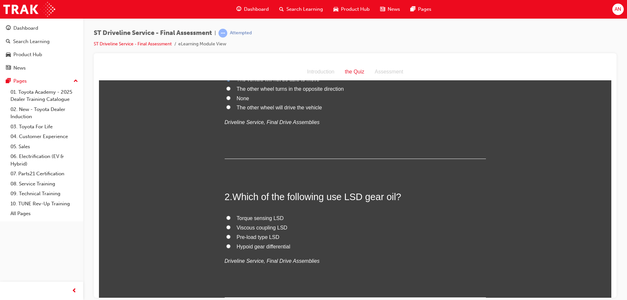
scroll to position [98, 0]
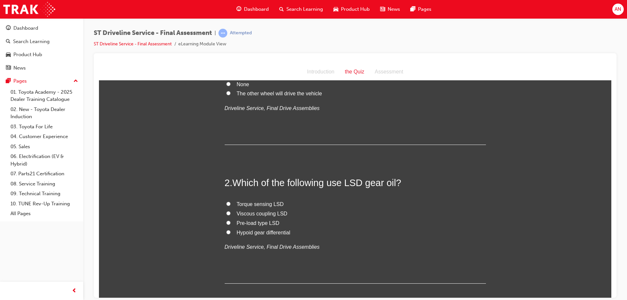
click at [258, 229] on span "Hypoid gear differential" at bounding box center [264, 232] width 54 height 6
click at [230, 230] on input "Hypoid gear differential" at bounding box center [228, 232] width 4 height 4
radio input "true"
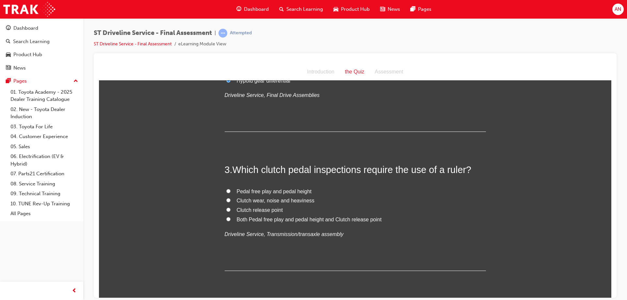
scroll to position [261, 0]
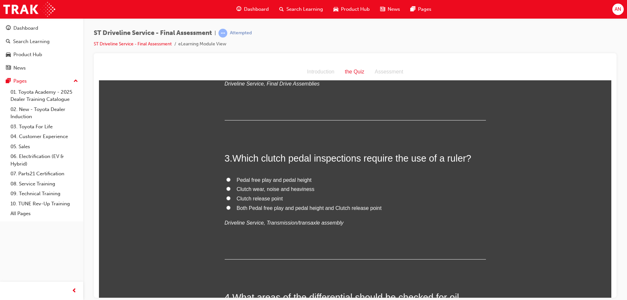
click at [291, 209] on span "Both Pedal free play and pedal height and Clutch release point" at bounding box center [309, 208] width 145 height 6
click at [230, 209] on input "Both Pedal free play and pedal height and Clutch release point" at bounding box center [228, 207] width 4 height 4
radio input "true"
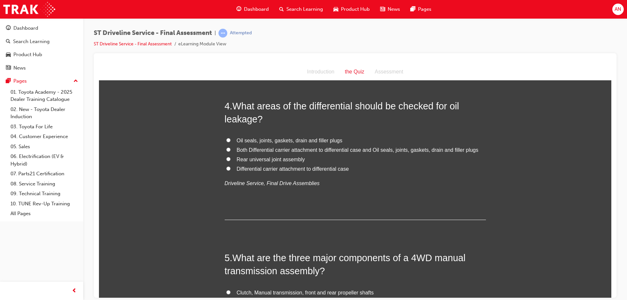
scroll to position [457, 0]
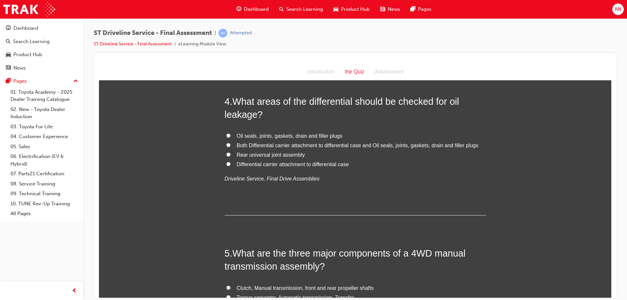
click at [274, 145] on span "Both Differential carrier attachment to differential case and Oil seals, joints…" at bounding box center [358, 145] width 242 height 6
click at [230, 145] on input "Both Differential carrier attachment to differential case and Oil seals, joints…" at bounding box center [228, 145] width 4 height 4
radio input "true"
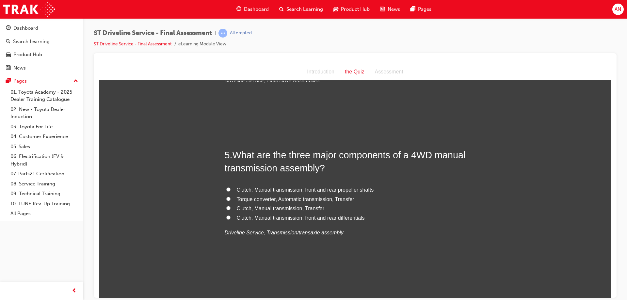
scroll to position [588, 0]
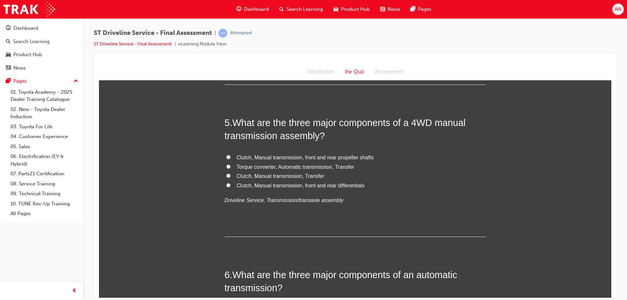
click at [268, 183] on span "Clutch, Manual transmission, front and rear differentials" at bounding box center [301, 185] width 128 height 6
click at [230, 183] on input "Clutch, Manual transmission, front and rear differentials" at bounding box center [228, 185] width 4 height 4
radio input "true"
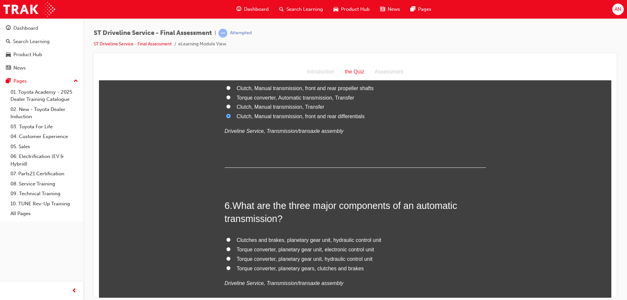
scroll to position [718, 0]
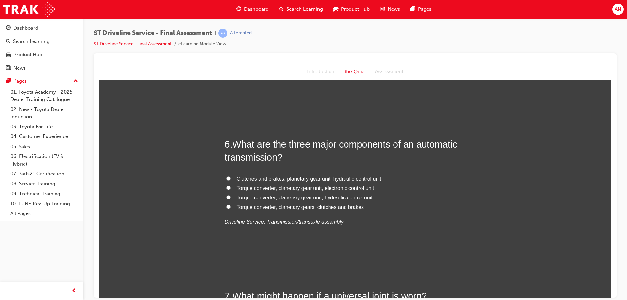
click at [341, 187] on span "Torque converter, planetary gear unit, electronic control unit" at bounding box center [305, 188] width 137 height 6
click at [230, 187] on input "Torque converter, planetary gear unit, electronic control unit" at bounding box center [228, 187] width 4 height 4
radio input "true"
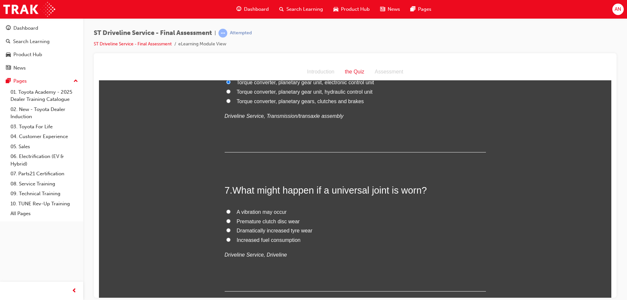
scroll to position [849, 0]
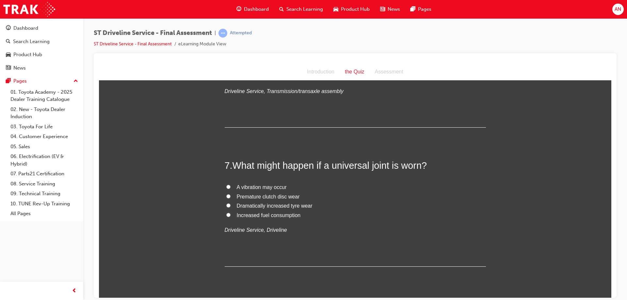
click at [250, 188] on span "A vibration may occur" at bounding box center [262, 187] width 50 height 6
click at [230, 188] on input "A vibration may occur" at bounding box center [228, 186] width 4 height 4
radio input "true"
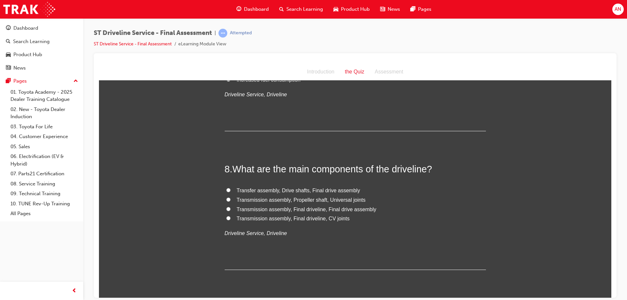
scroll to position [1012, 0]
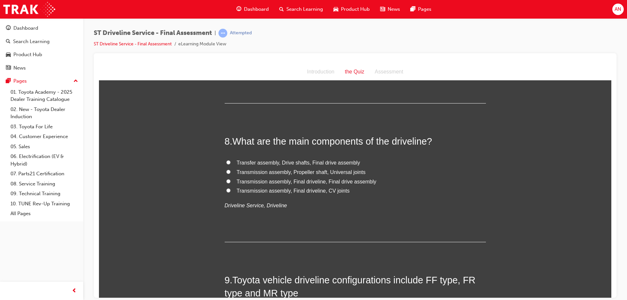
click at [298, 171] on span "Transmission assembly, Propeller shaft, Universal joints" at bounding box center [301, 172] width 129 height 6
click at [230, 171] on input "Transmission assembly, Propeller shaft, Universal joints" at bounding box center [228, 171] width 4 height 4
radio input "true"
click at [296, 161] on span "Transfer assembly, Drive shafts, Final drive assembly" at bounding box center [298, 163] width 123 height 6
click at [230, 161] on input "Transfer assembly, Drive shafts, Final drive assembly" at bounding box center [228, 162] width 4 height 4
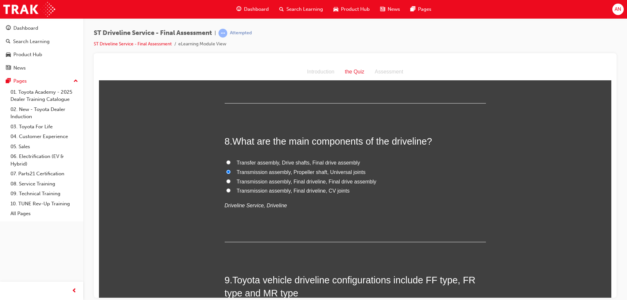
radio input "true"
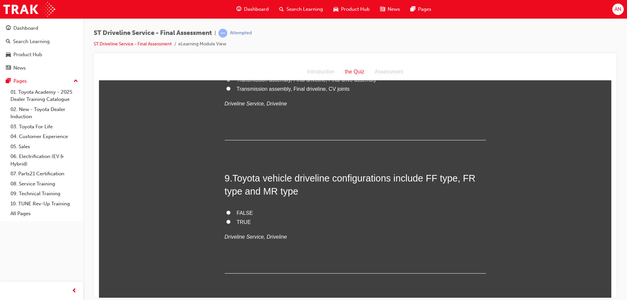
scroll to position [1143, 0]
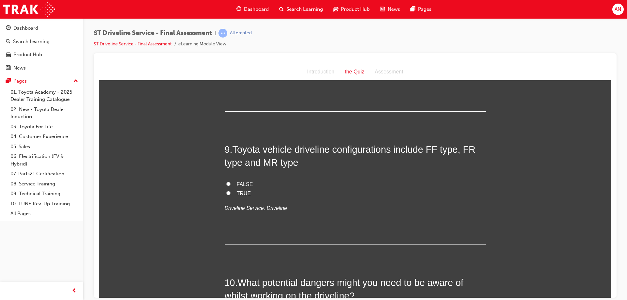
click at [240, 193] on span "TRUE" at bounding box center [244, 193] width 14 height 6
click at [230, 193] on input "TRUE" at bounding box center [228, 193] width 4 height 4
radio input "true"
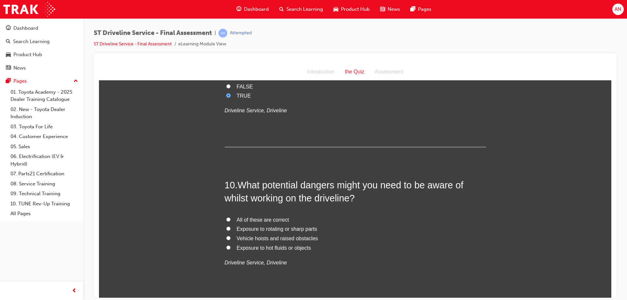
scroll to position [1240, 0]
click at [254, 219] on span "All of these are correct" at bounding box center [263, 219] width 52 height 6
click at [230, 219] on input "All of these are correct" at bounding box center [228, 219] width 4 height 4
radio input "true"
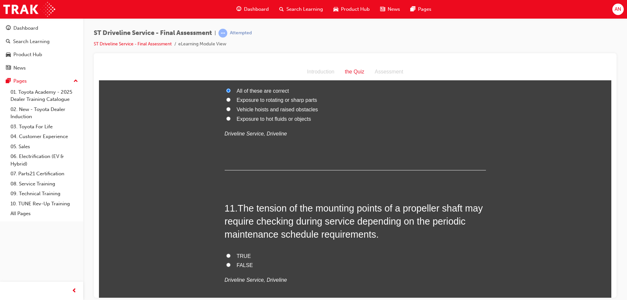
scroll to position [1404, 0]
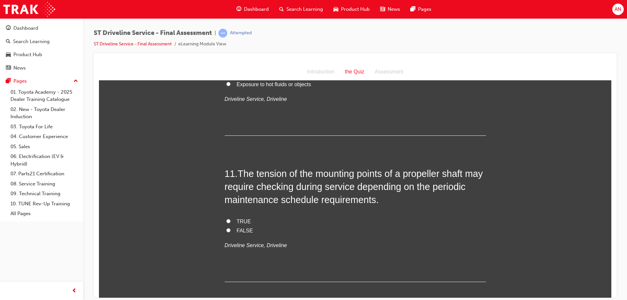
click at [241, 221] on span "TRUE" at bounding box center [244, 221] width 14 height 6
click at [230, 221] on input "TRUE" at bounding box center [228, 221] width 4 height 4
radio input "true"
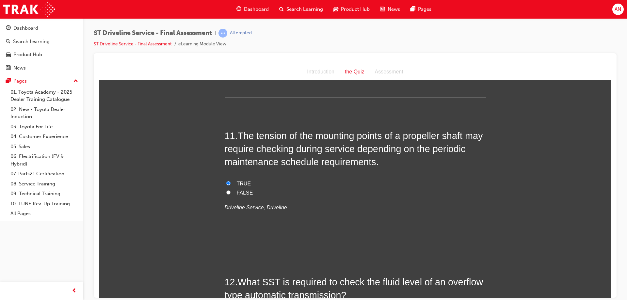
scroll to position [1534, 0]
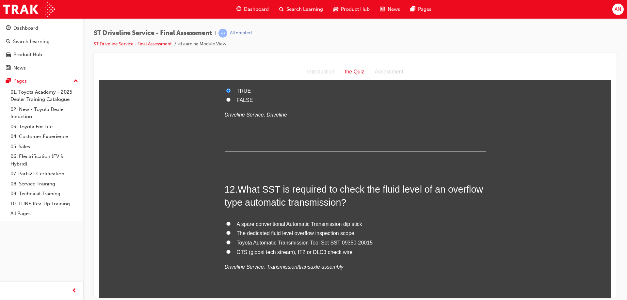
click at [257, 253] on span "GTS (global tech stream), IT2 or DLC3 check wire" at bounding box center [295, 252] width 116 height 6
click at [230, 253] on input "GTS (global tech stream), IT2 or DLC3 check wire" at bounding box center [228, 251] width 4 height 4
radio input "true"
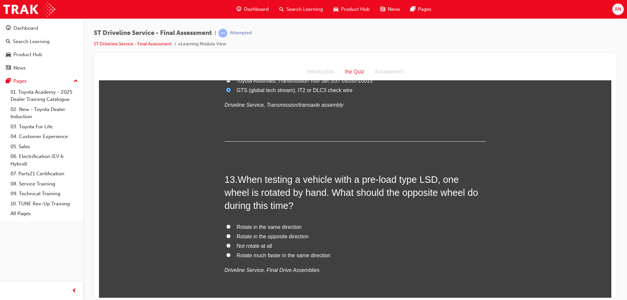
scroll to position [1697, 0]
click at [276, 236] on span "Rotate in the opposite direction" at bounding box center [273, 235] width 72 height 6
click at [230, 236] on input "Rotate in the opposite direction" at bounding box center [228, 234] width 4 height 4
radio input "true"
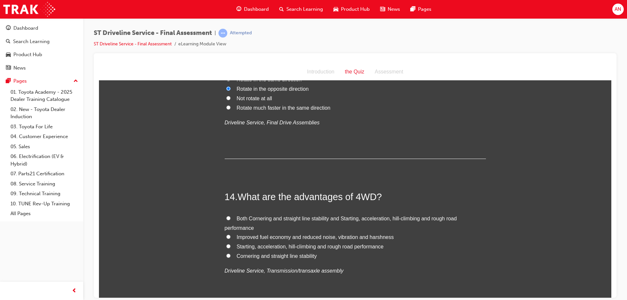
scroll to position [1861, 0]
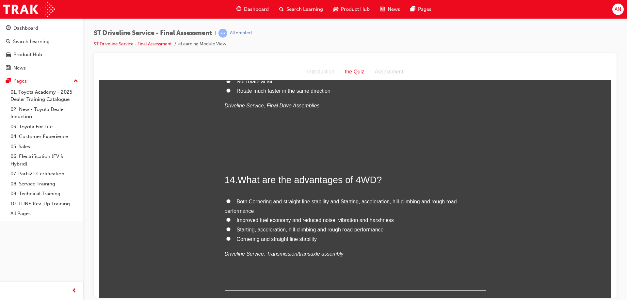
click at [274, 199] on span "Both Cornering and straight line stability and Starting, acceleration, hill-cli…" at bounding box center [341, 205] width 232 height 15
click at [230, 199] on input "Both Cornering and straight line stability and Starting, acceleration, hill-cli…" at bounding box center [228, 201] width 4 height 4
radio input "true"
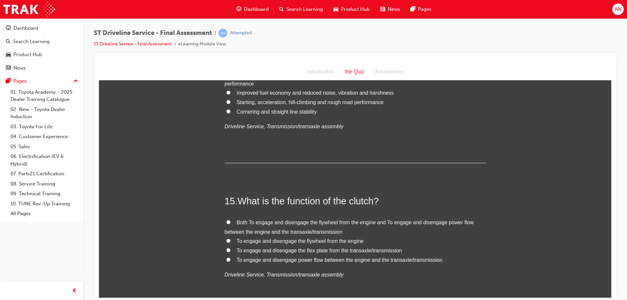
scroll to position [1991, 0]
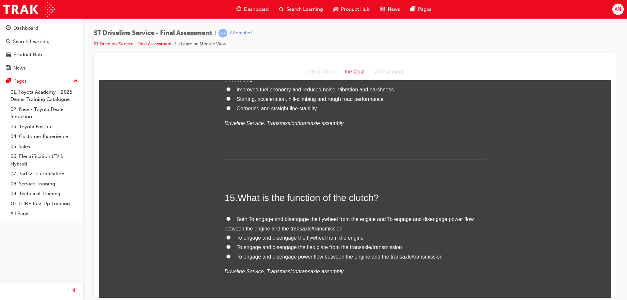
click at [275, 219] on span "Both To engage and disengage the flywheel from the engine and To engage and dis…" at bounding box center [349, 223] width 249 height 15
click at [230, 219] on input "Both To engage and disengage the flywheel from the engine and To engage and dis…" at bounding box center [228, 218] width 4 height 4
radio input "true"
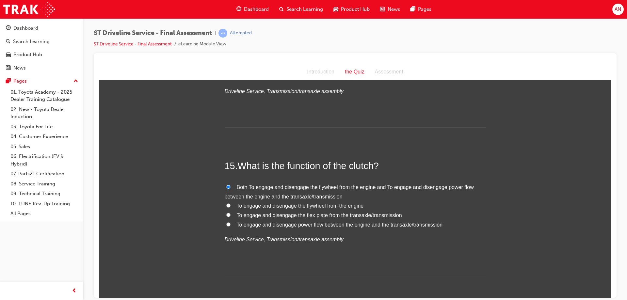
scroll to position [2051, 0]
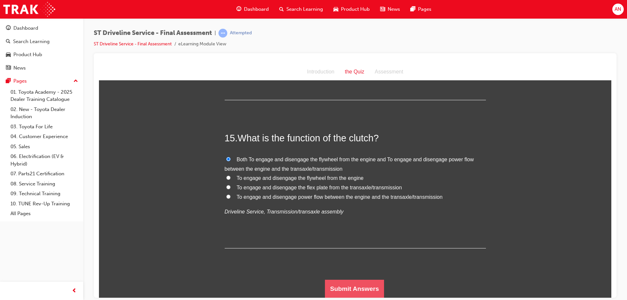
click at [355, 286] on button "Submit Answers" at bounding box center [354, 288] width 59 height 18
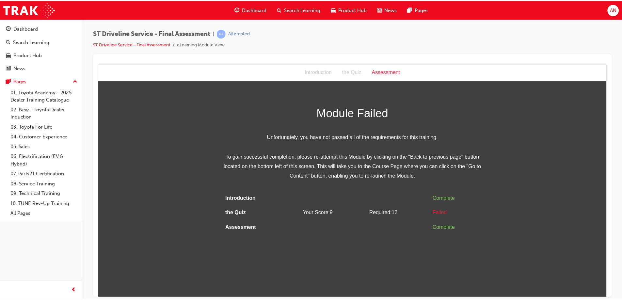
scroll to position [0, 0]
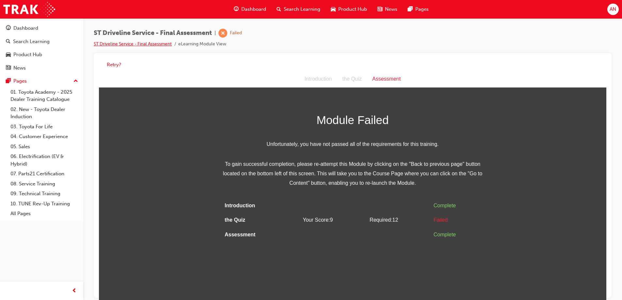
click at [145, 44] on link "ST Driveline Service - Final Assessment" at bounding box center [133, 44] width 78 height 6
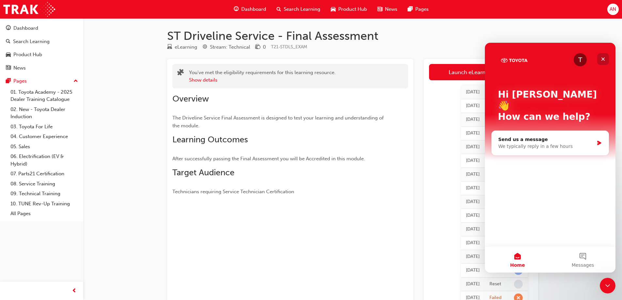
click at [602, 60] on icon "Close" at bounding box center [602, 58] width 5 height 5
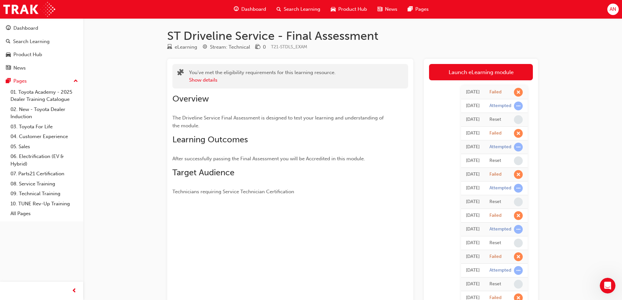
click at [253, 8] on span "Dashboard" at bounding box center [253, 10] width 25 height 8
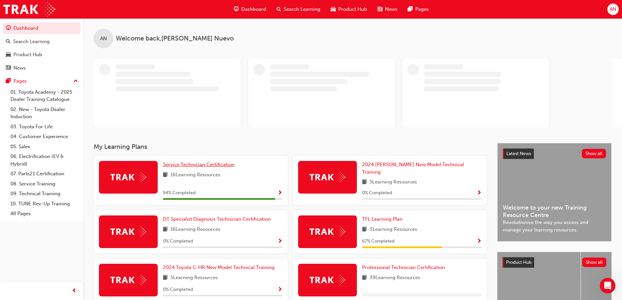
click at [208, 163] on span "Service Technician Certification" at bounding box center [198, 165] width 71 height 6
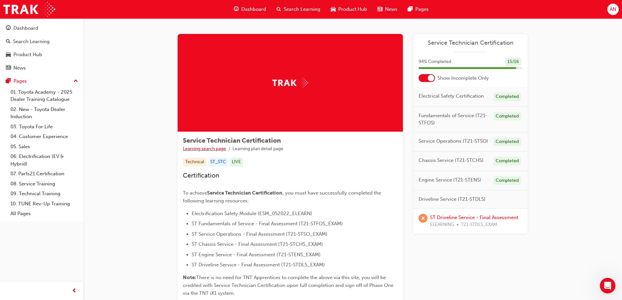
click at [203, 148] on link "Learning search page" at bounding box center [204, 149] width 43 height 6
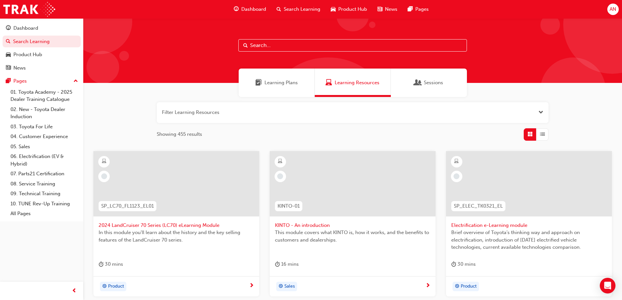
click at [282, 79] on span "Learning Plans" at bounding box center [280, 83] width 33 height 8
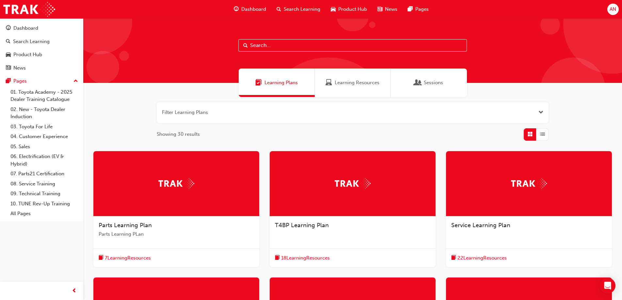
click at [255, 12] on span "Dashboard" at bounding box center [253, 10] width 25 height 8
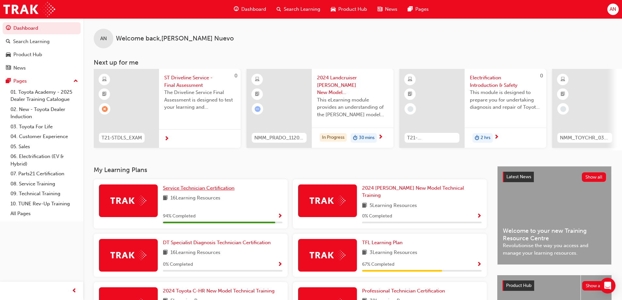
click at [216, 166] on div "AN Welcome back , [PERSON_NAME] Nuevo Next up for me 0 T21-STDLS_EXAM ST Drivel…" at bounding box center [352, 92] width 539 height 148
click at [207, 189] on span "Service Technician Certification" at bounding box center [198, 188] width 71 height 6
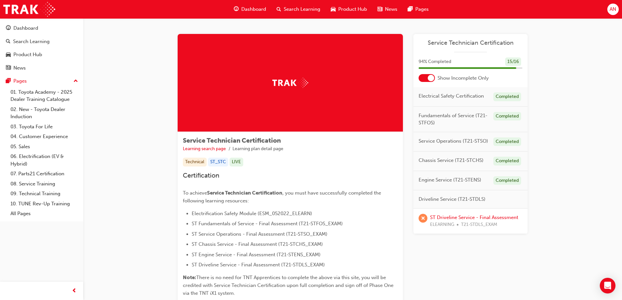
click at [428, 80] on div at bounding box center [431, 78] width 7 height 7
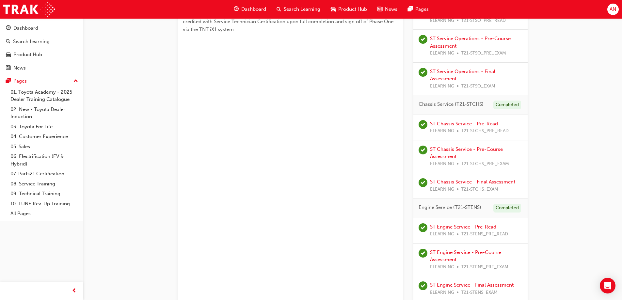
scroll to position [252, 0]
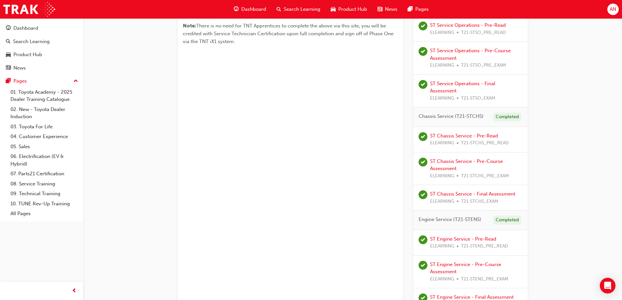
click at [258, 9] on span "Dashboard" at bounding box center [253, 10] width 25 height 8
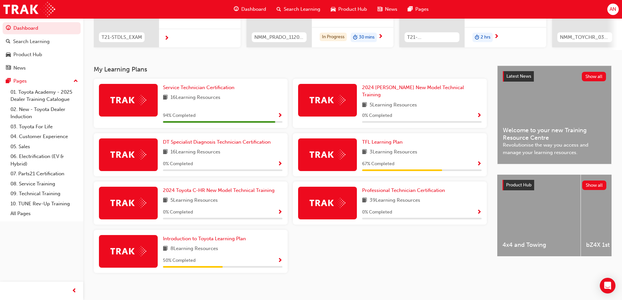
scroll to position [102, 0]
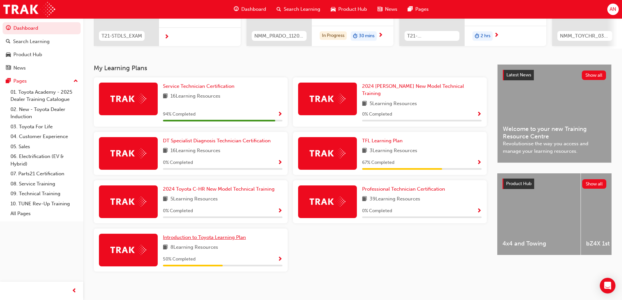
click at [194, 234] on span "Introduction to Toyota Learning Plan" at bounding box center [204, 237] width 83 height 6
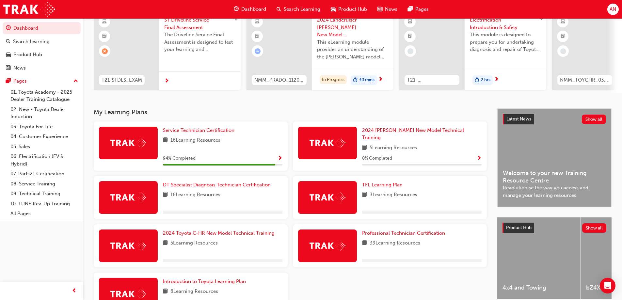
scroll to position [65, 0]
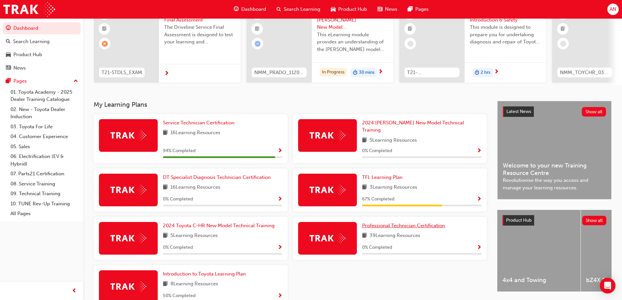
click at [400, 223] on span "Professional Technician Certification" at bounding box center [403, 226] width 83 height 6
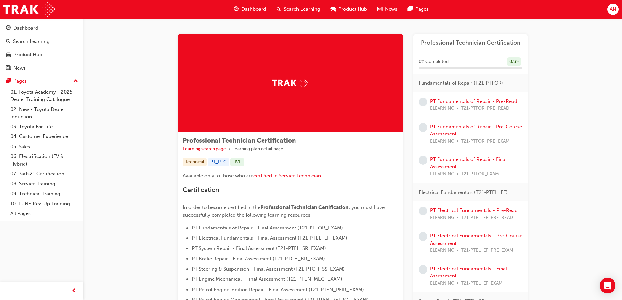
click at [250, 10] on span "Dashboard" at bounding box center [253, 10] width 25 height 8
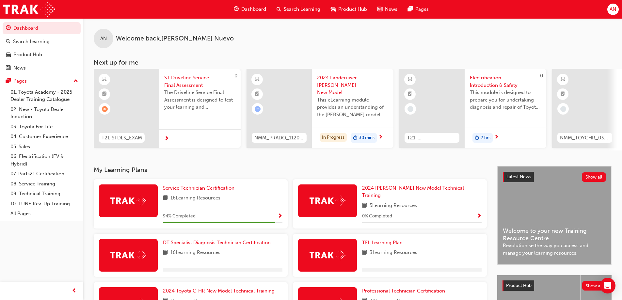
click at [188, 191] on span "Service Technician Certification" at bounding box center [198, 188] width 71 height 6
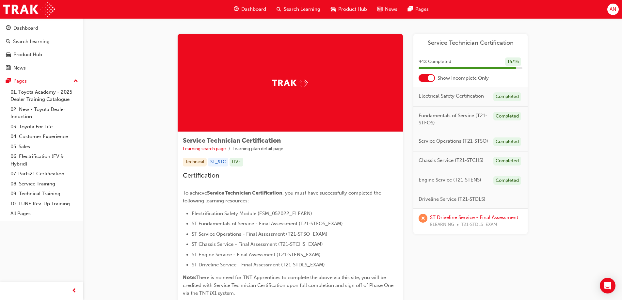
click at [614, 7] on span "AN" at bounding box center [612, 10] width 7 height 8
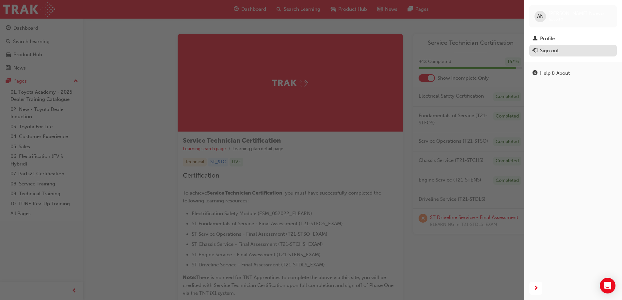
click at [556, 51] on div "Sign out" at bounding box center [549, 51] width 19 height 8
